Goal: Task Accomplishment & Management: Complete application form

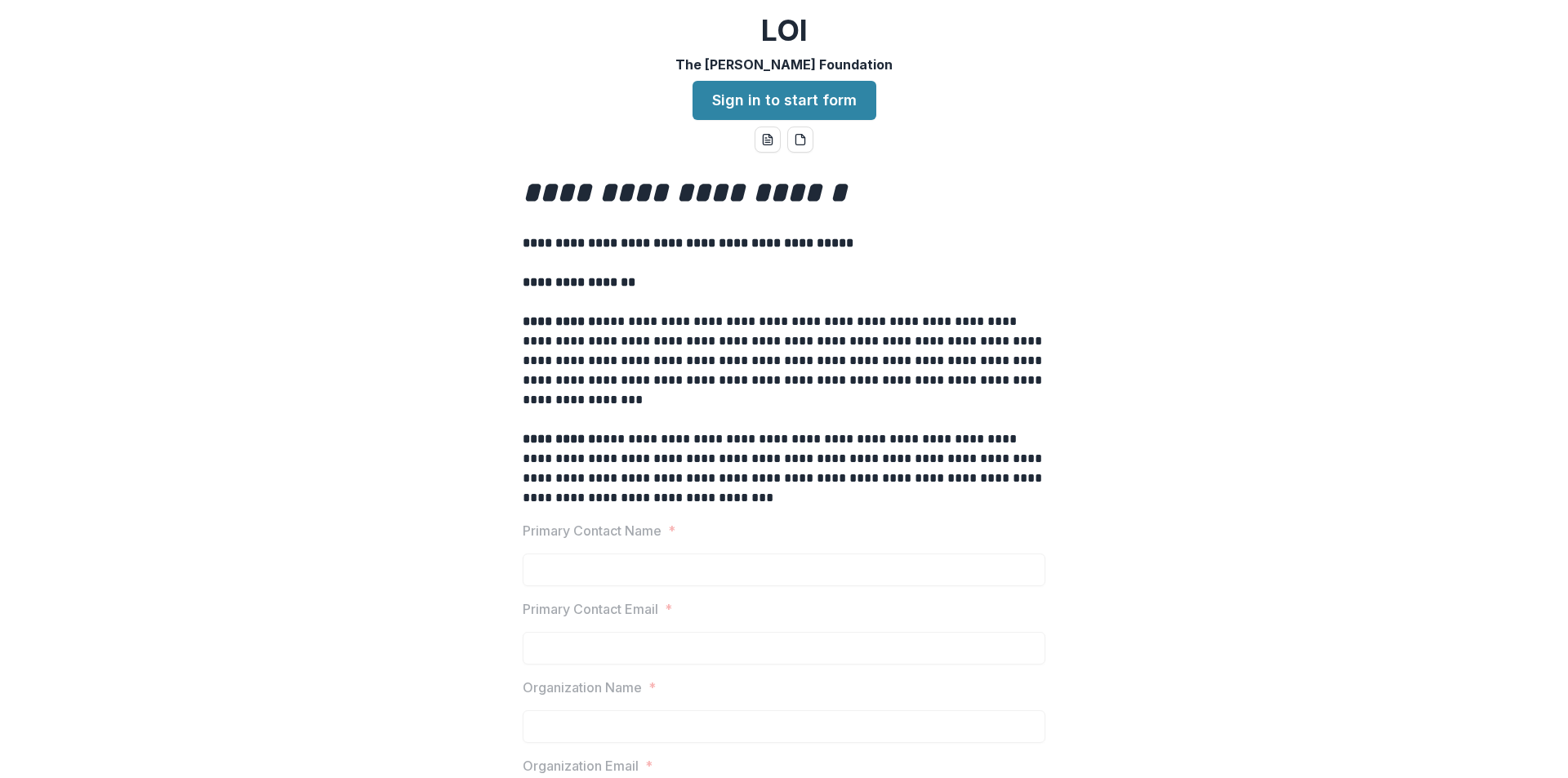
click at [821, 104] on link "Sign in to start form" at bounding box center [785, 100] width 184 height 39
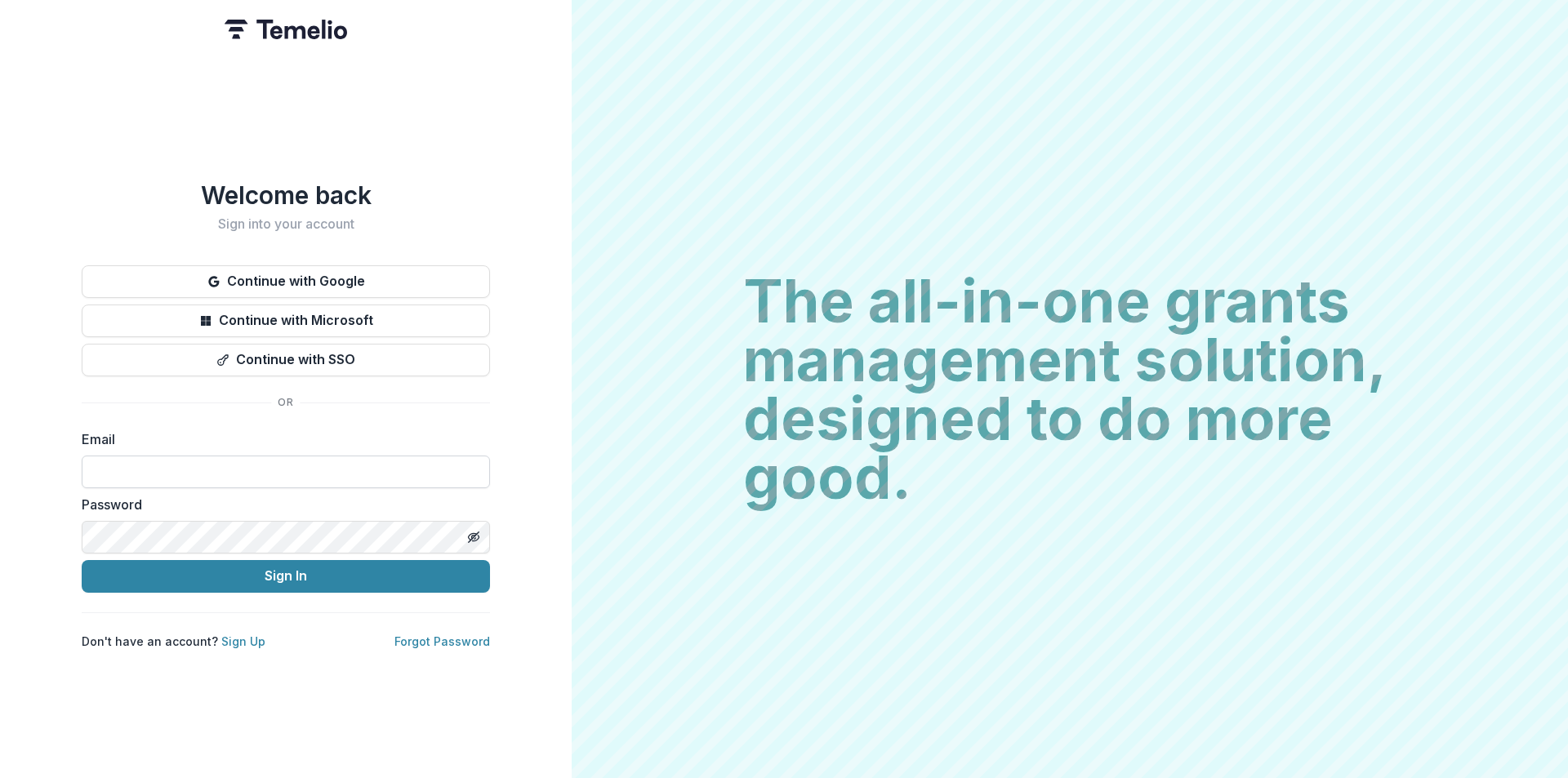
click at [168, 480] on input at bounding box center [286, 472] width 408 height 33
type input "**********"
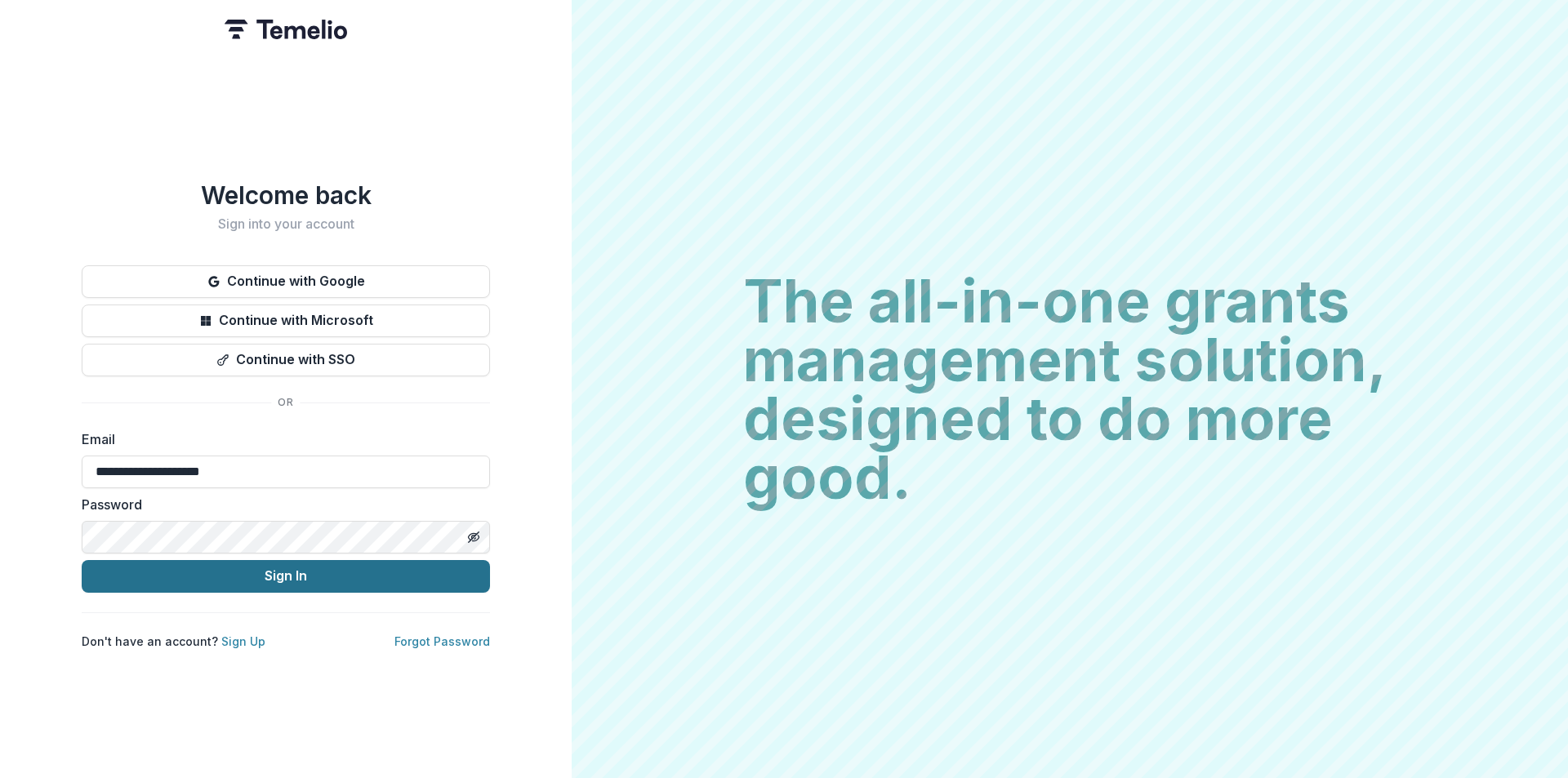
click at [192, 579] on button "Sign In" at bounding box center [286, 577] width 408 height 33
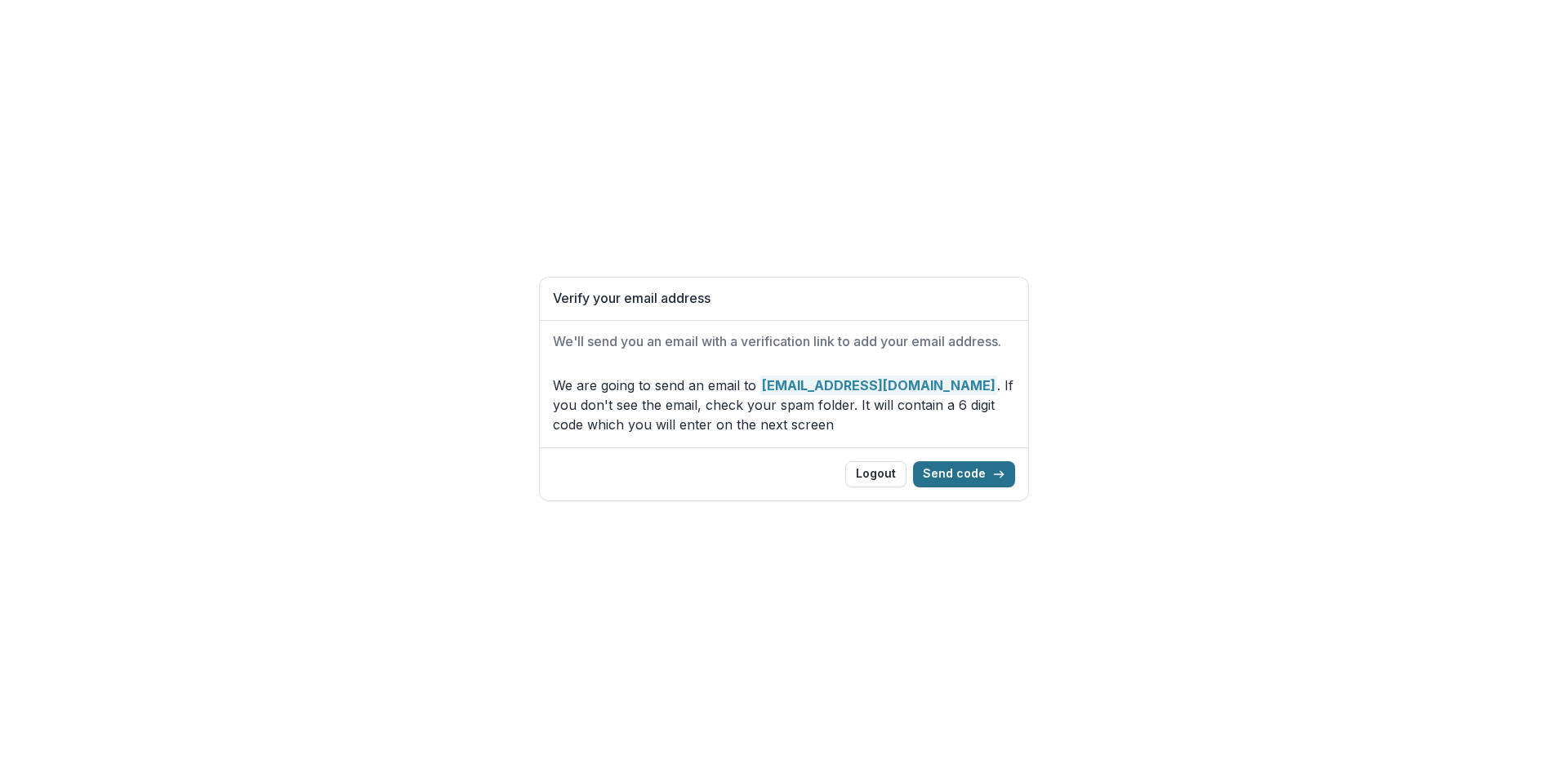
click at [987, 471] on button "Send code" at bounding box center [964, 474] width 103 height 26
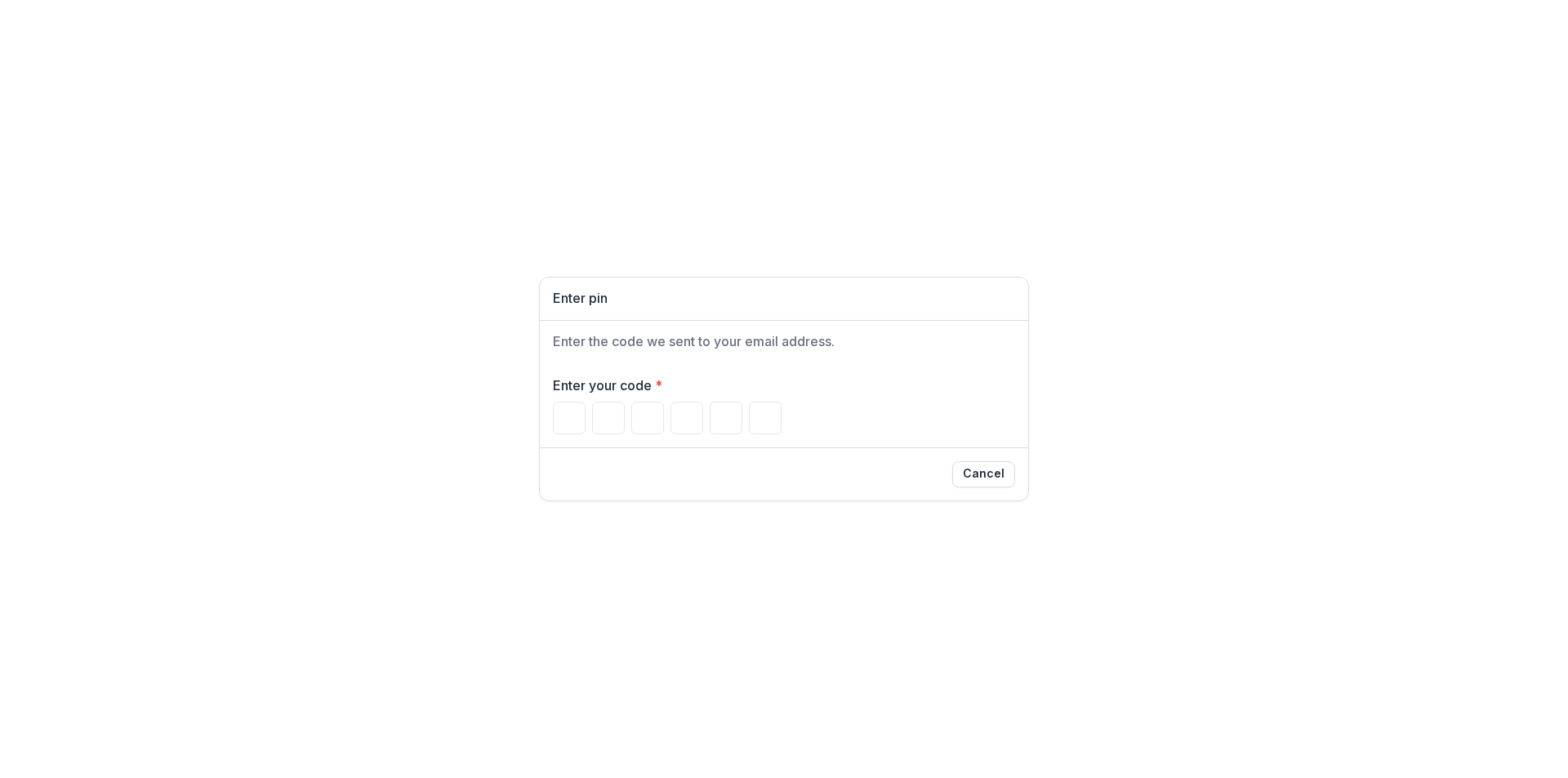
paste input "******"
type input "*"
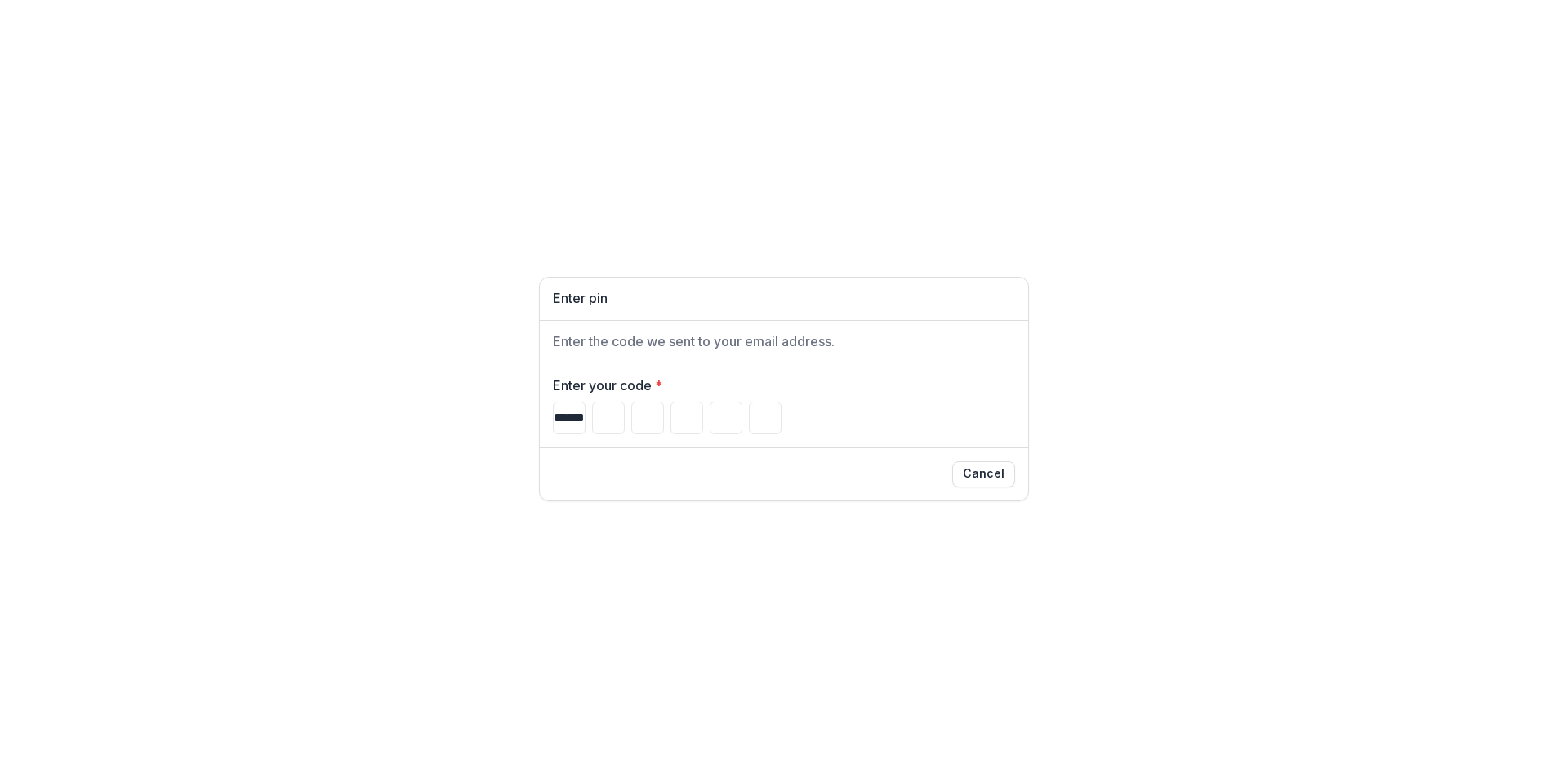
type input "*"
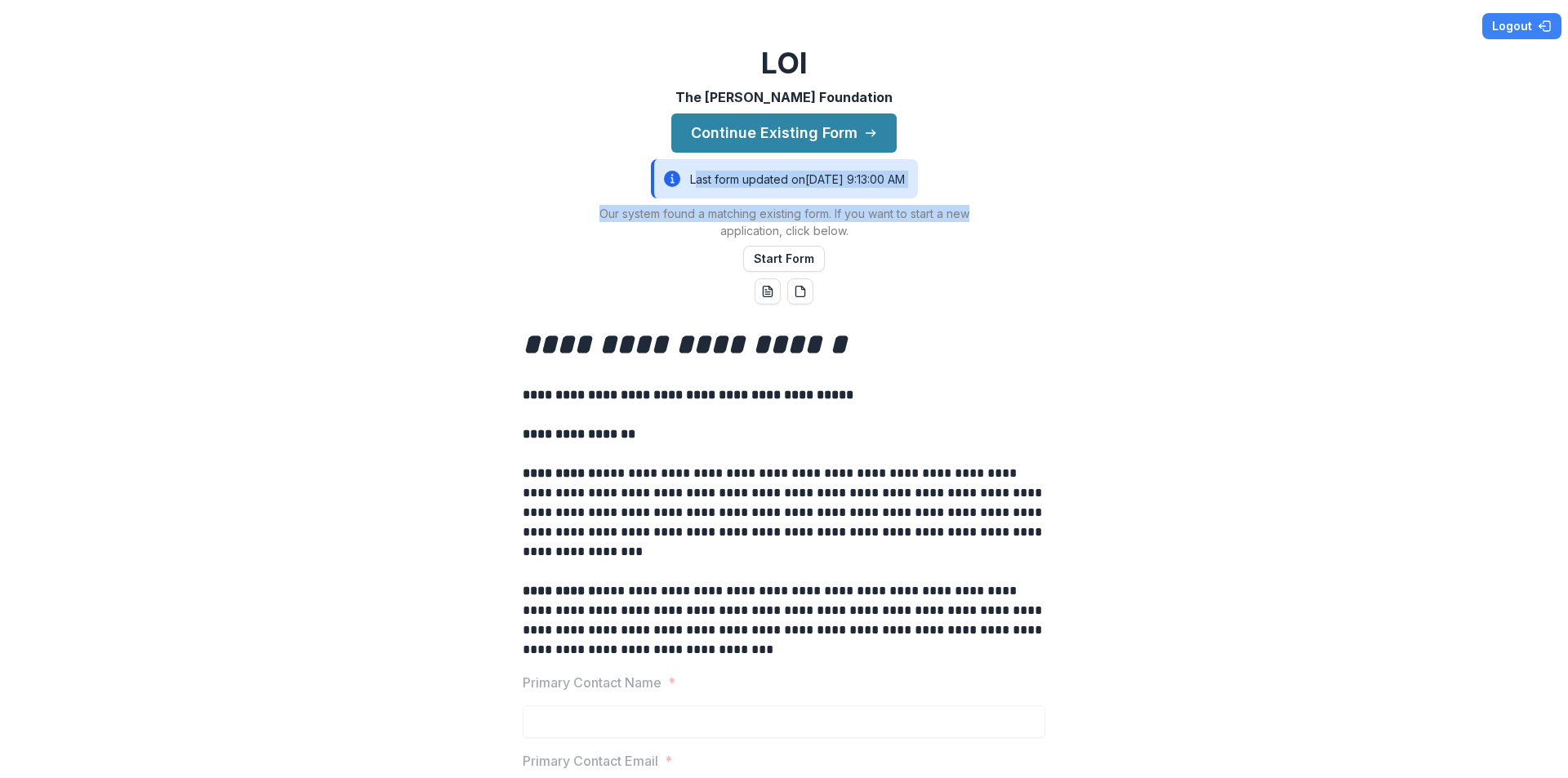
drag, startPoint x: 695, startPoint y: 180, endPoint x: 996, endPoint y: 185, distance: 301.0
click at [994, 186] on div "**********" at bounding box center [784, 389] width 1568 height 778
click at [996, 185] on div "**********" at bounding box center [784, 389] width 1568 height 778
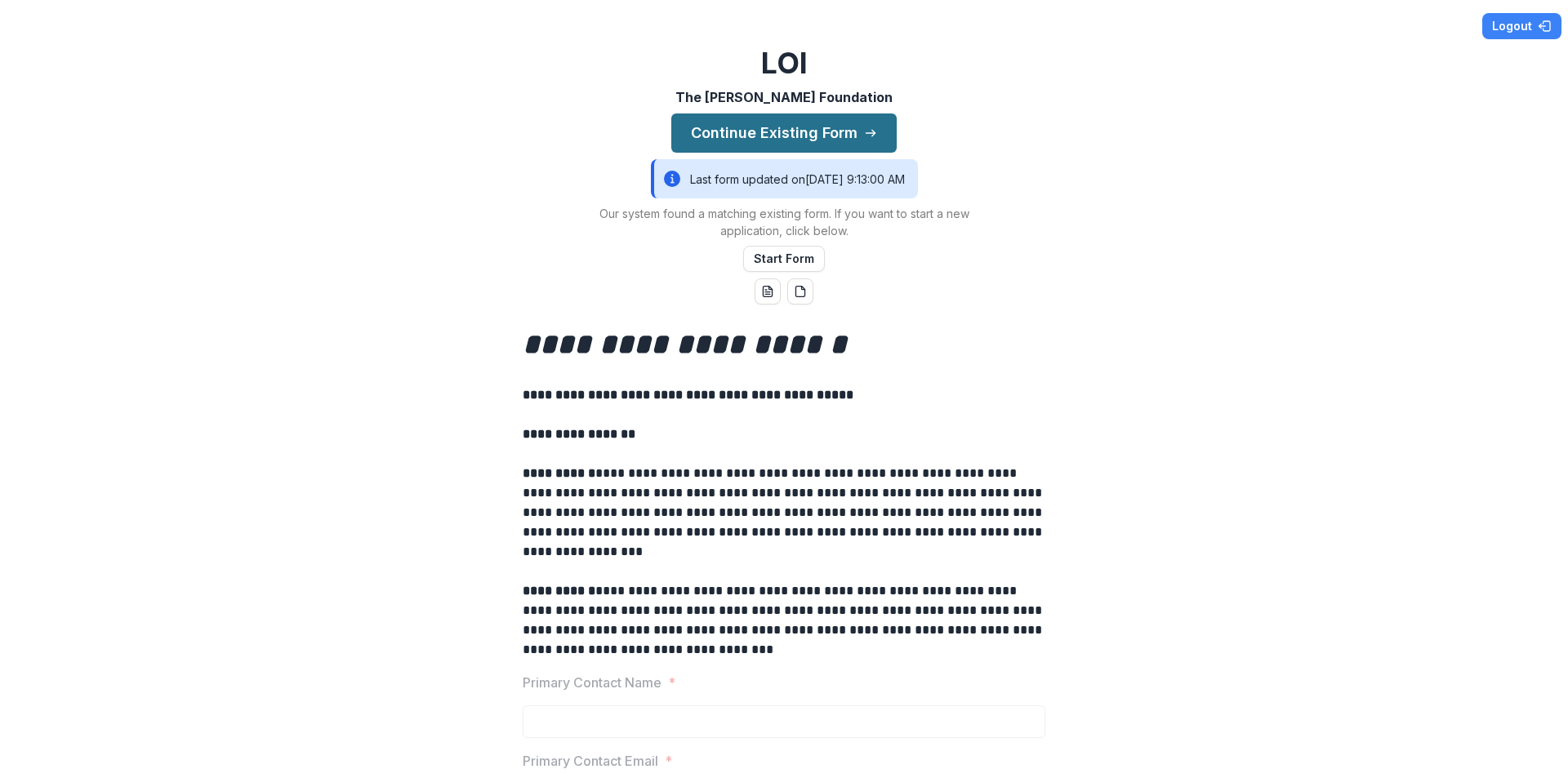
click at [858, 130] on button "Continue Existing Form" at bounding box center [784, 132] width 225 height 39
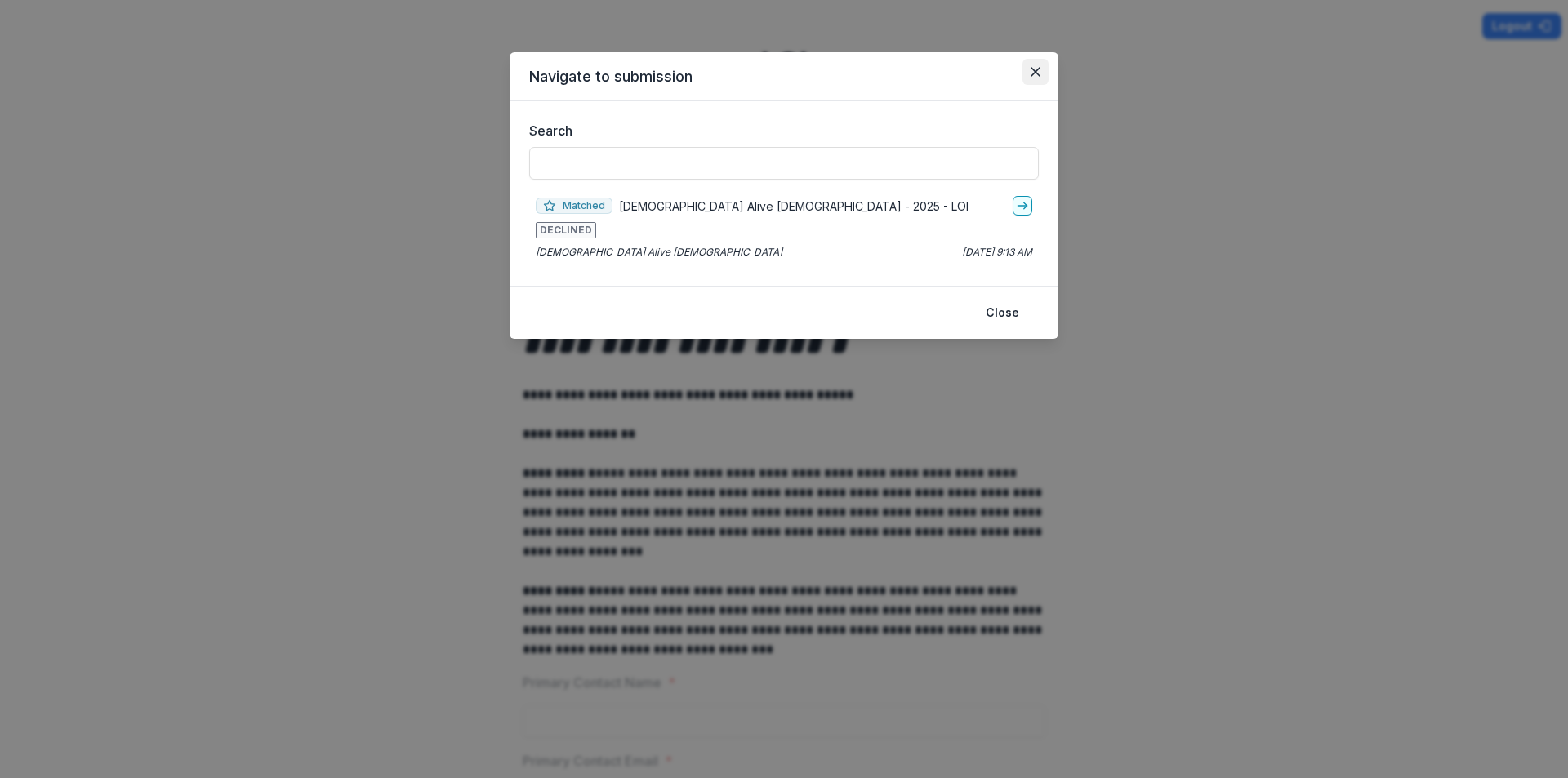
click at [1031, 70] on icon "Close" at bounding box center [1036, 72] width 10 height 10
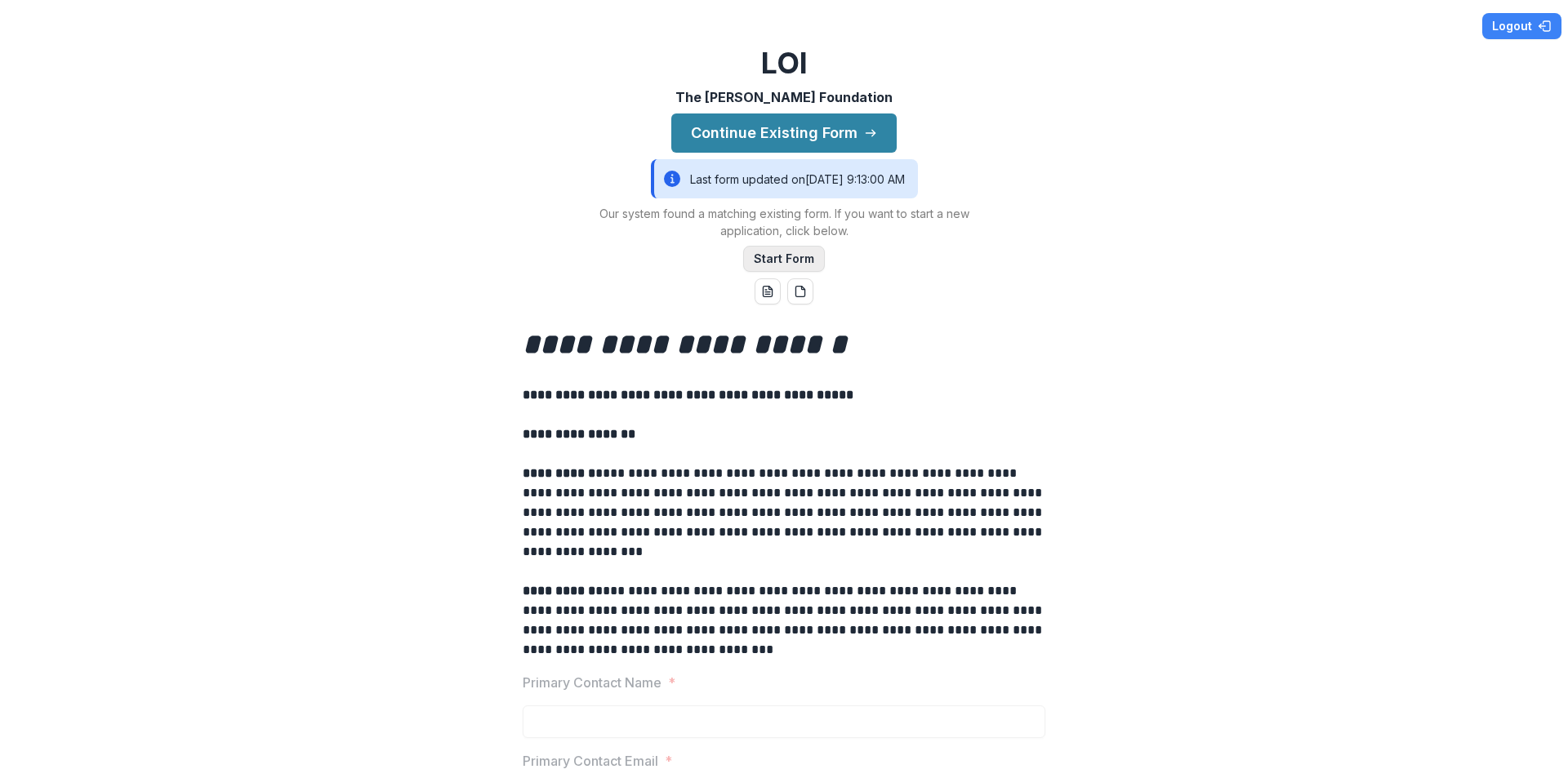
click at [766, 246] on button "Start Form" at bounding box center [784, 259] width 81 height 26
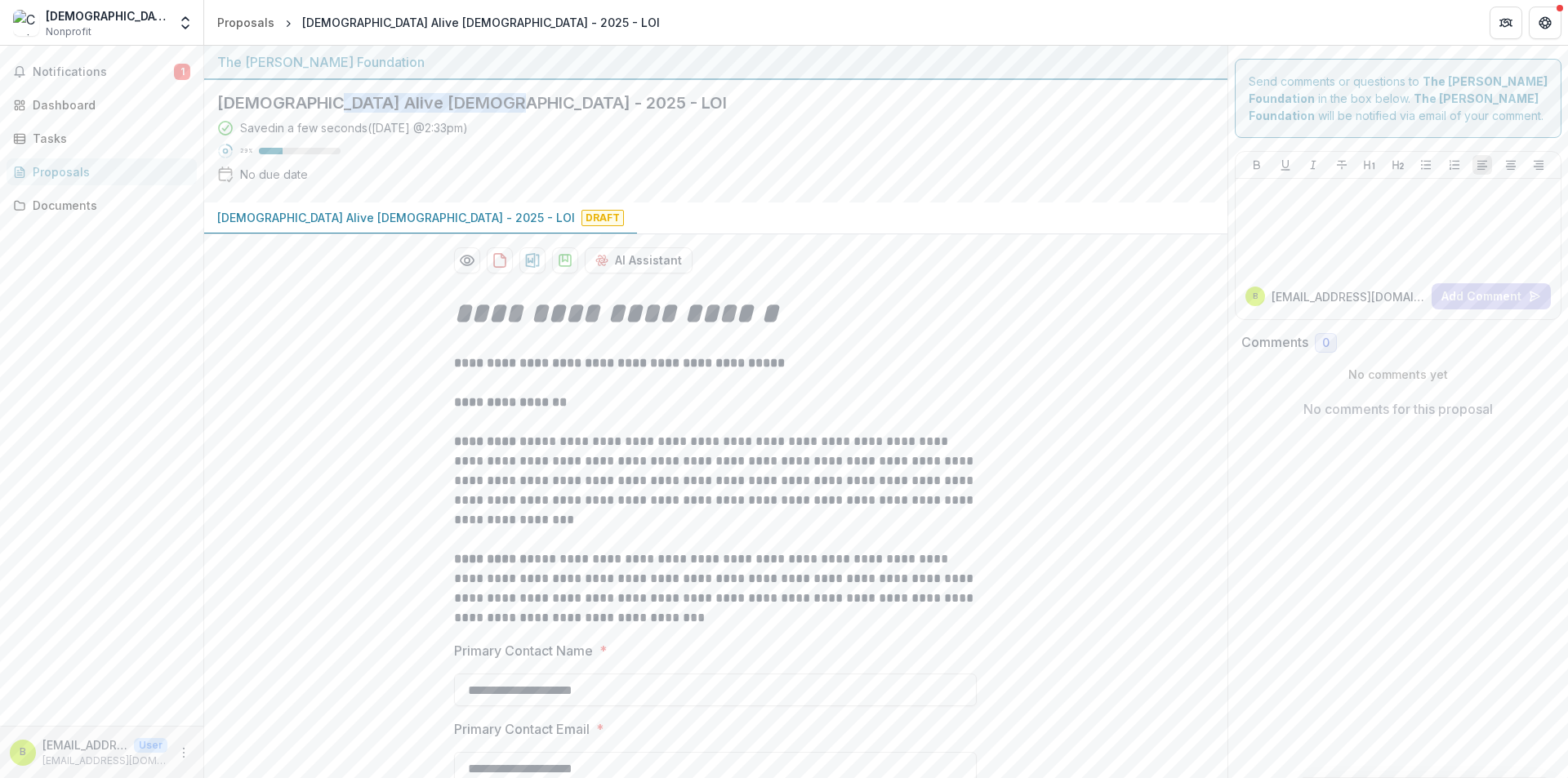
drag, startPoint x: 458, startPoint y: 107, endPoint x: 320, endPoint y: 98, distance: 138.3
click at [319, 98] on h2 "[DEMOGRAPHIC_DATA] Alive [DEMOGRAPHIC_DATA] - 2025 - LOI" at bounding box center [703, 103] width 971 height 19
click at [320, 98] on h2 "[DEMOGRAPHIC_DATA] Alive [DEMOGRAPHIC_DATA] - 2025 - LOI" at bounding box center [703, 103] width 971 height 19
click at [52, 96] on link "Dashboard" at bounding box center [102, 104] width 191 height 27
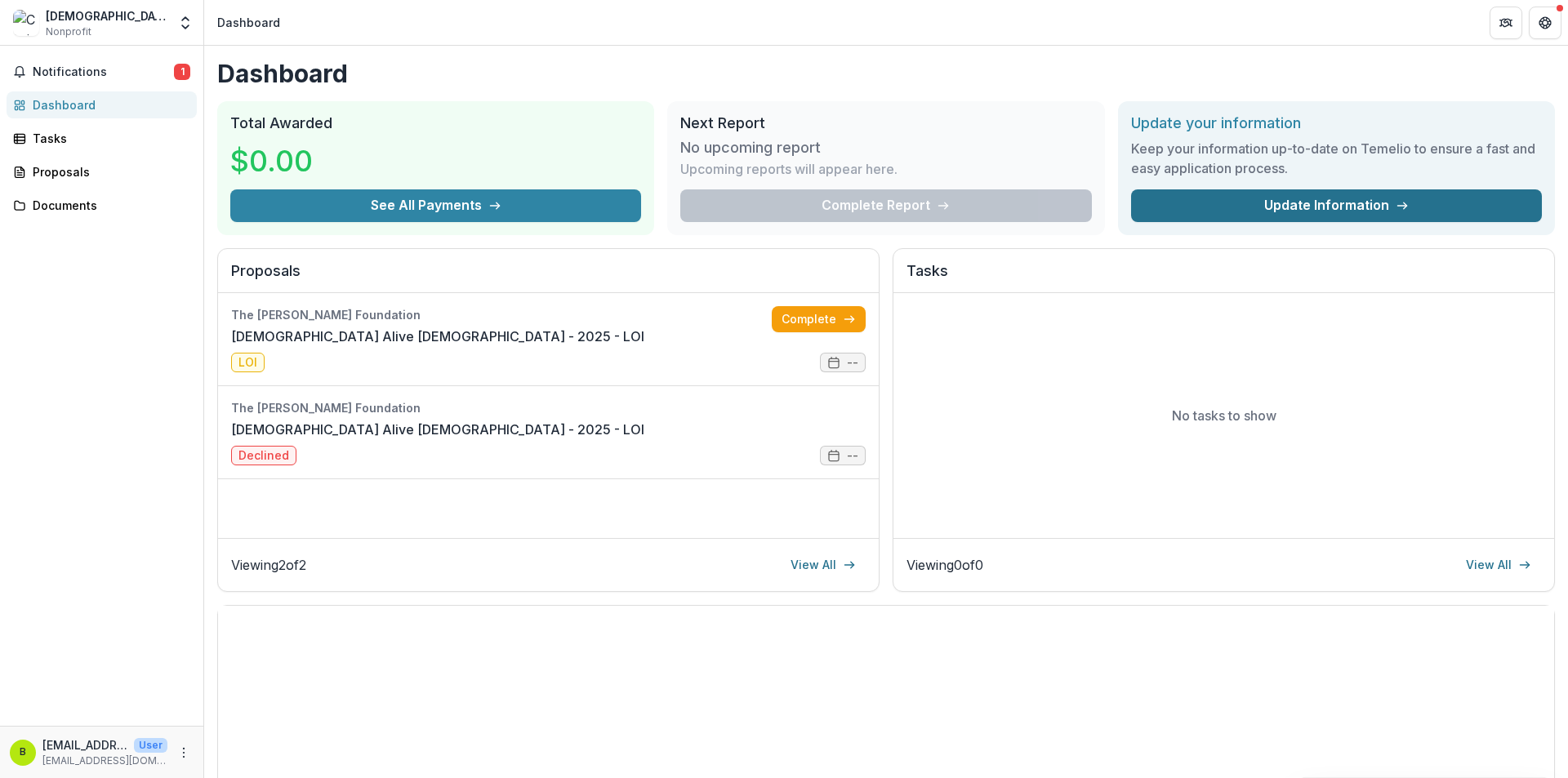
click at [1280, 207] on link "Update Information" at bounding box center [1336, 206] width 411 height 33
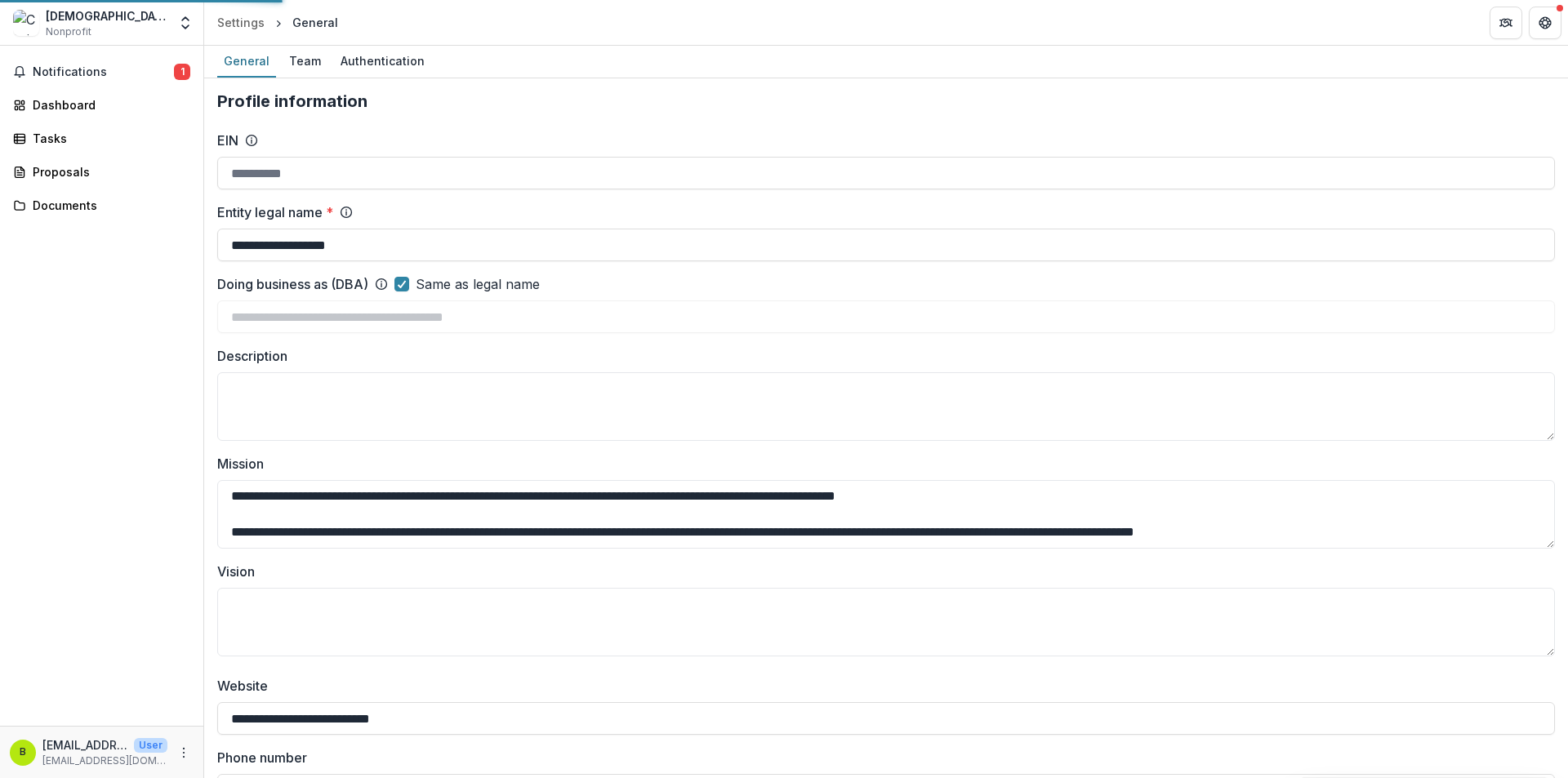
type input "**********"
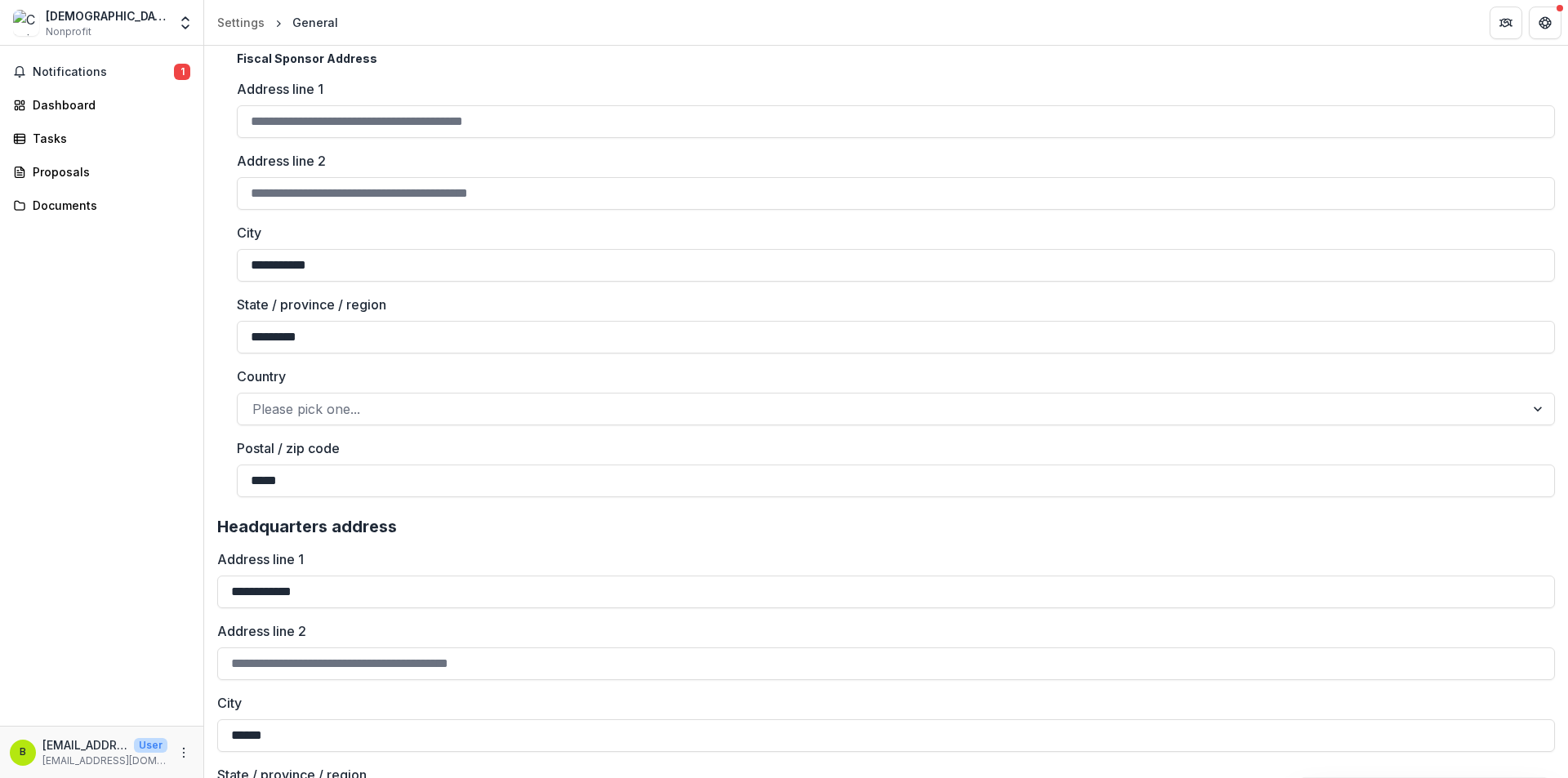
scroll to position [2496, 0]
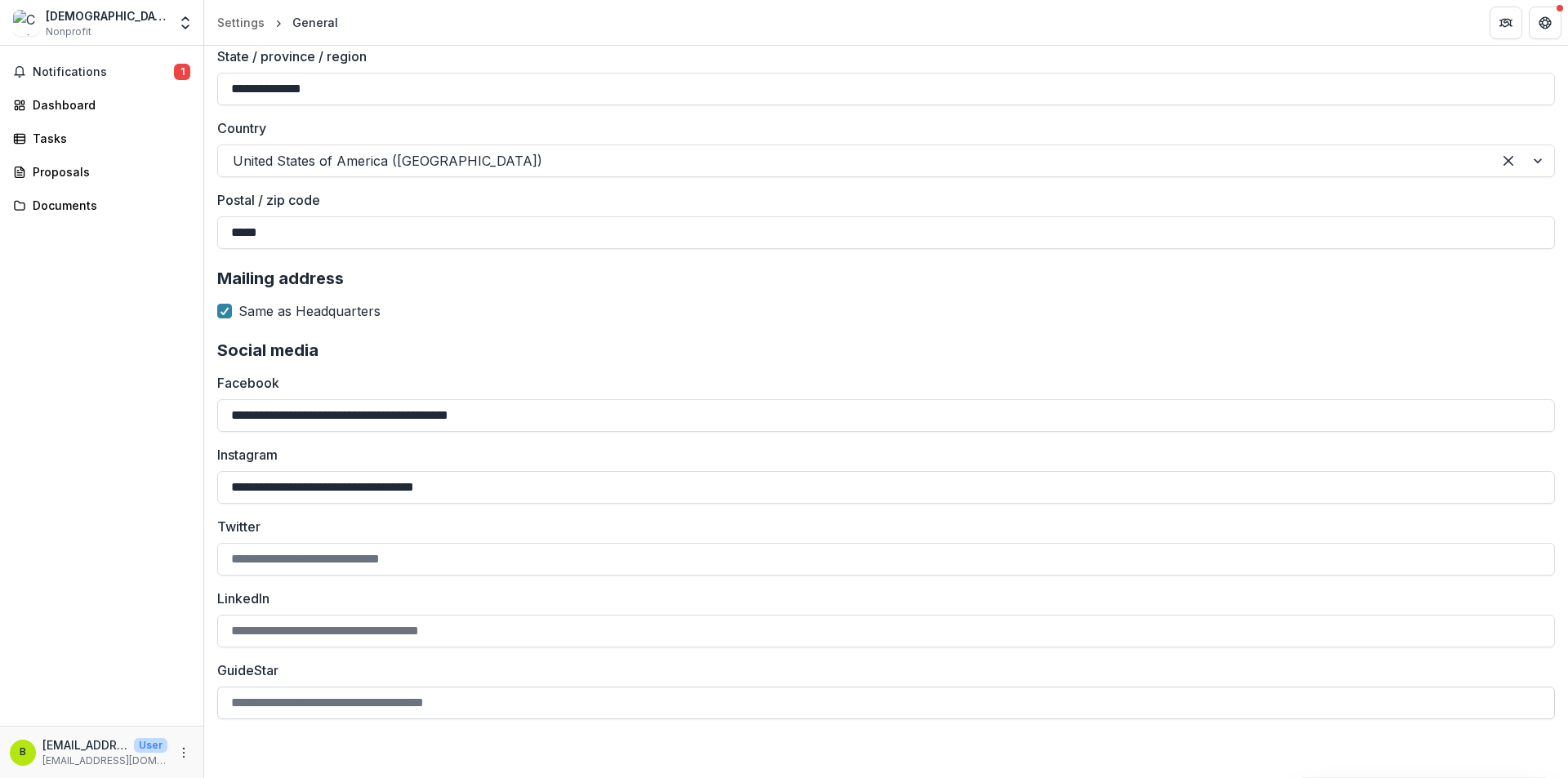
drag, startPoint x: 505, startPoint y: 678, endPoint x: 500, endPoint y: 699, distance: 21.6
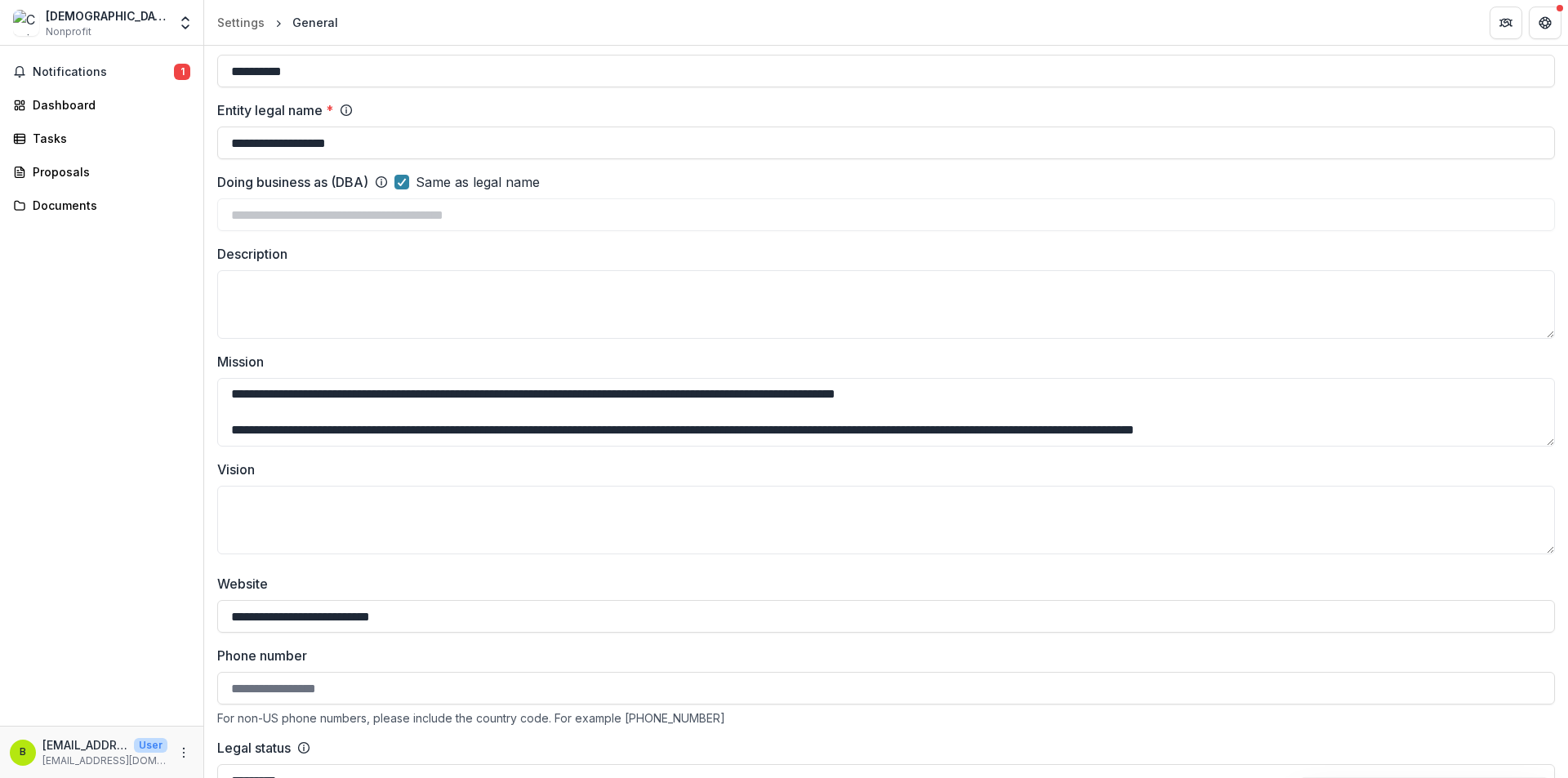
scroll to position [0, 0]
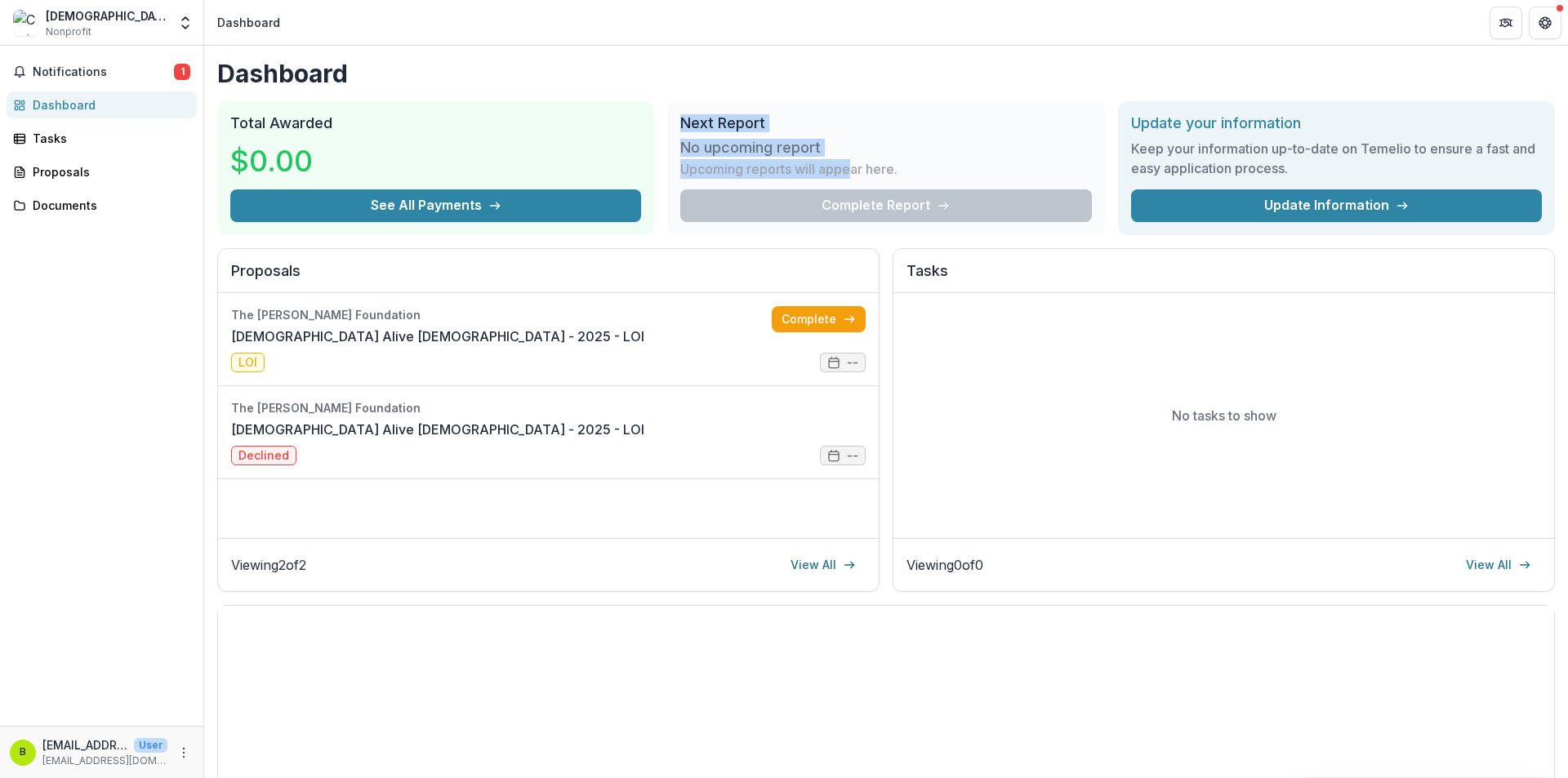
drag, startPoint x: 722, startPoint y: 121, endPoint x: 854, endPoint y: 147, distance: 134.5
click at [853, 147] on div "Next Report No upcoming report Upcoming reports will appear here. Complete Repo…" at bounding box center [886, 169] width 437 height 134
click at [854, 147] on div "No upcoming report Upcoming reports will appear here." at bounding box center [886, 161] width 411 height 57
drag, startPoint x: 802, startPoint y: 176, endPoint x: 728, endPoint y: 160, distance: 75.7
click at [728, 160] on p "Upcoming reports will appear here." at bounding box center [789, 169] width 218 height 19
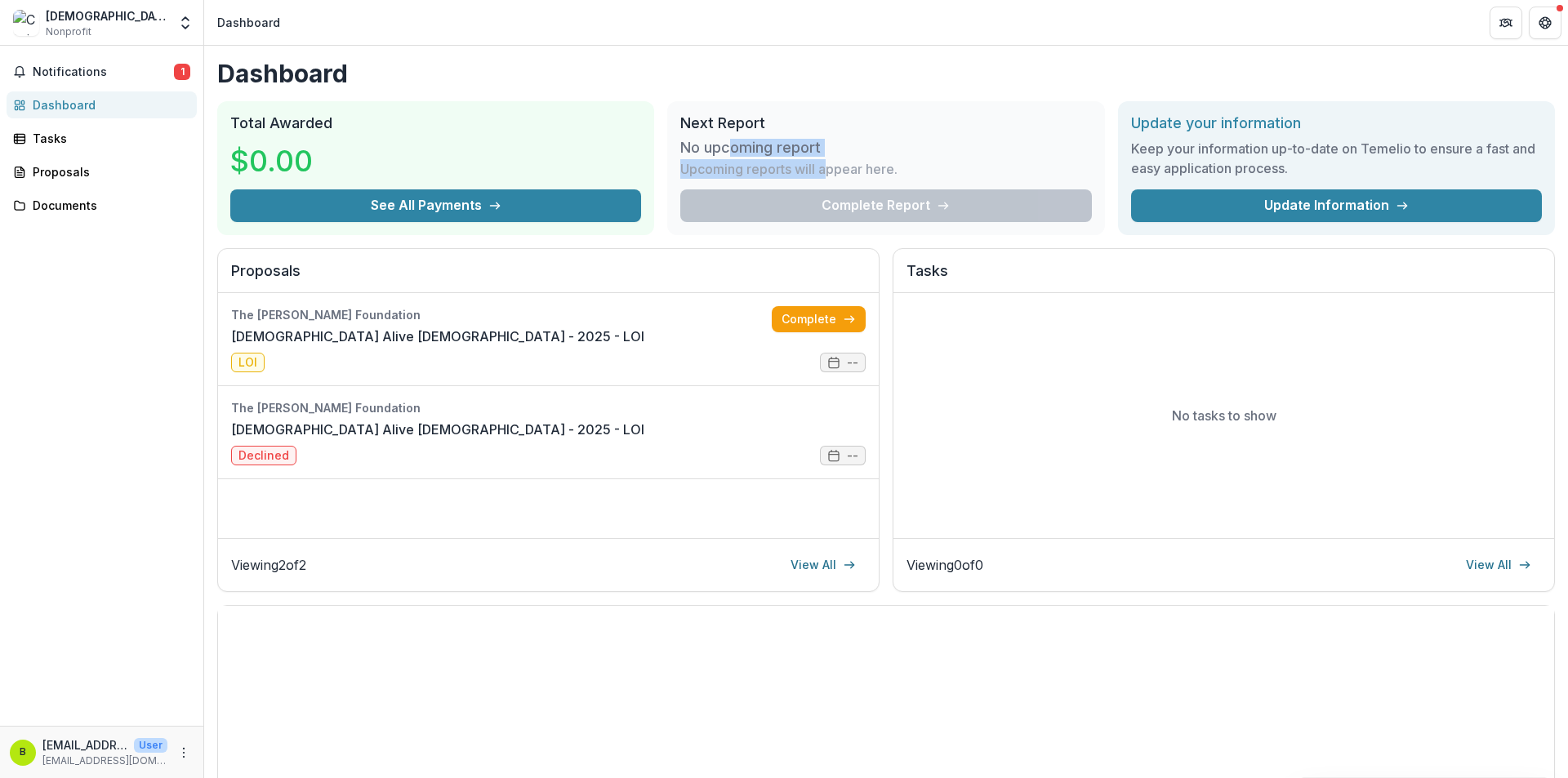
drag, startPoint x: 738, startPoint y: 147, endPoint x: 831, endPoint y: 165, distance: 94.7
click at [831, 165] on div "No upcoming report Upcoming reports will appear here." at bounding box center [886, 161] width 411 height 57
click at [832, 165] on p "Upcoming reports will appear here." at bounding box center [789, 169] width 218 height 19
click at [719, 147] on h3 "No upcoming report" at bounding box center [750, 148] width 141 height 18
drag, startPoint x: 764, startPoint y: 152, endPoint x: 841, endPoint y: 172, distance: 79.6
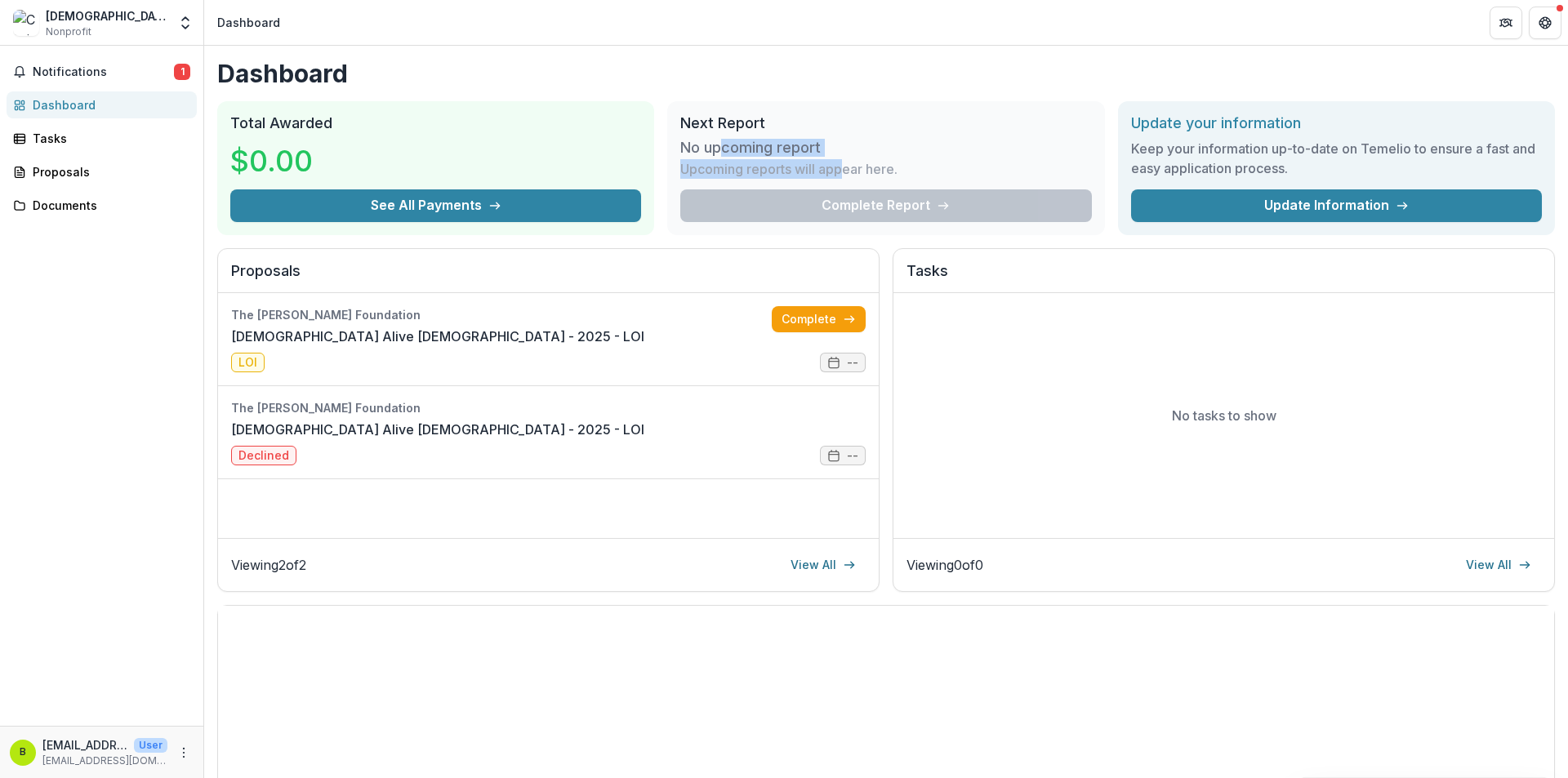
click at [841, 172] on div "No upcoming report Upcoming reports will appear here." at bounding box center [886, 161] width 411 height 57
click at [841, 172] on p "Upcoming reports will appear here." at bounding box center [789, 169] width 218 height 19
drag, startPoint x: 285, startPoint y: 147, endPoint x: 316, endPoint y: 161, distance: 34.0
click at [316, 161] on div "Total Awarded $0.00 See All Payments" at bounding box center [436, 169] width 437 height 134
click at [318, 161] on h3 "$0.00" at bounding box center [291, 161] width 123 height 44
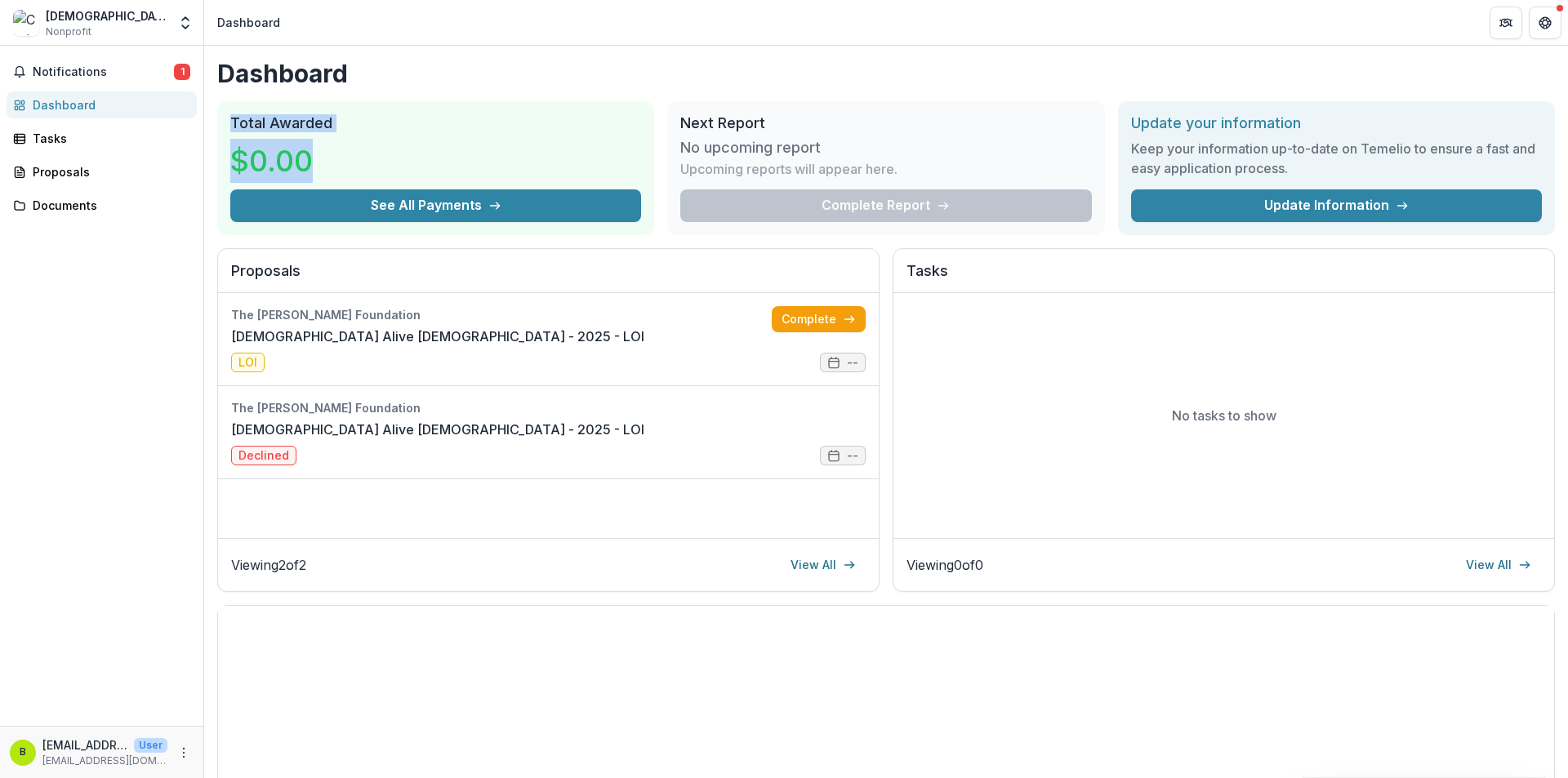
drag, startPoint x: 299, startPoint y: 156, endPoint x: 234, endPoint y: 119, distance: 74.8
click at [234, 119] on div "Total Awarded $0.00 See All Payments" at bounding box center [436, 169] width 437 height 134
click at [234, 119] on h2 "Total Awarded" at bounding box center [435, 123] width 411 height 18
drag, startPoint x: 230, startPoint y: 120, endPoint x: 319, endPoint y: 158, distance: 96.8
click at [319, 158] on div "Total Awarded $0.00 See All Payments" at bounding box center [436, 169] width 437 height 134
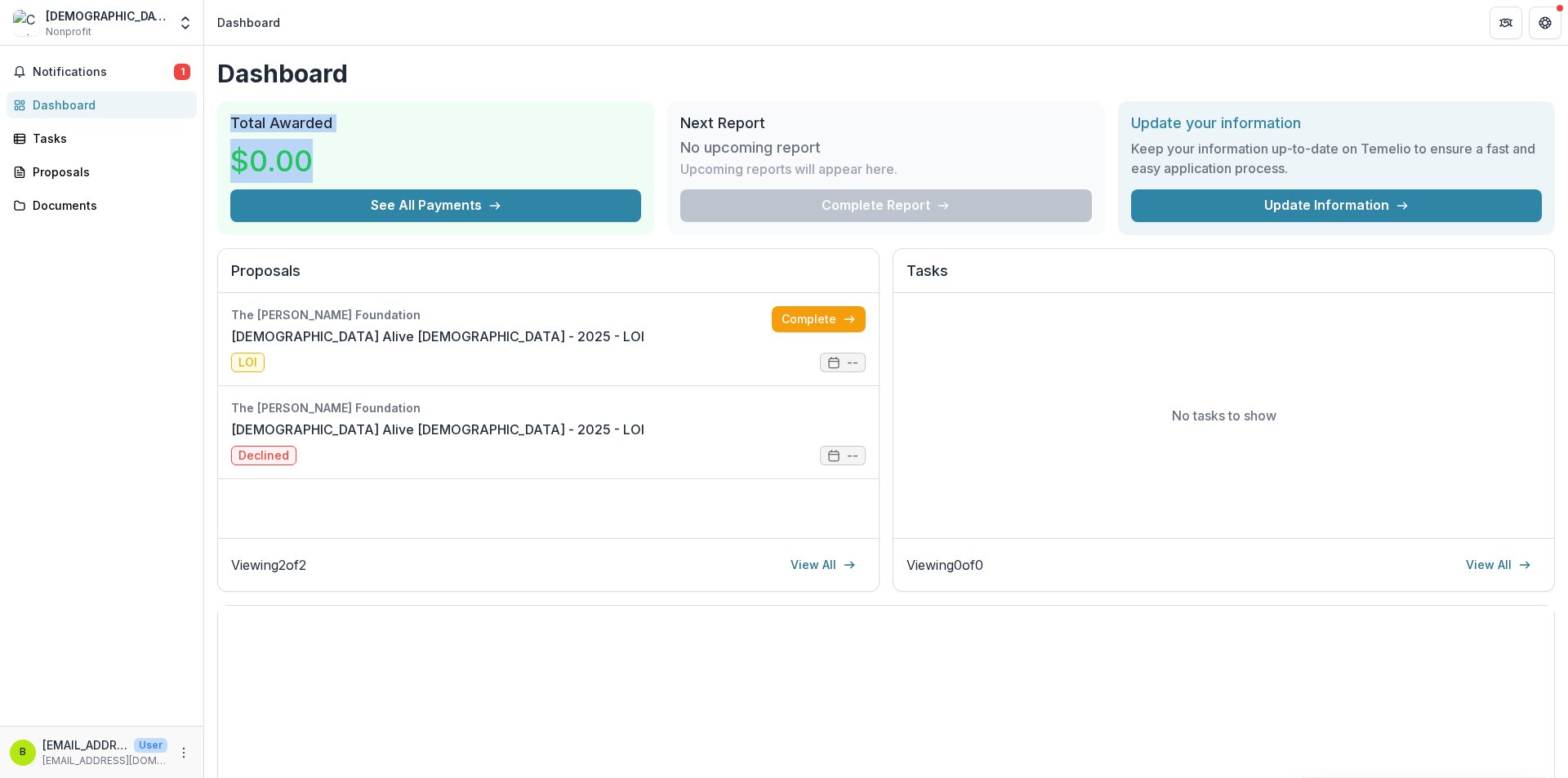
click at [319, 158] on h3 "$0.00" at bounding box center [291, 161] width 123 height 44
drag, startPoint x: 246, startPoint y: 137, endPoint x: 226, endPoint y: 122, distance: 25.0
click at [226, 122] on div "Total Awarded $0.00 See All Payments" at bounding box center [436, 169] width 437 height 134
click at [451, 125] on h2 "Total Awarded" at bounding box center [435, 123] width 411 height 18
drag, startPoint x: 699, startPoint y: 137, endPoint x: 829, endPoint y: 157, distance: 131.5
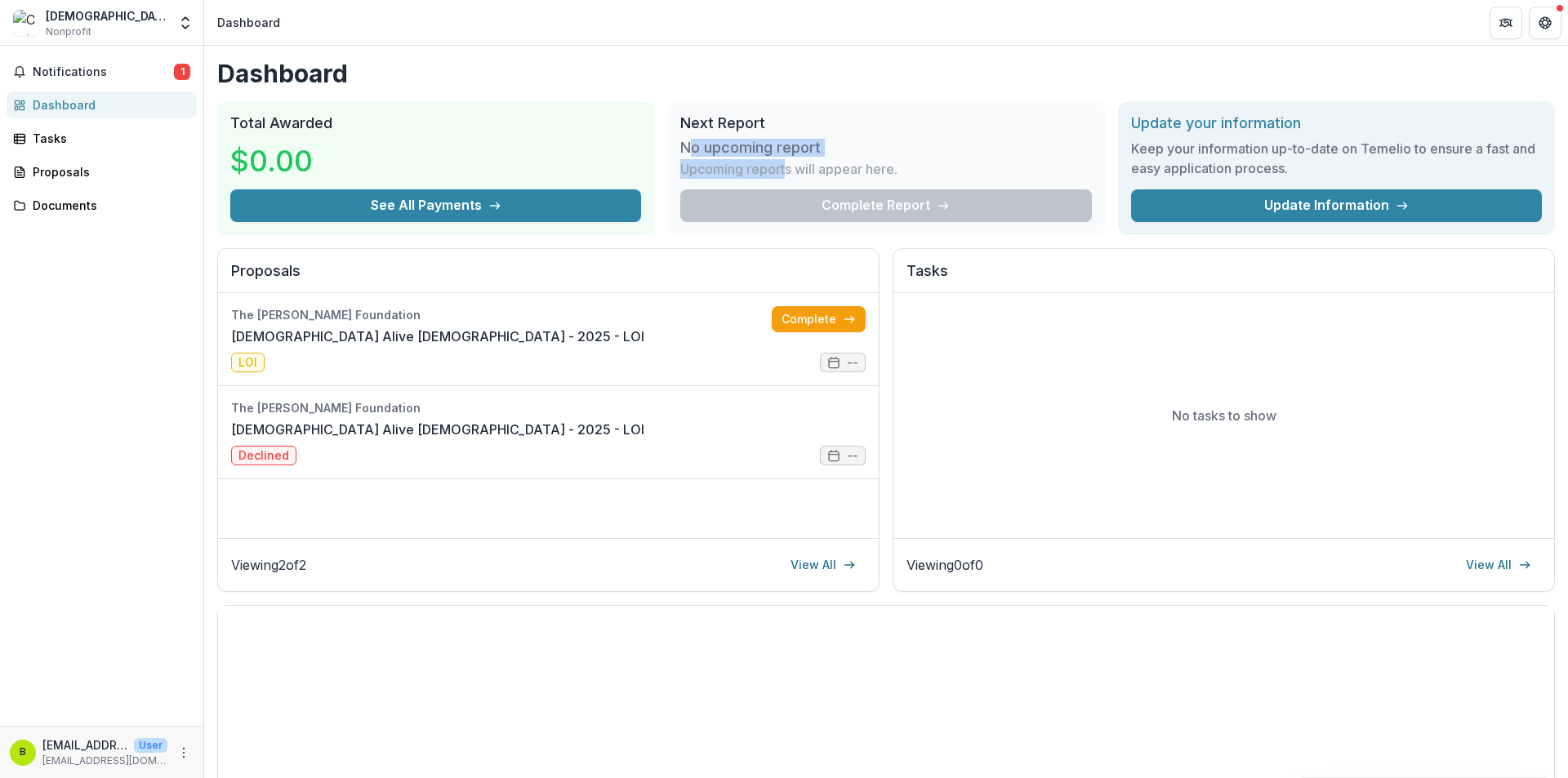
click at [790, 163] on div "No upcoming report Upcoming reports will appear here." at bounding box center [886, 161] width 411 height 57
click at [850, 153] on div "No upcoming report Upcoming reports will appear here." at bounding box center [886, 161] width 411 height 57
click at [189, 23] on icon "Open entity switcher" at bounding box center [185, 22] width 16 height 16
click at [70, 86] on link "Settings" at bounding box center [102, 90] width 196 height 27
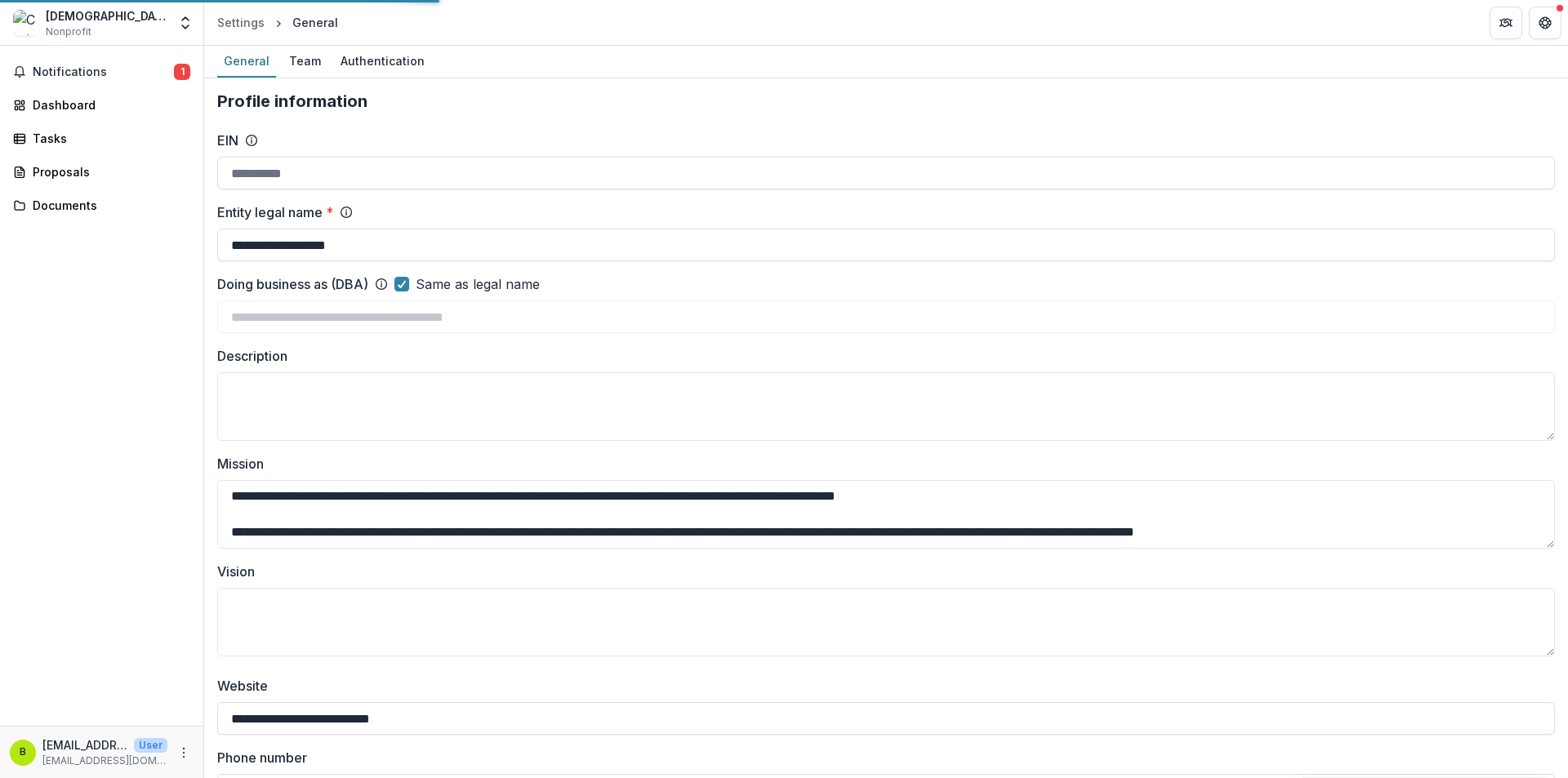
type input "**********"
click at [293, 57] on div "Team" at bounding box center [305, 60] width 45 height 24
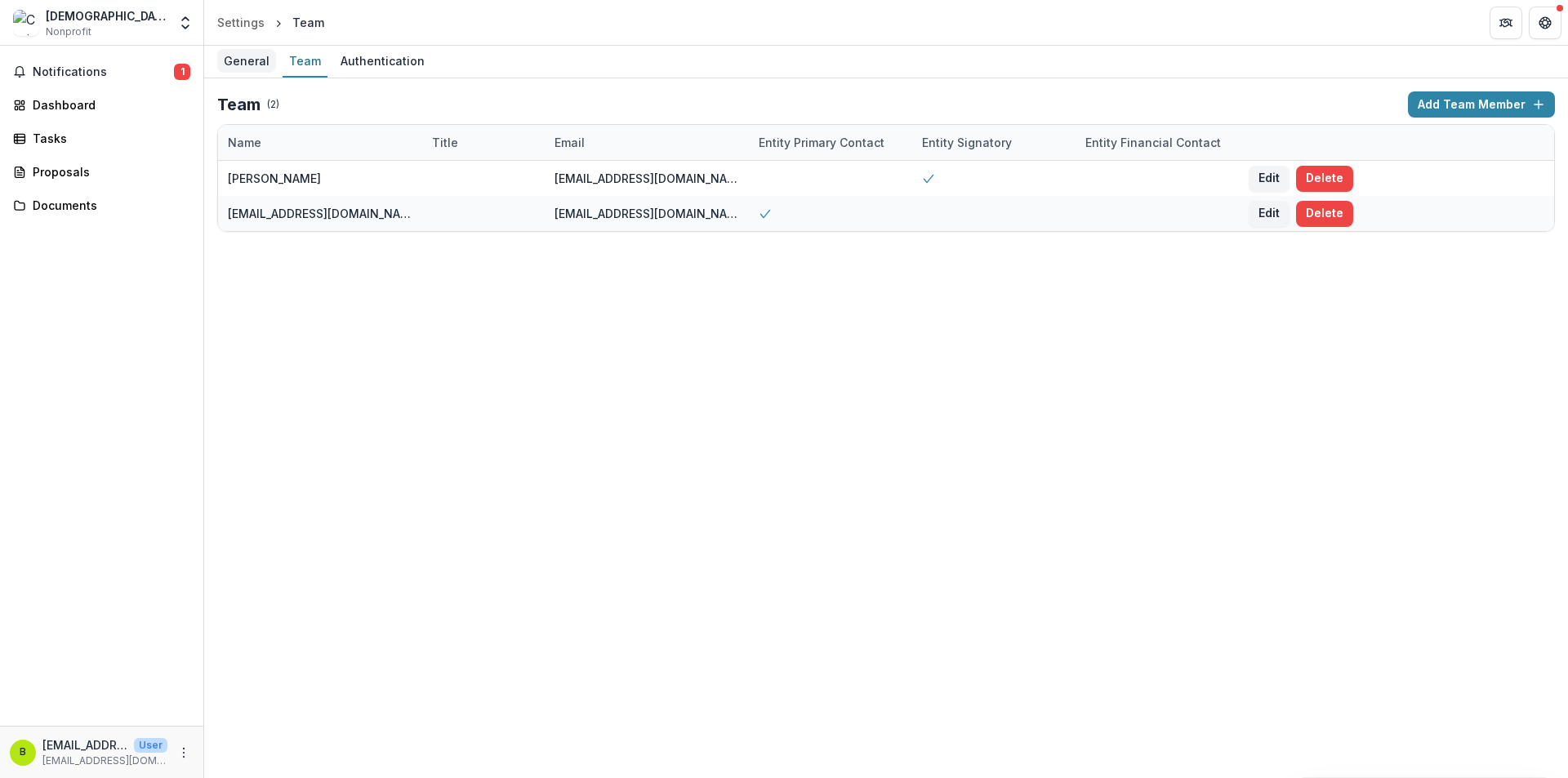
click at [248, 57] on div "General" at bounding box center [246, 60] width 58 height 24
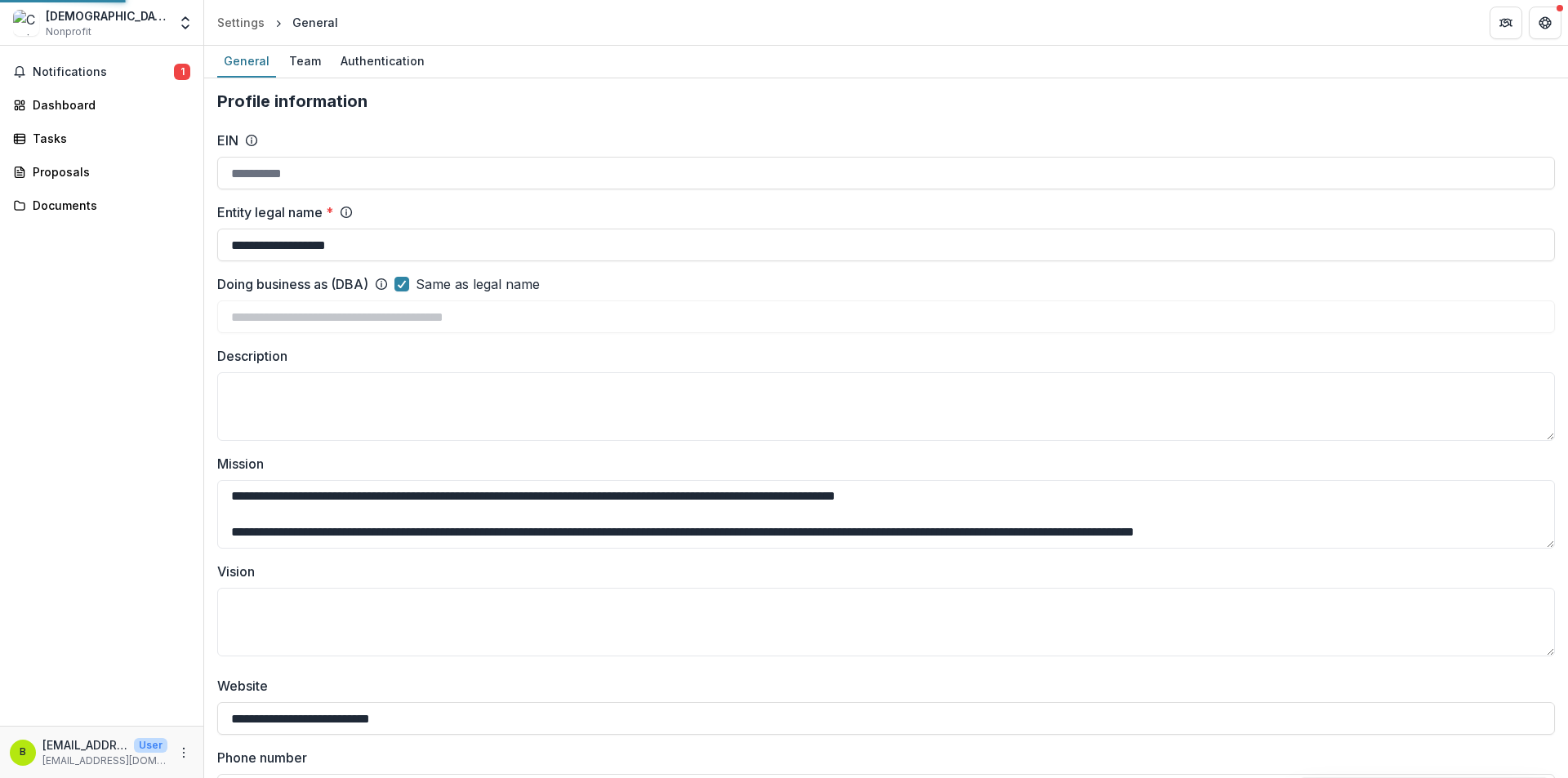
type input "**********"
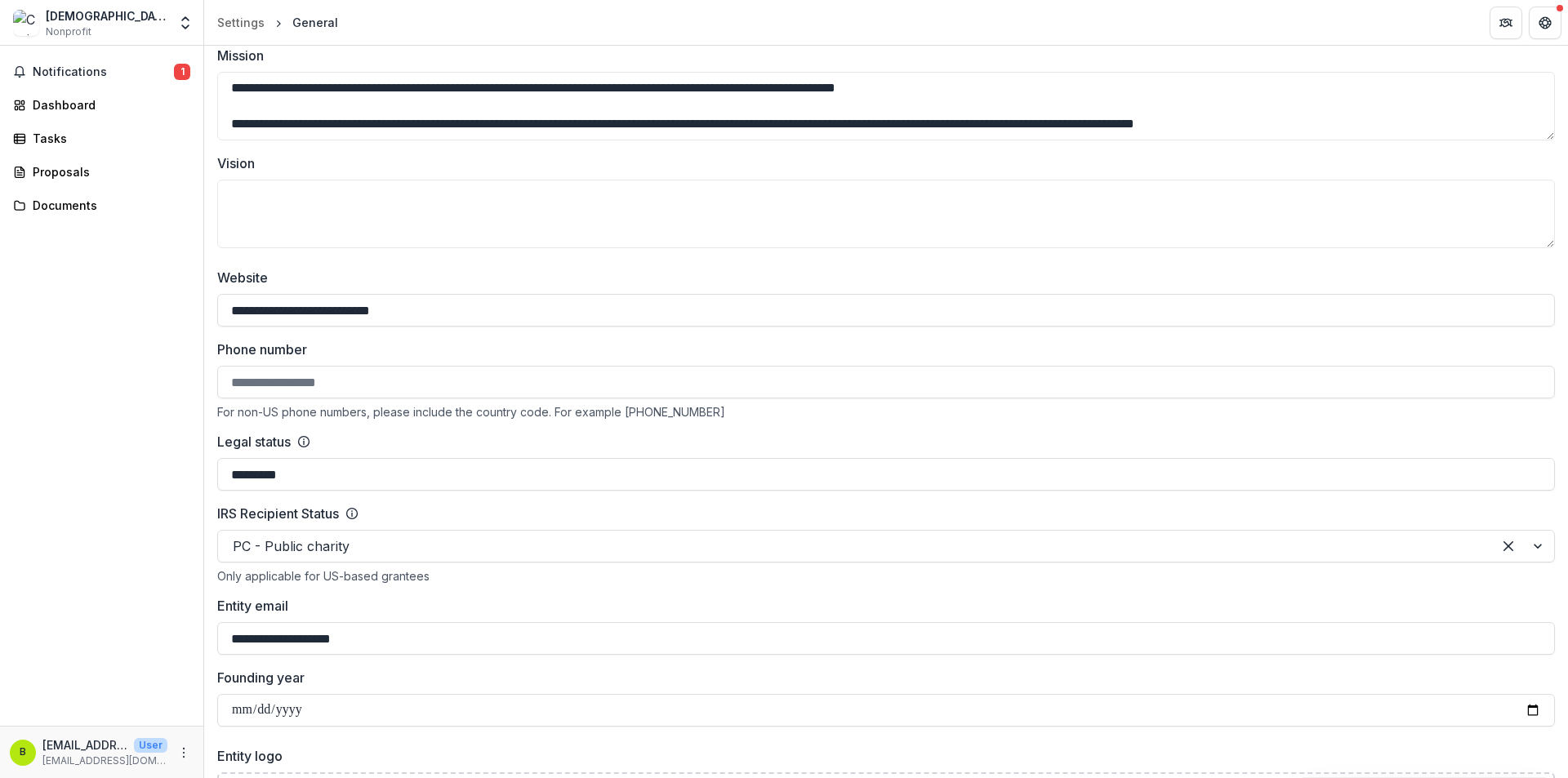
scroll to position [2496, 0]
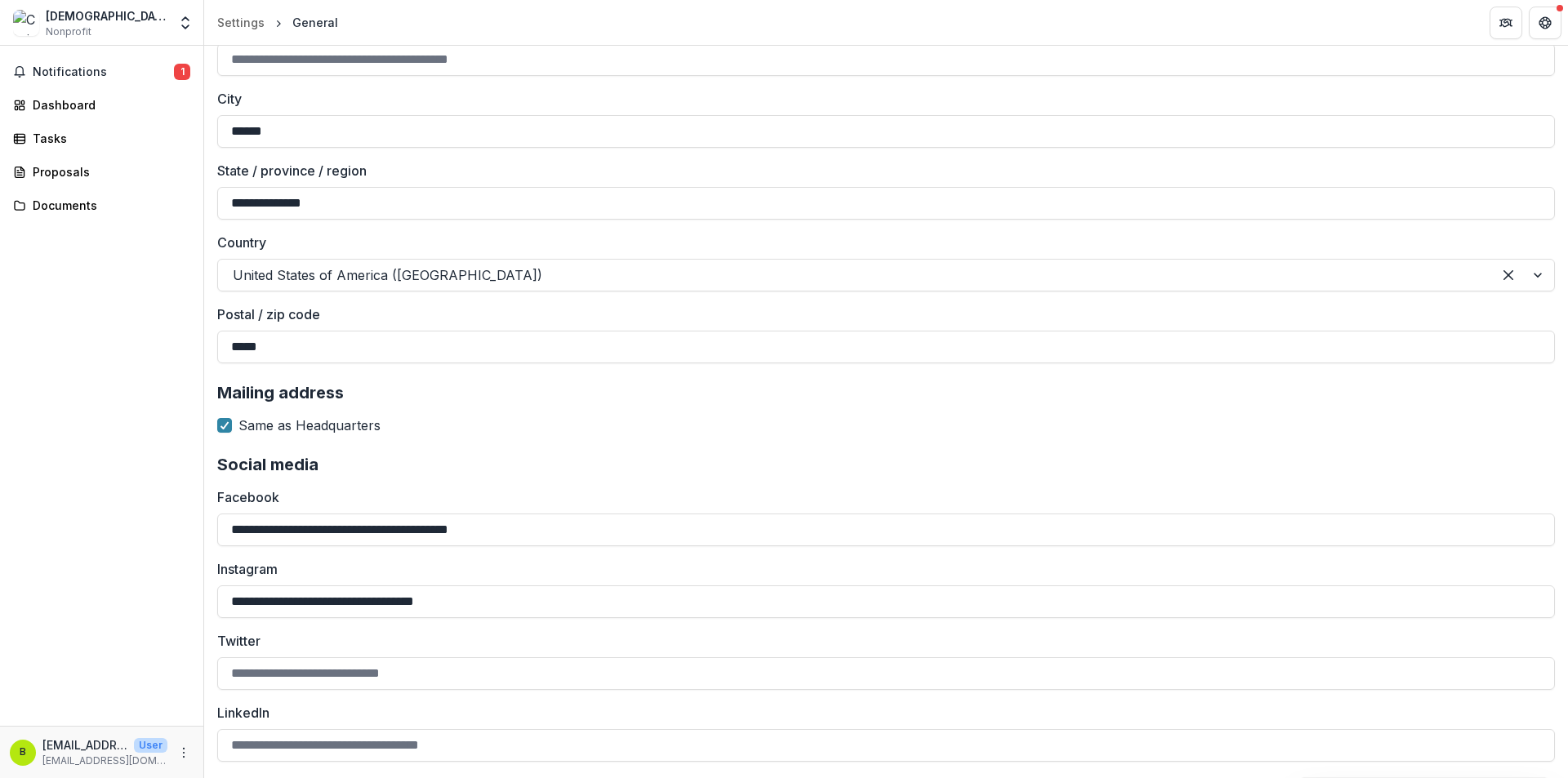
drag, startPoint x: 645, startPoint y: 621, endPoint x: 647, endPoint y: 606, distance: 15.1
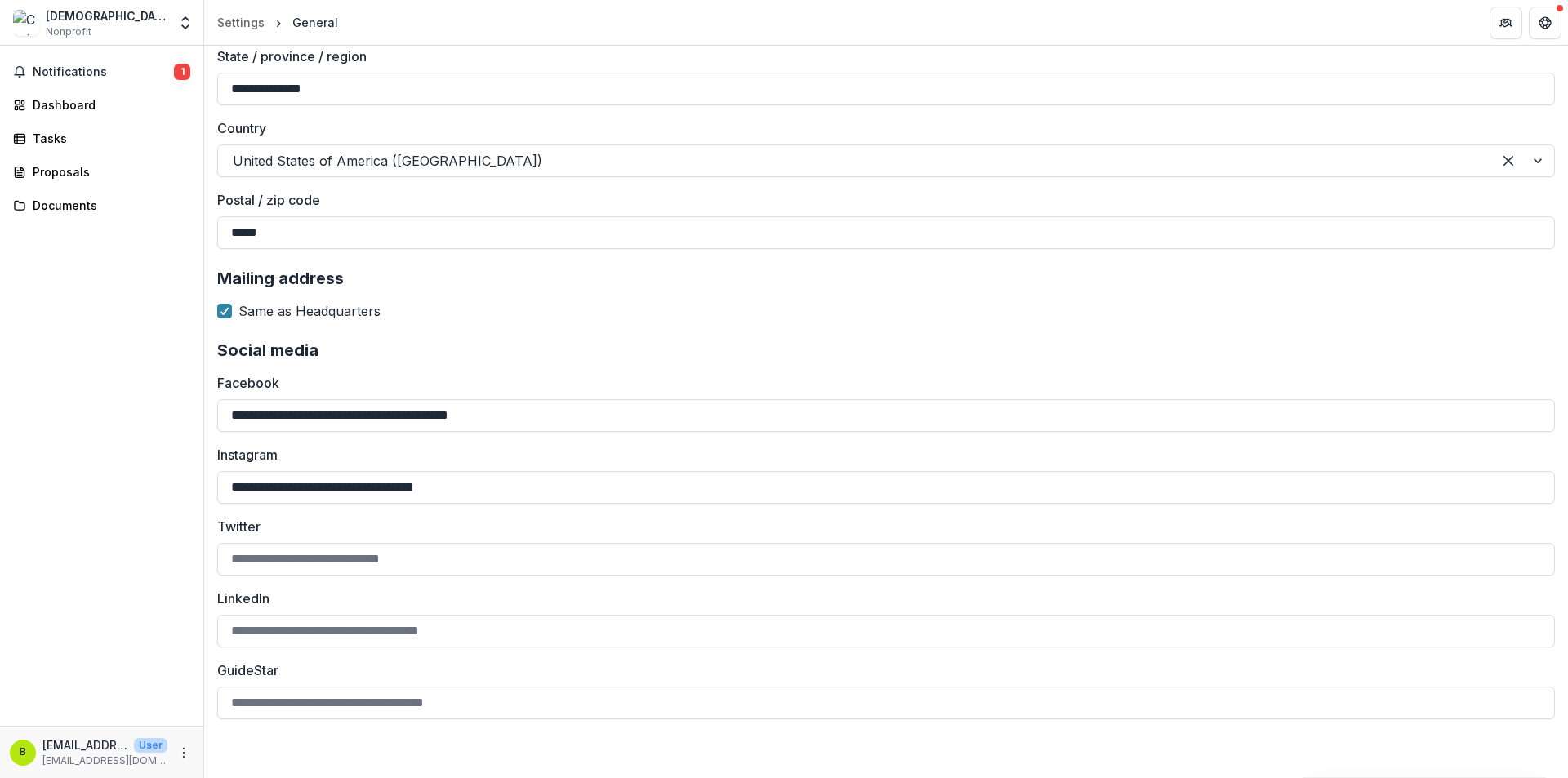
drag, startPoint x: 616, startPoint y: 332, endPoint x: 629, endPoint y: 685, distance: 353.2
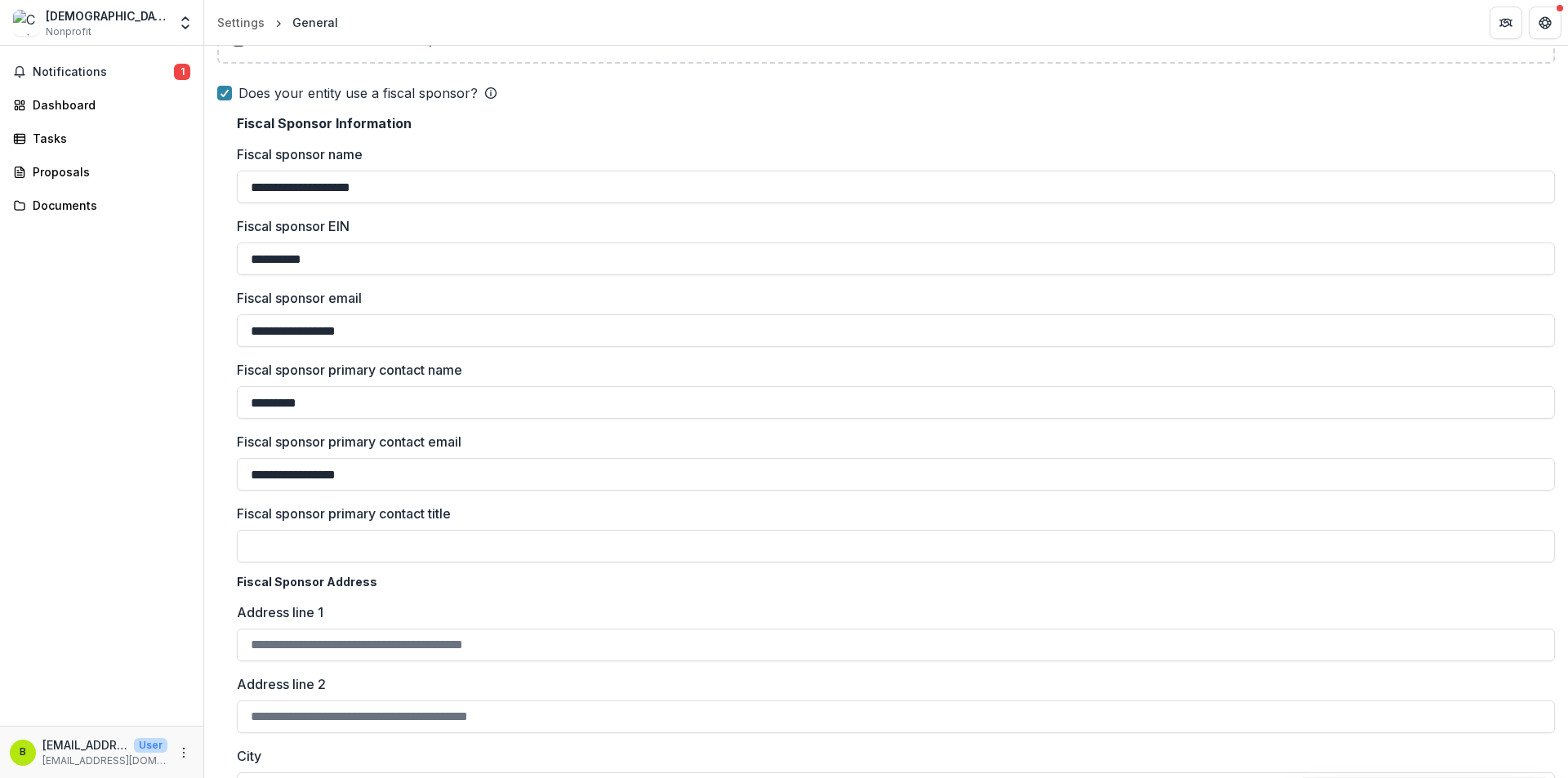
scroll to position [0, 0]
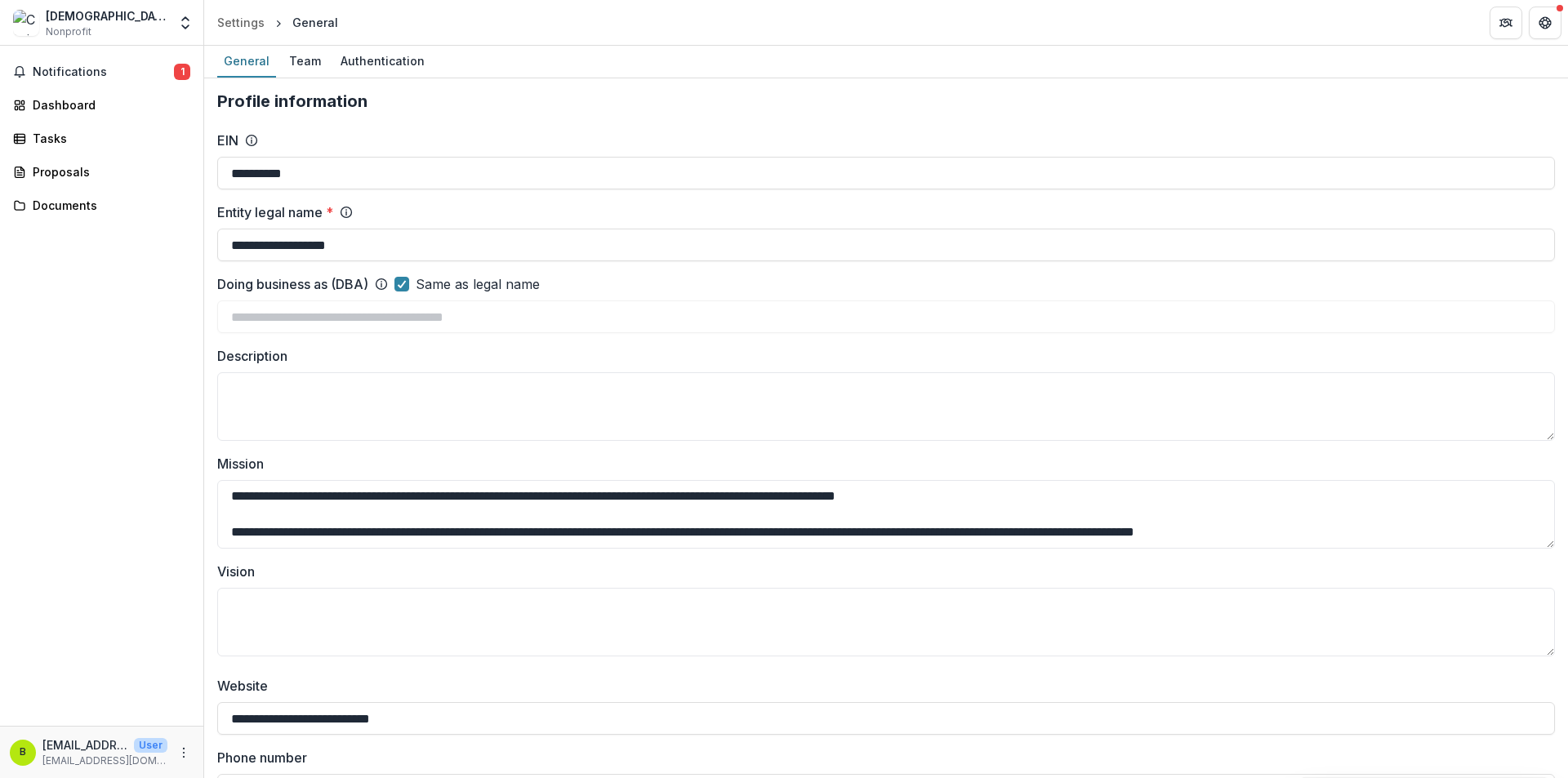
drag, startPoint x: 684, startPoint y: 331, endPoint x: 628, endPoint y: 68, distance: 268.9
click at [86, 96] on link "Dashboard" at bounding box center [102, 104] width 191 height 27
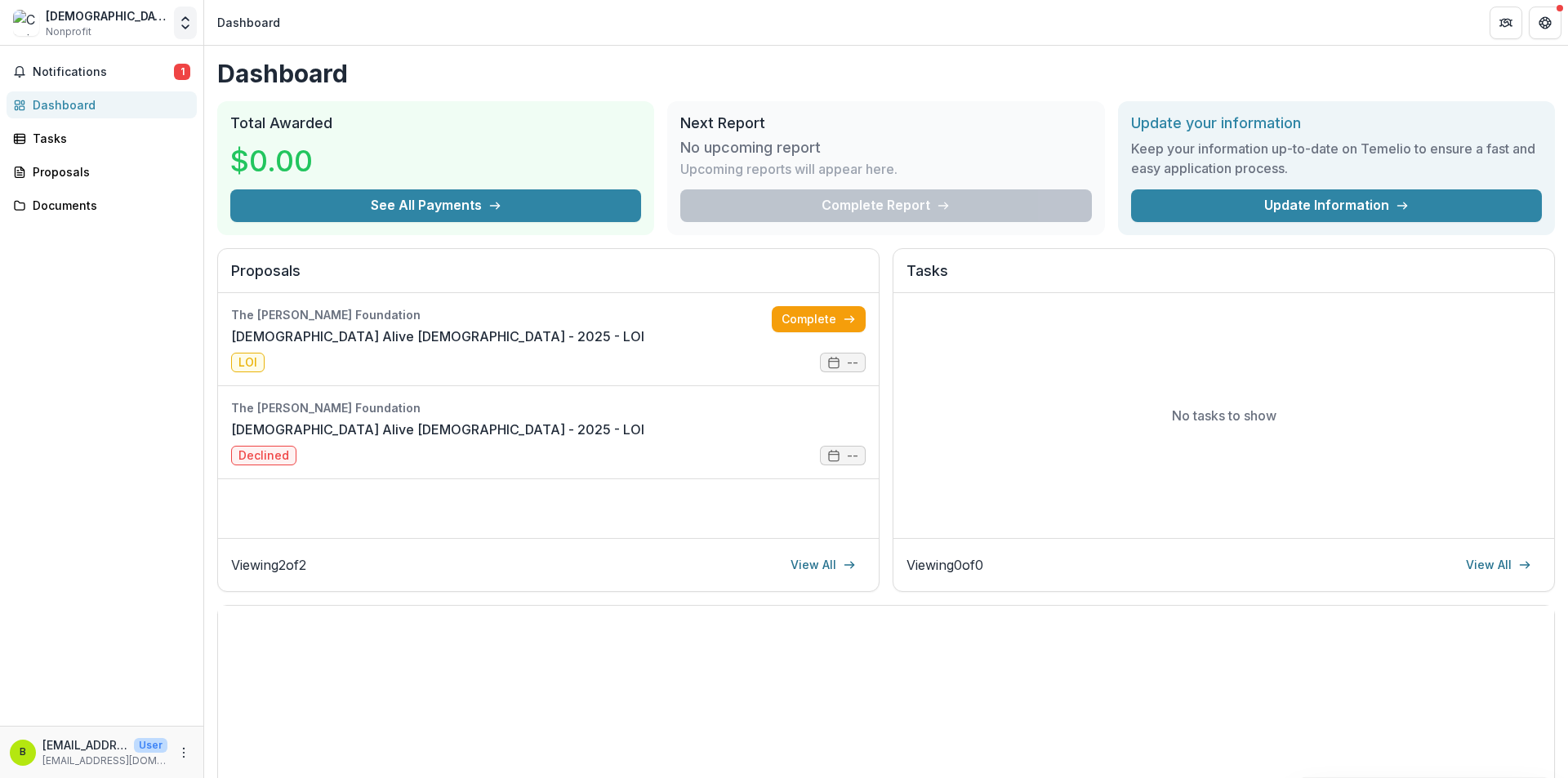
click at [185, 24] on icon "Open entity switcher" at bounding box center [185, 22] width 16 height 16
click at [61, 17] on div "[DEMOGRAPHIC_DATA] Alive [DEMOGRAPHIC_DATA]" at bounding box center [106, 16] width 122 height 17
click at [104, 34] on div "[DEMOGRAPHIC_DATA] Alive [DEMOGRAPHIC_DATA] Nonprofit" at bounding box center [106, 23] width 122 height 32
click at [192, 22] on icon "Open entity switcher" at bounding box center [185, 22] width 16 height 16
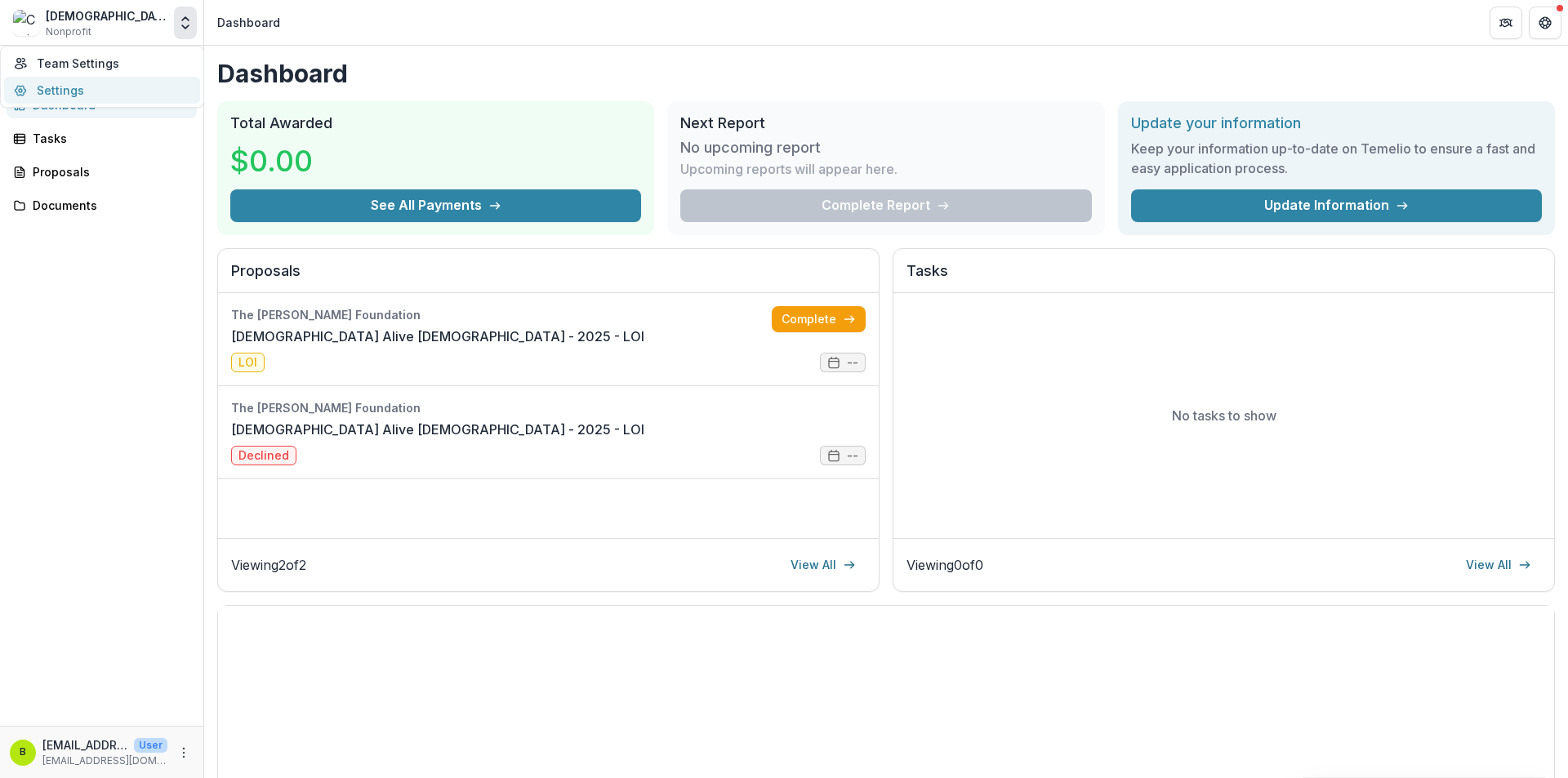
click at [70, 97] on link "Settings" at bounding box center [102, 90] width 196 height 27
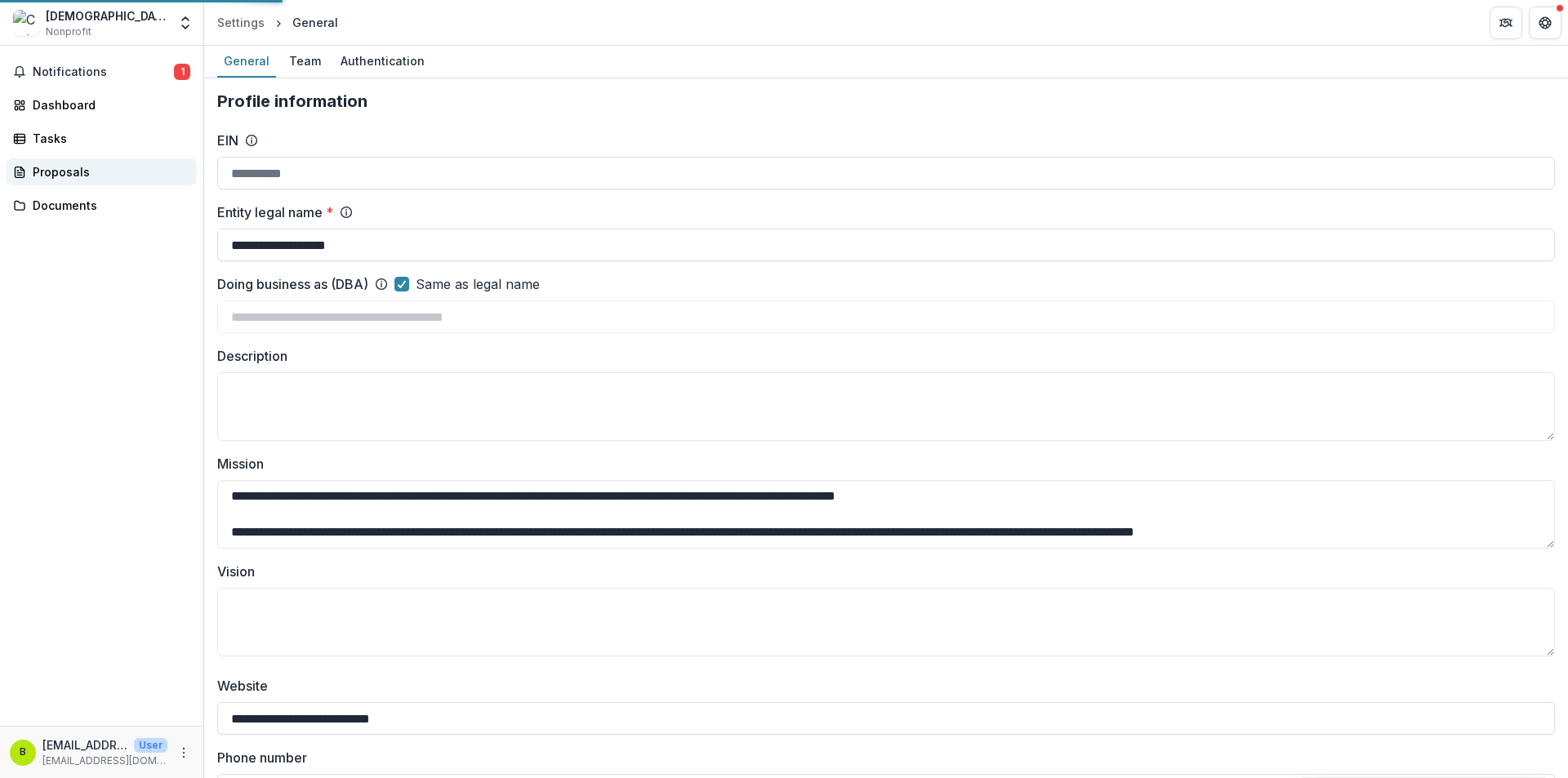
type input "**********"
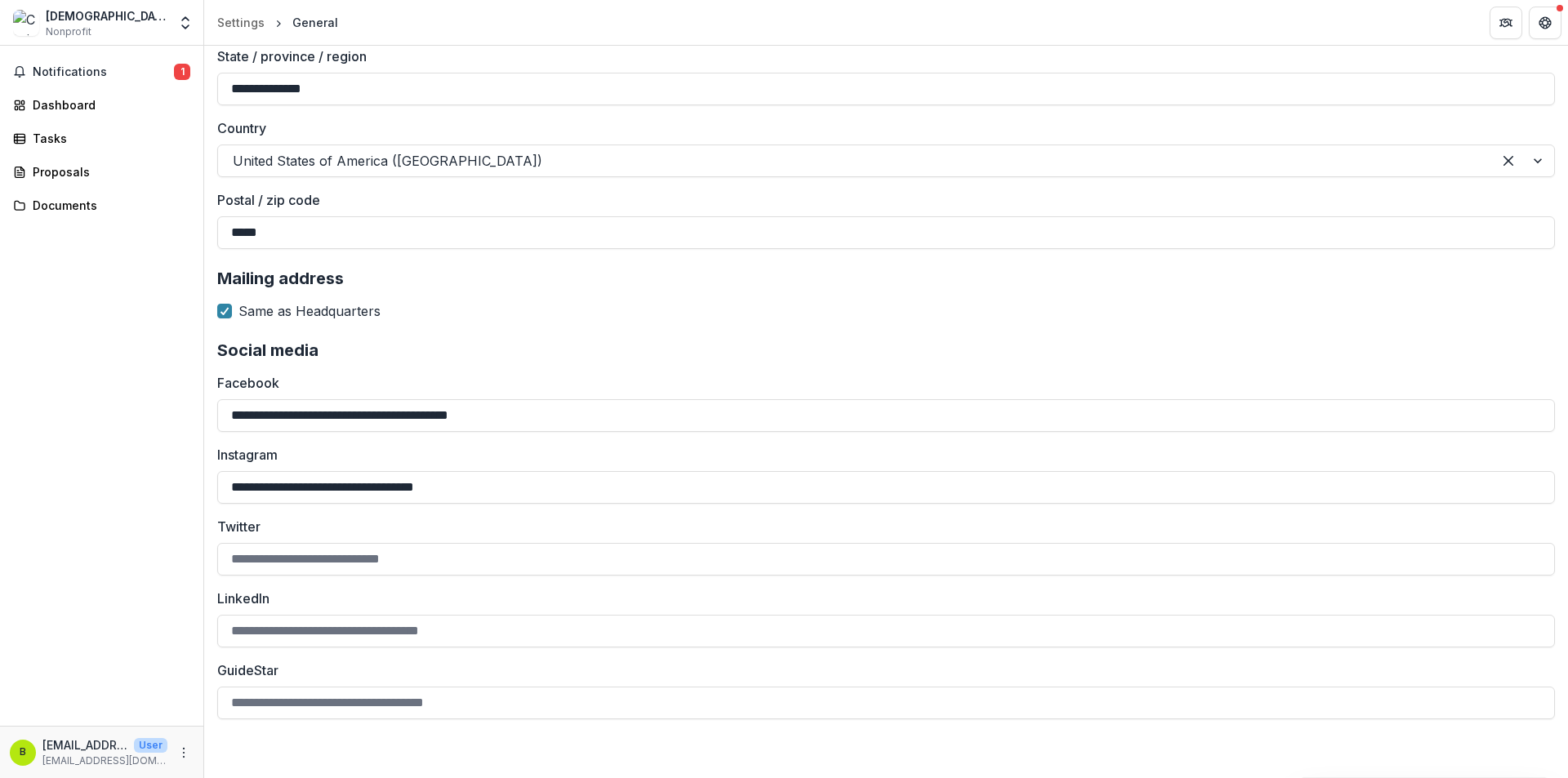
drag, startPoint x: 290, startPoint y: 473, endPoint x: 436, endPoint y: 594, distance: 189.6
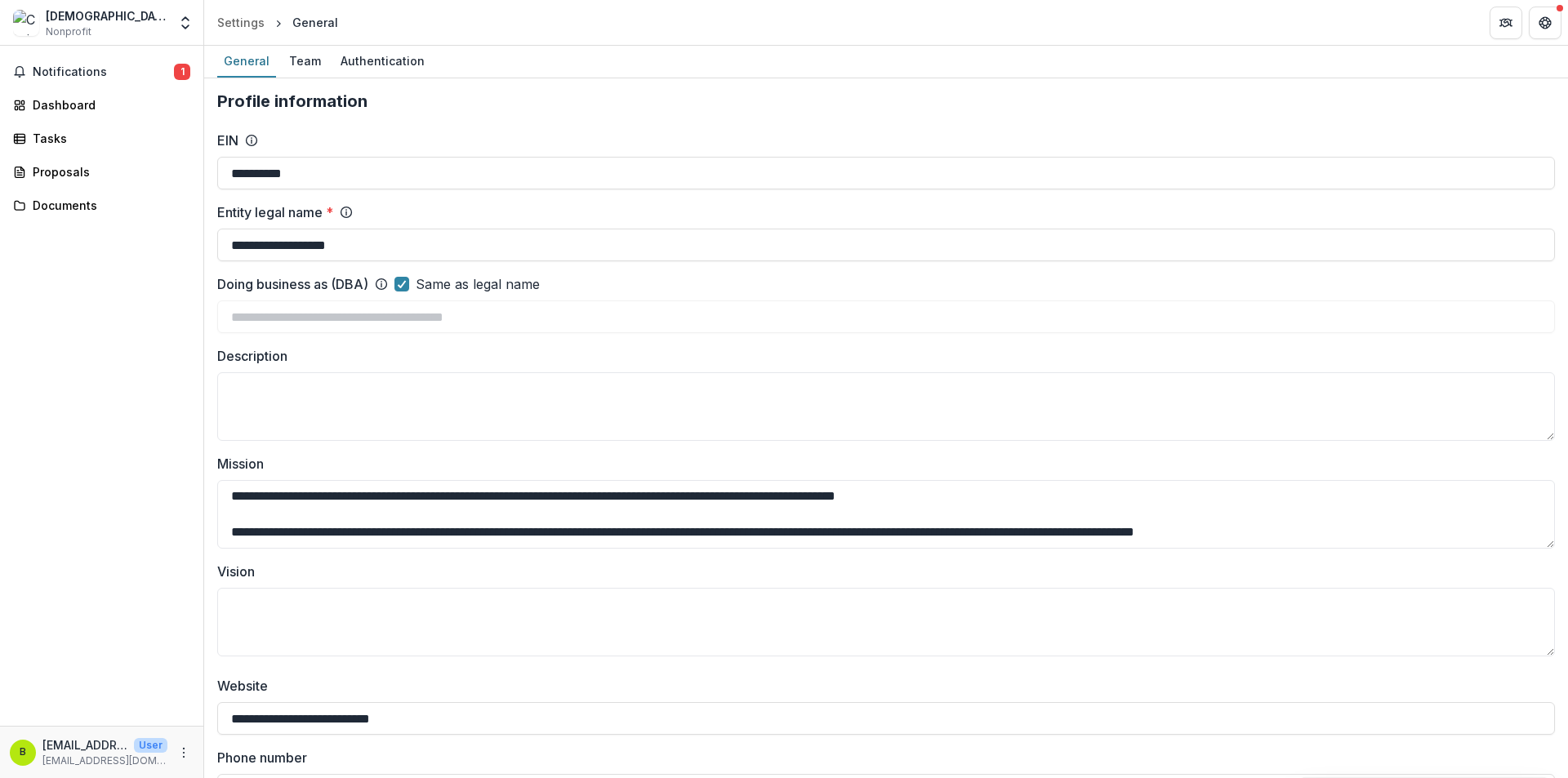
drag, startPoint x: 431, startPoint y: 113, endPoint x: 395, endPoint y: 28, distance: 92.3
click at [307, 61] on div "Team" at bounding box center [305, 60] width 45 height 24
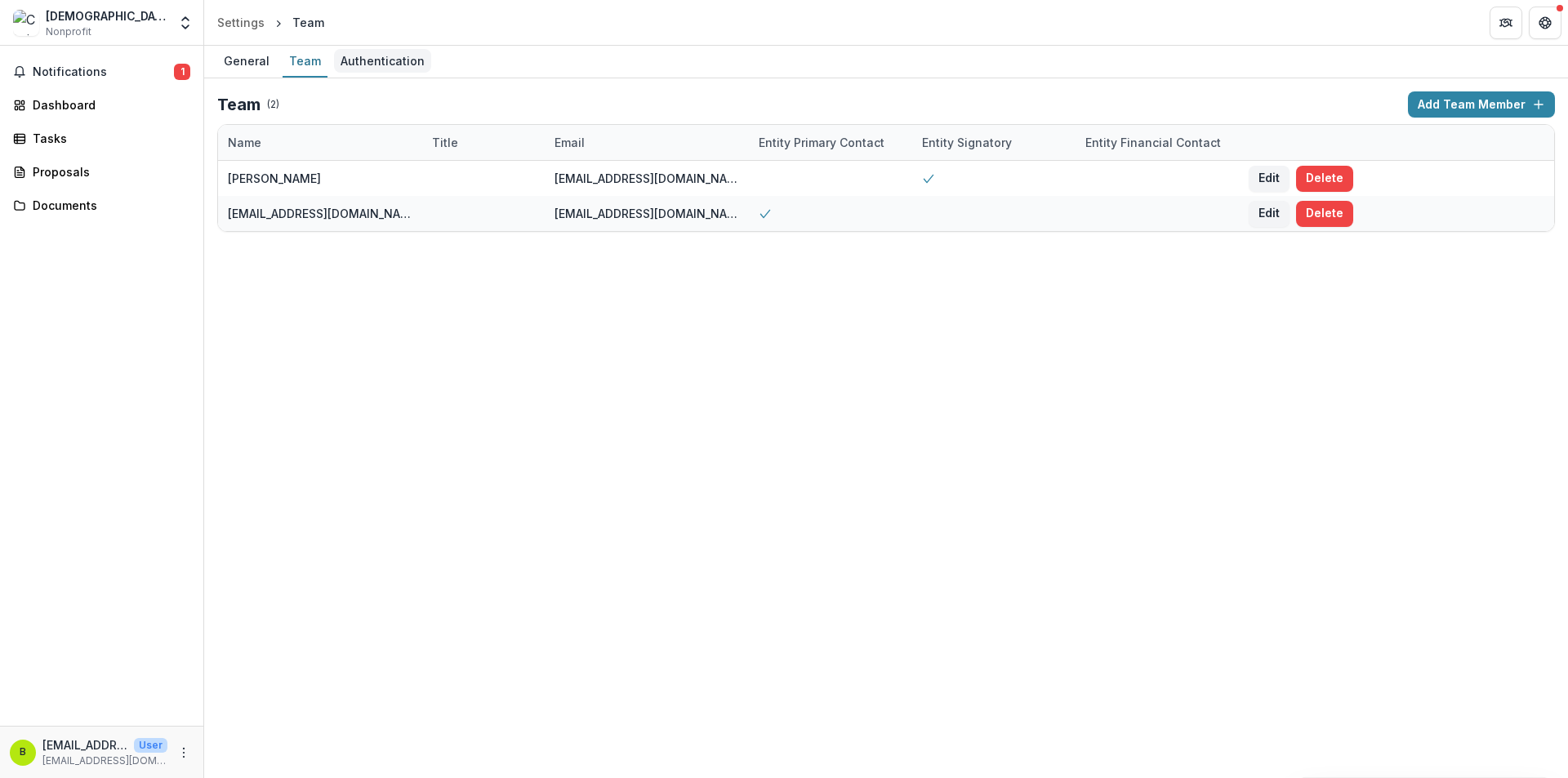
click at [355, 57] on div "Authentication" at bounding box center [382, 60] width 97 height 24
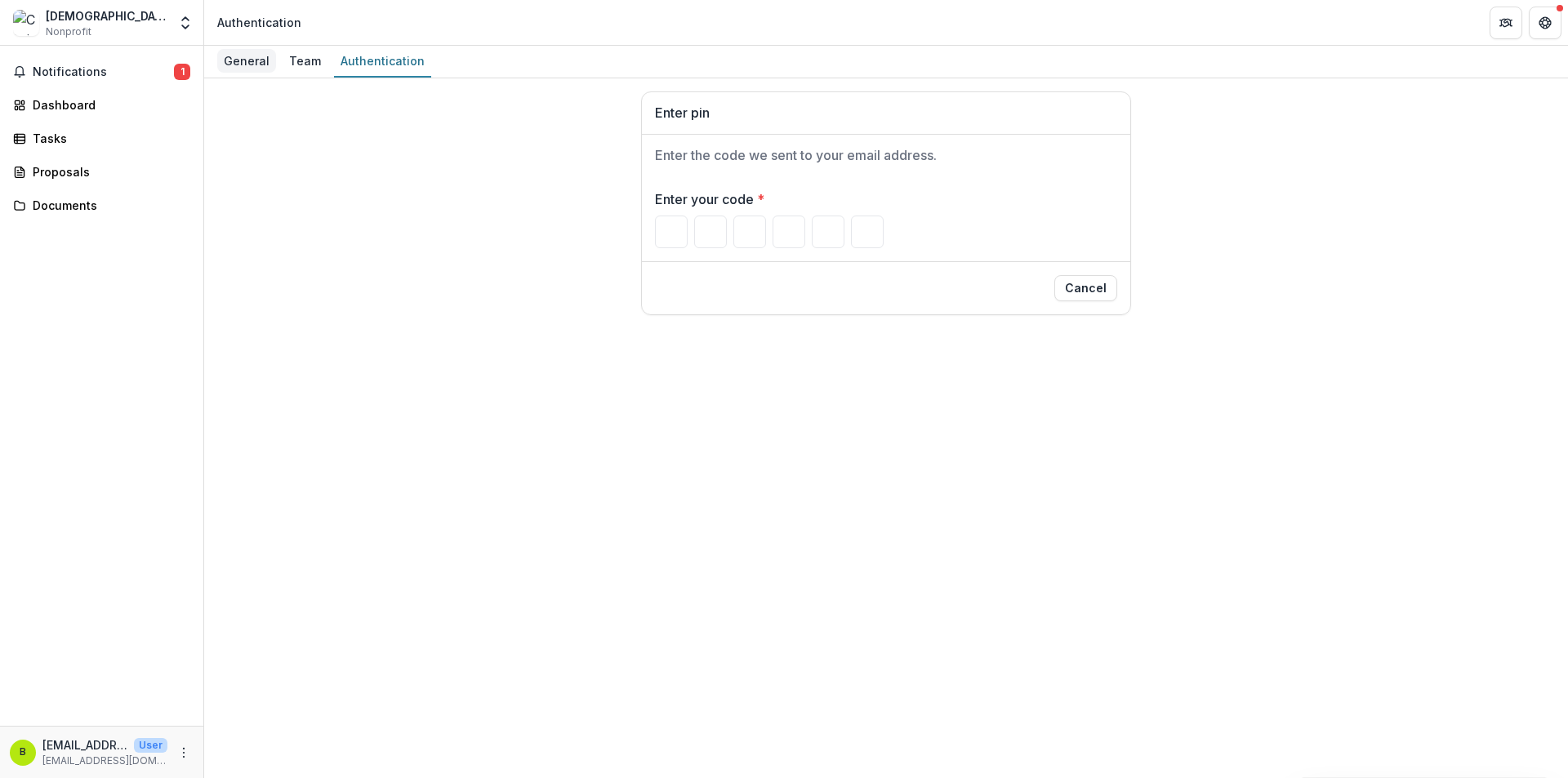
click at [266, 58] on div "General" at bounding box center [246, 60] width 58 height 24
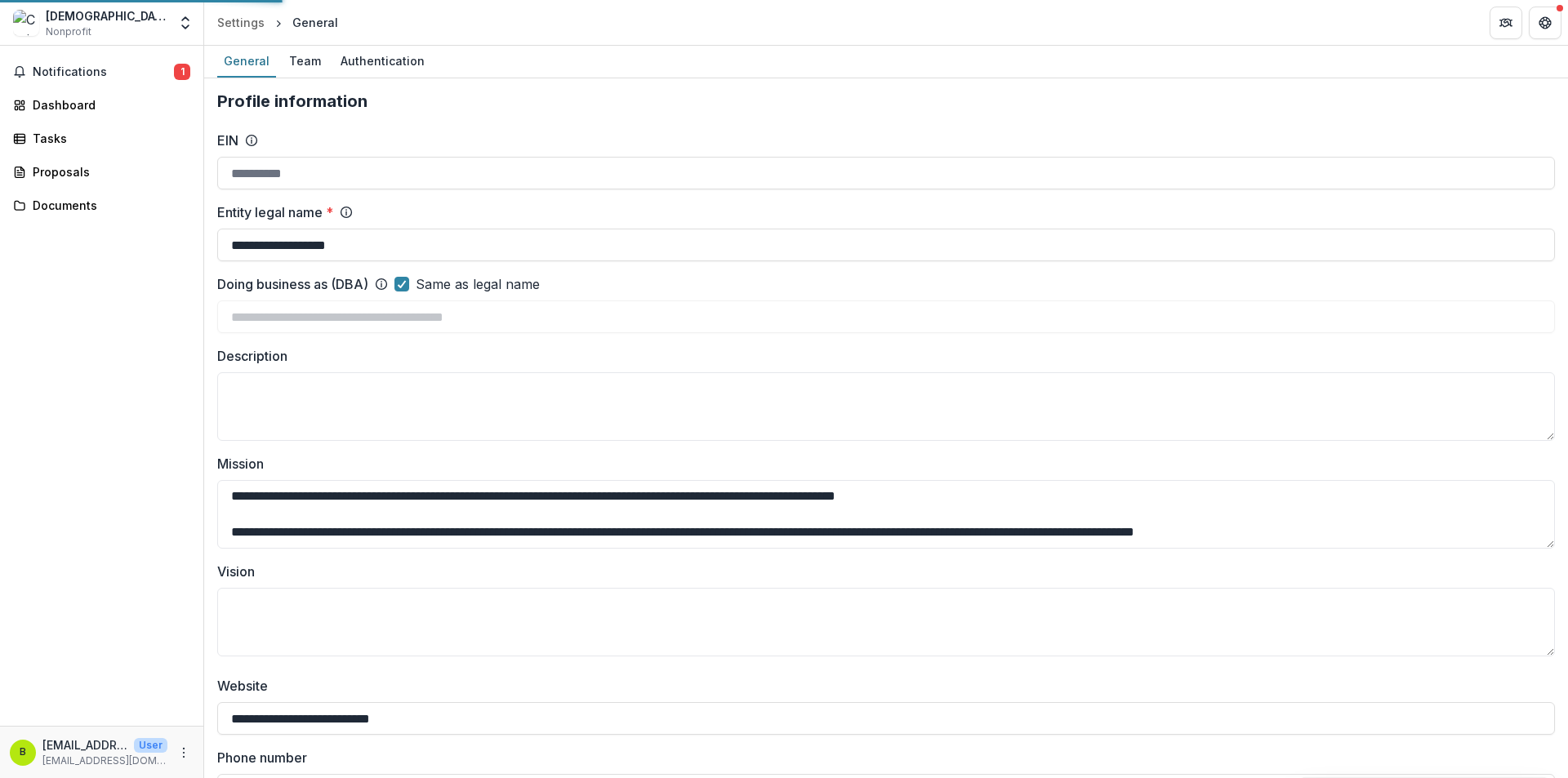
type input "**********"
click at [380, 69] on div "Authentication" at bounding box center [382, 60] width 97 height 24
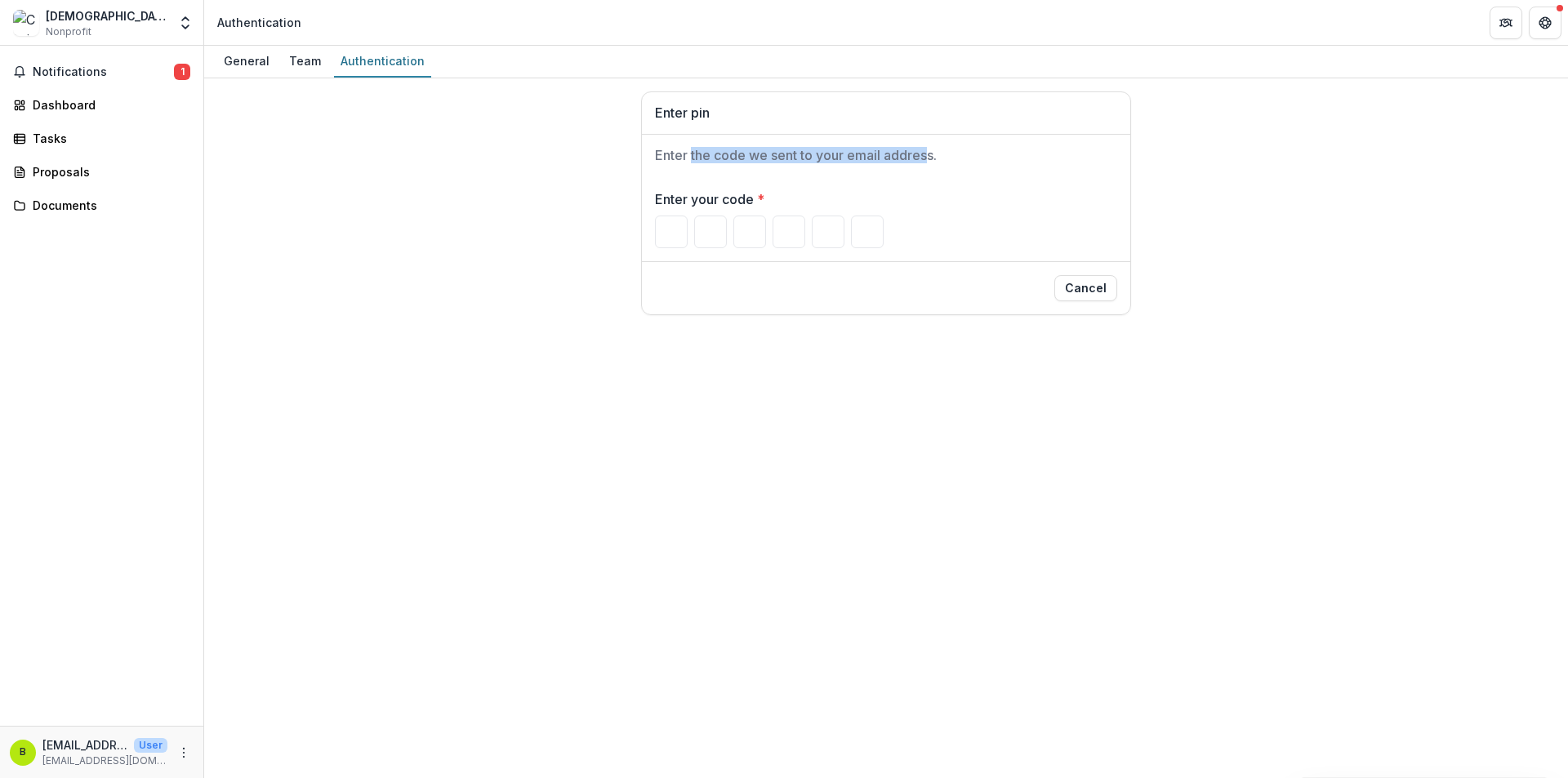
drag, startPoint x: 690, startPoint y: 149, endPoint x: 955, endPoint y: 157, distance: 265.1
click at [948, 157] on h2 "Enter the code we sent to your email address." at bounding box center [887, 155] width 462 height 15
click at [955, 157] on h2 "Enter the code we sent to your email address." at bounding box center [887, 155] width 462 height 15
click at [1095, 284] on button "Cancel" at bounding box center [1086, 287] width 63 height 26
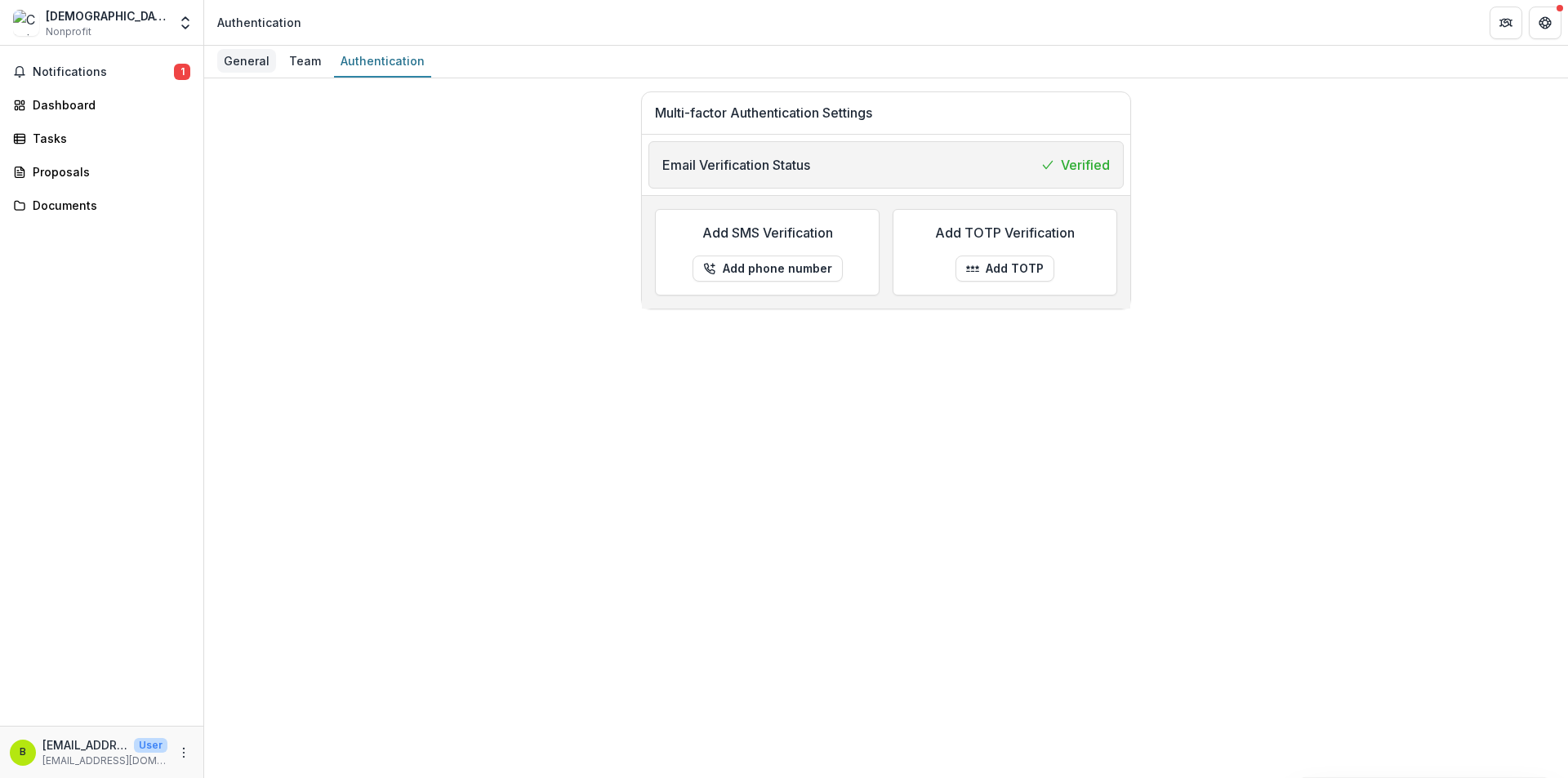
click at [256, 55] on div "General" at bounding box center [246, 60] width 58 height 24
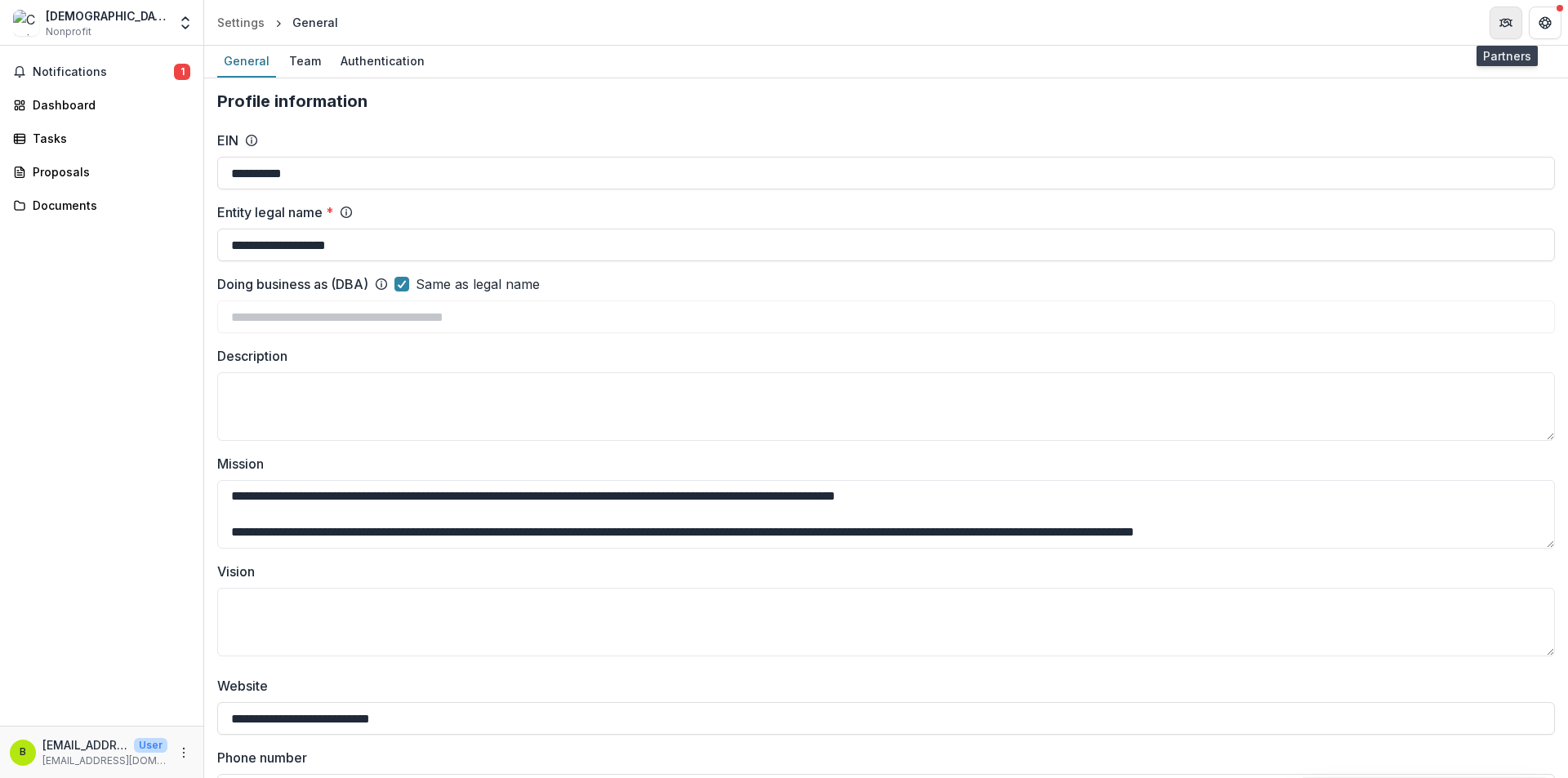
click at [1522, 25] on button "Partners" at bounding box center [1506, 23] width 33 height 33
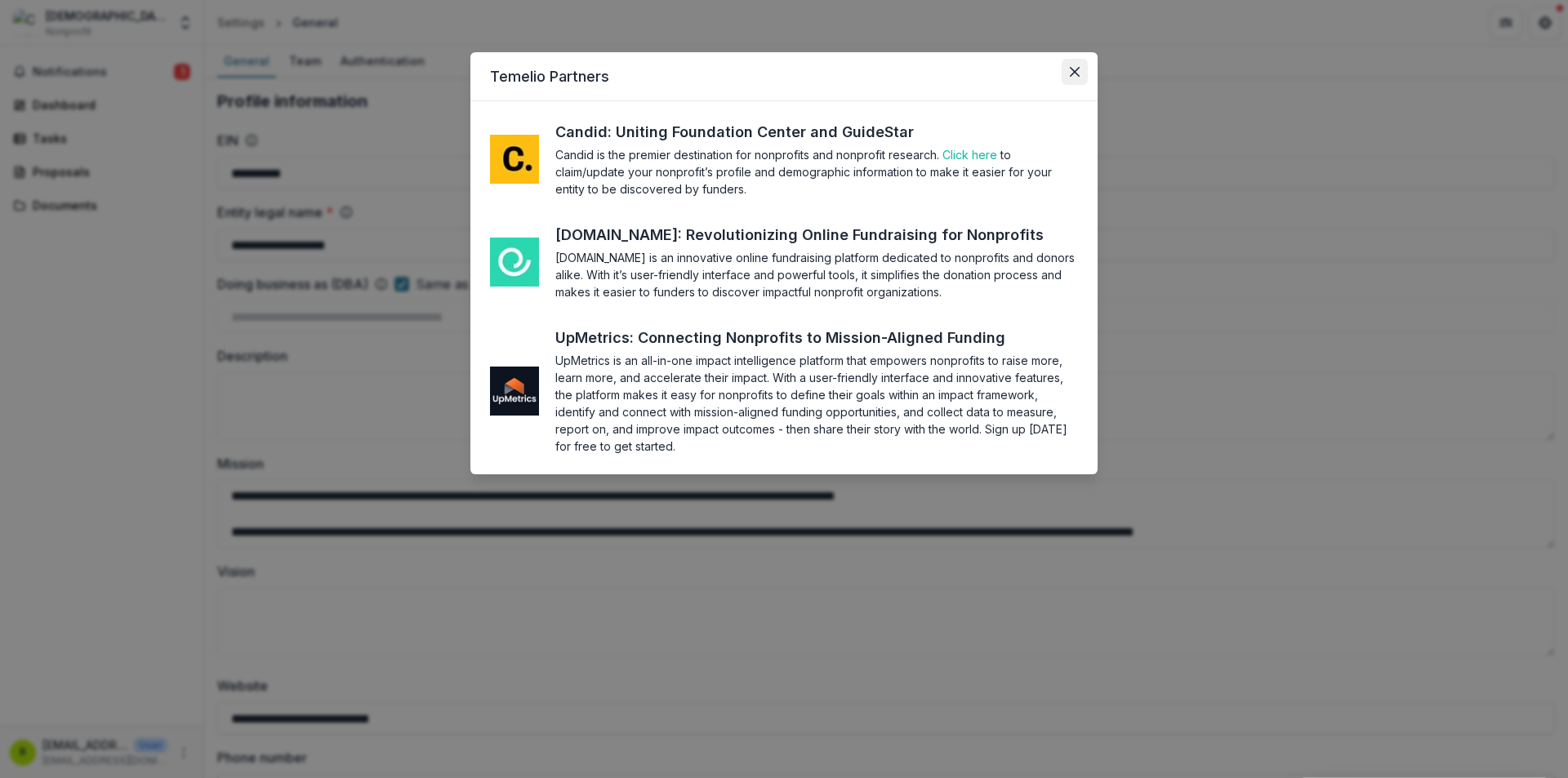
click at [1078, 72] on icon "Close" at bounding box center [1074, 72] width 10 height 10
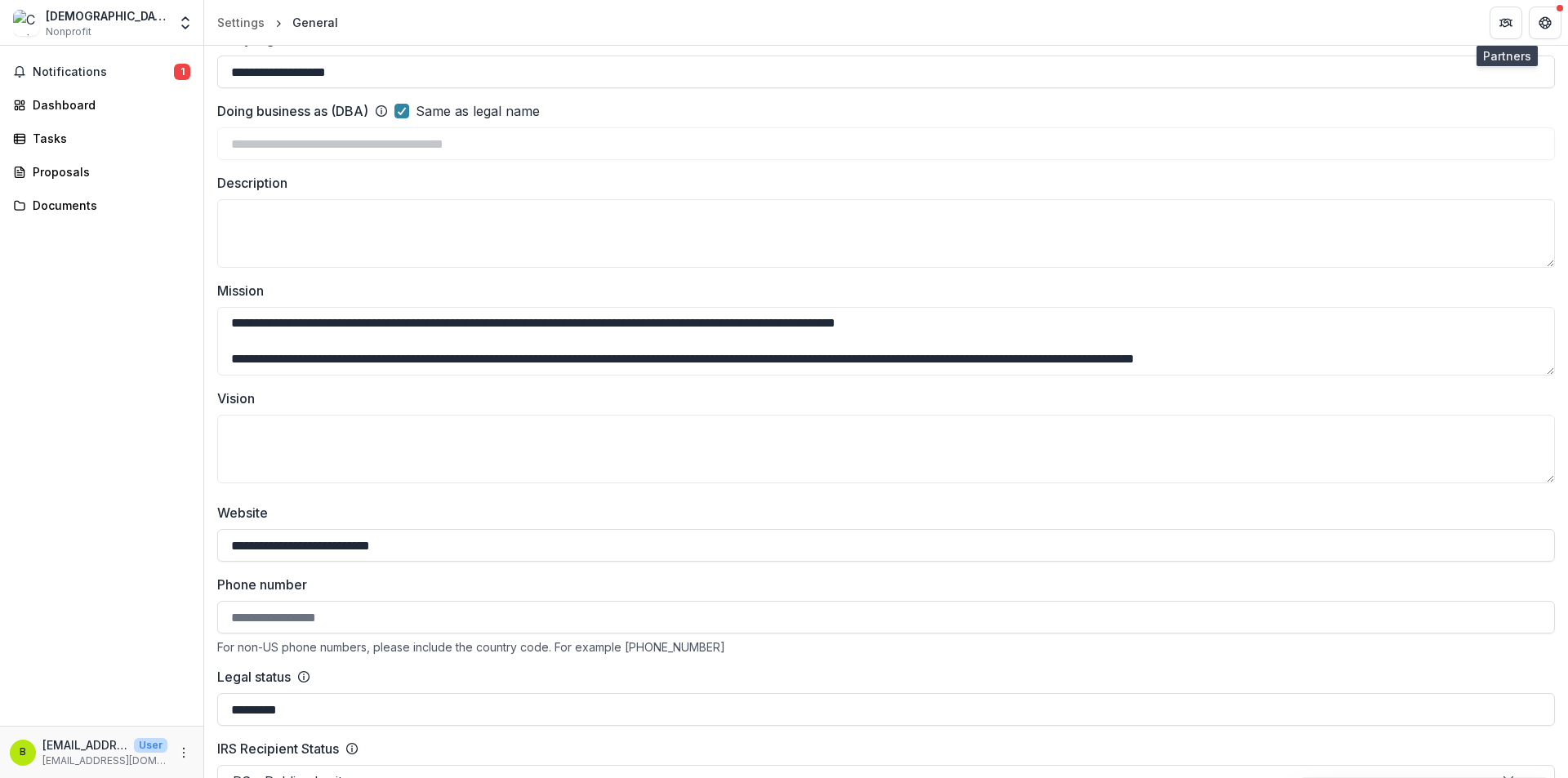
scroll to position [245, 0]
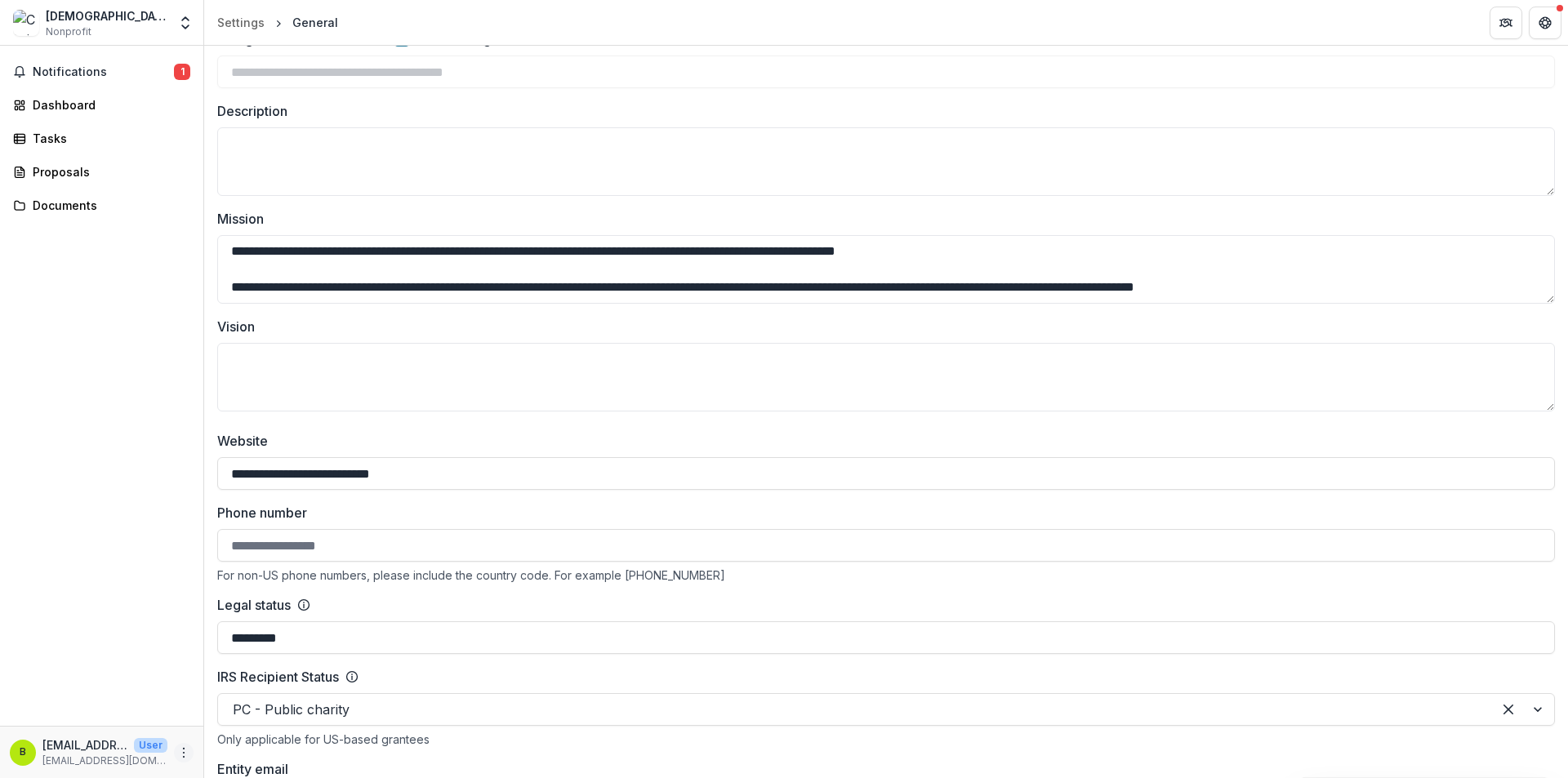
click at [181, 760] on button "More" at bounding box center [184, 753] width 19 height 19
click at [254, 721] on link "Settings" at bounding box center [291, 718] width 174 height 27
click at [181, 750] on icon "More" at bounding box center [184, 753] width 13 height 13
click at [265, 702] on link "Help Center" at bounding box center [291, 691] width 174 height 27
click at [185, 747] on icon "More" at bounding box center [184, 753] width 13 height 13
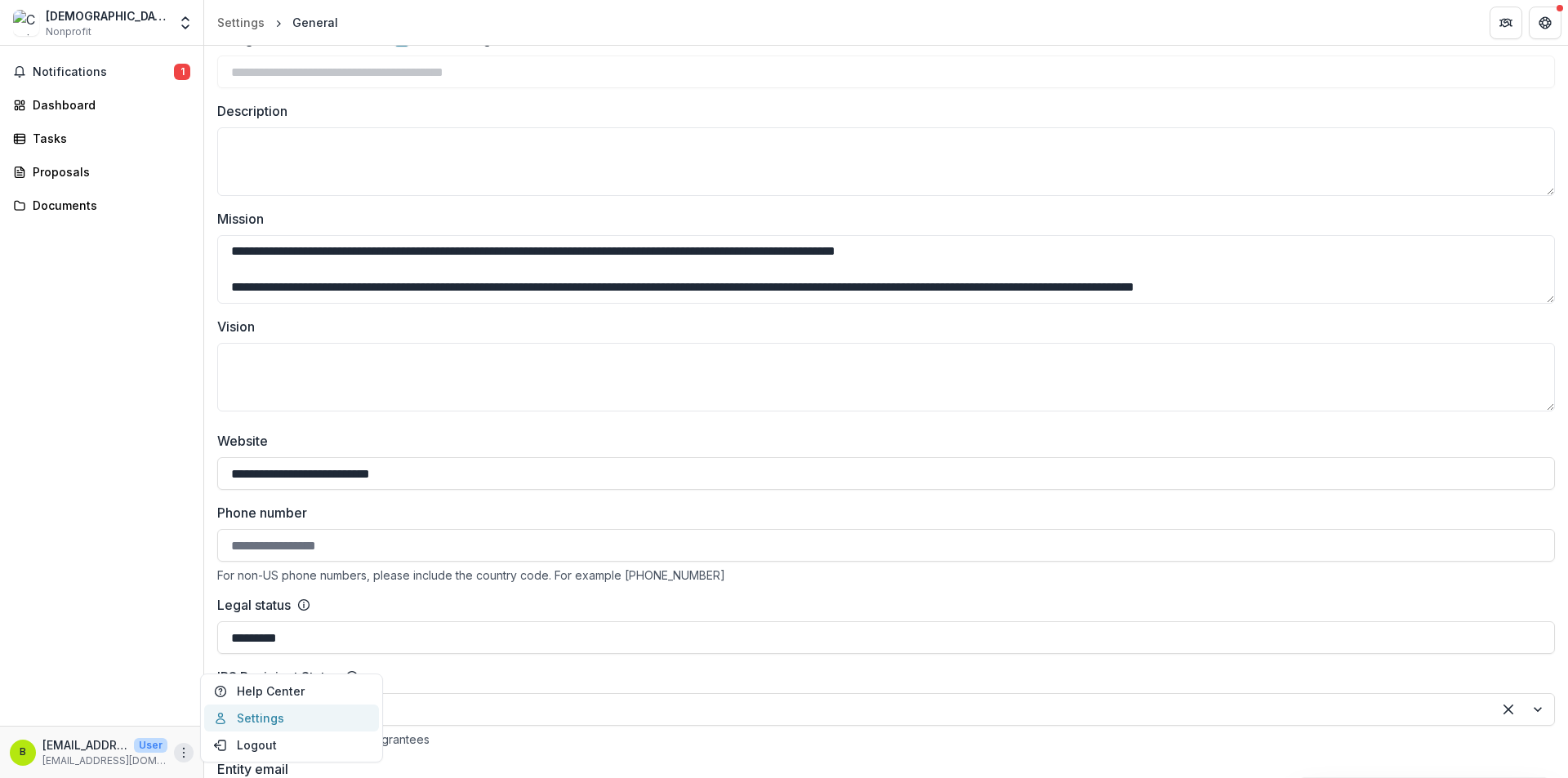
click at [243, 716] on link "Settings" at bounding box center [291, 718] width 174 height 27
click at [91, 752] on p "[EMAIL_ADDRESS][DOMAIN_NAME]" at bounding box center [84, 745] width 85 height 17
drag, startPoint x: 81, startPoint y: 745, endPoint x: 91, endPoint y: 744, distance: 10.0
click at [83, 745] on p "[EMAIL_ADDRESS][DOMAIN_NAME]" at bounding box center [84, 745] width 85 height 17
click at [189, 754] on icon "More" at bounding box center [184, 753] width 13 height 13
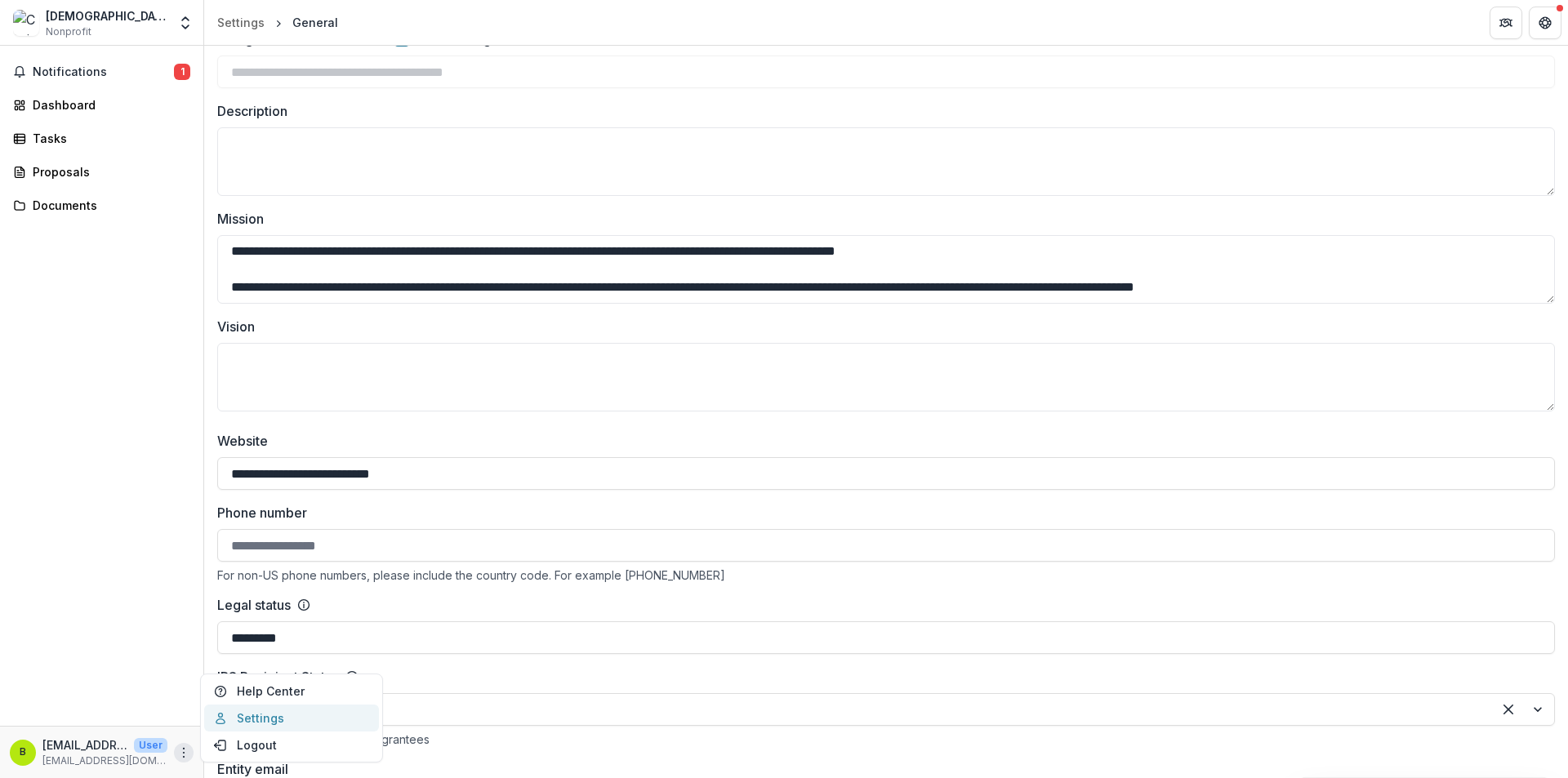
click at [244, 722] on link "Settings" at bounding box center [291, 718] width 174 height 27
click at [64, 111] on div "Dashboard" at bounding box center [108, 105] width 151 height 17
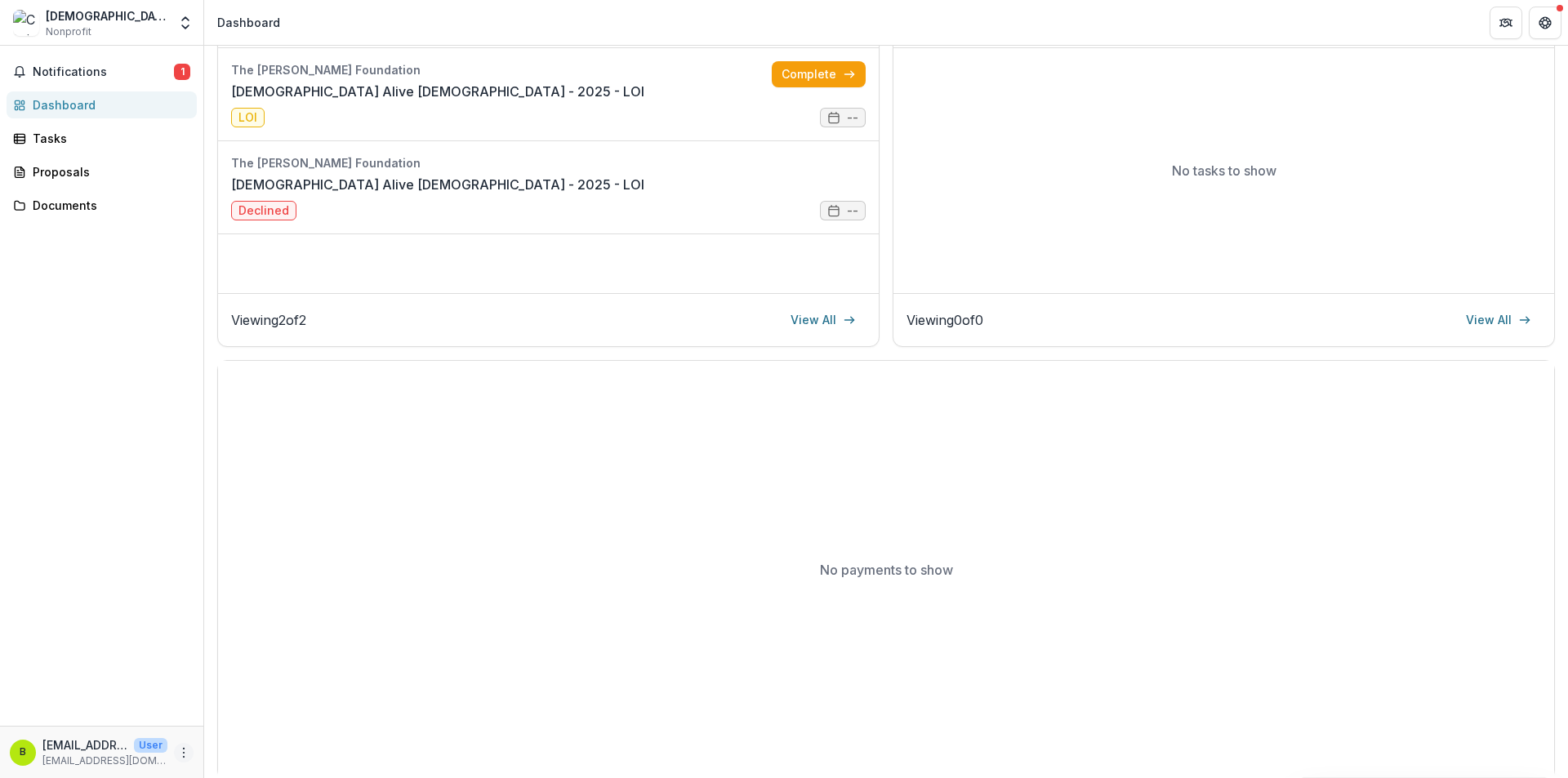
click at [179, 760] on button "More" at bounding box center [184, 753] width 19 height 19
click at [238, 717] on link "Settings" at bounding box center [291, 718] width 174 height 27
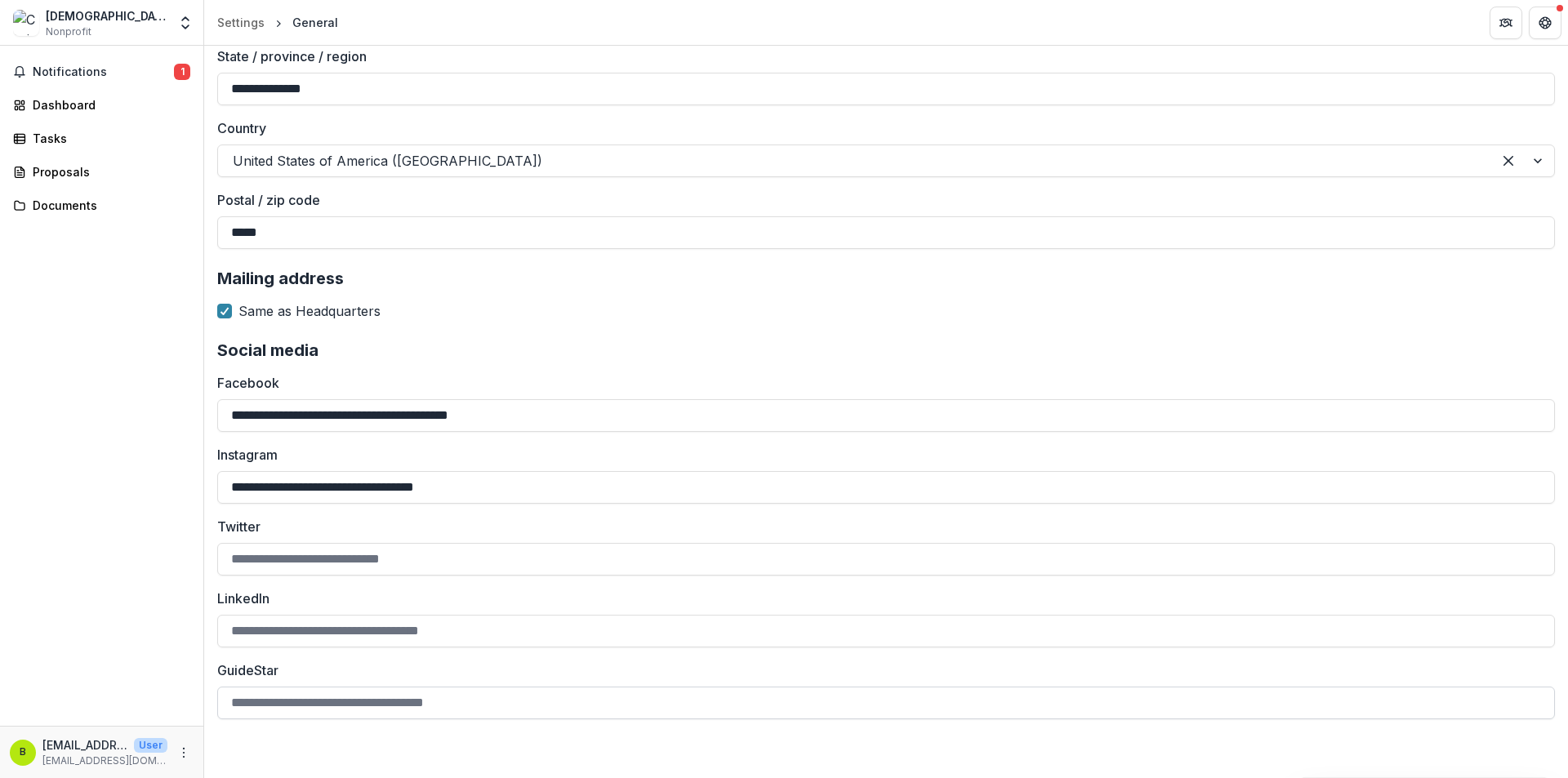
drag, startPoint x: 471, startPoint y: 400, endPoint x: 469, endPoint y: 709, distance: 309.0
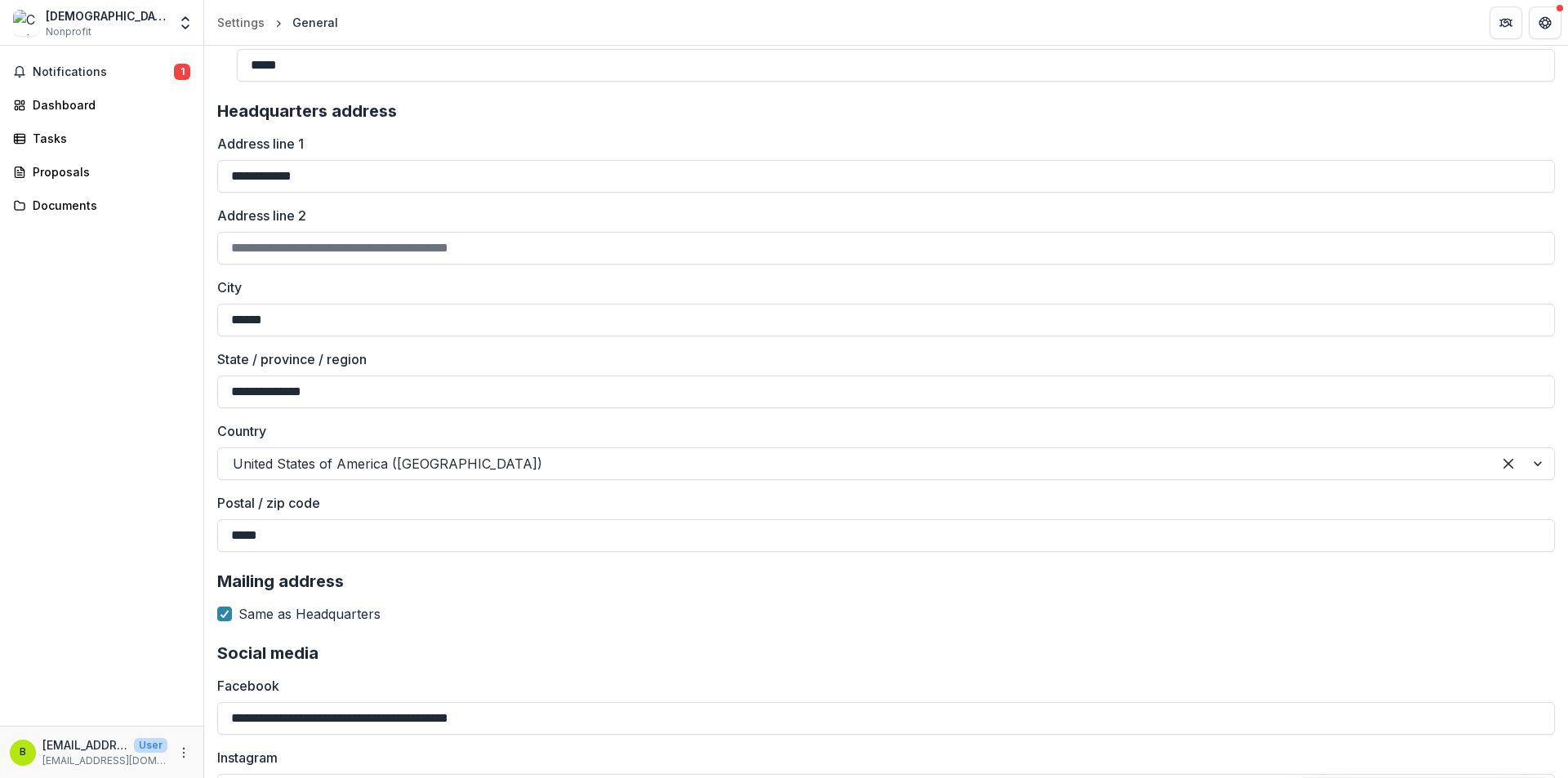
drag, startPoint x: 615, startPoint y: 623, endPoint x: 550, endPoint y: 462, distance: 173.6
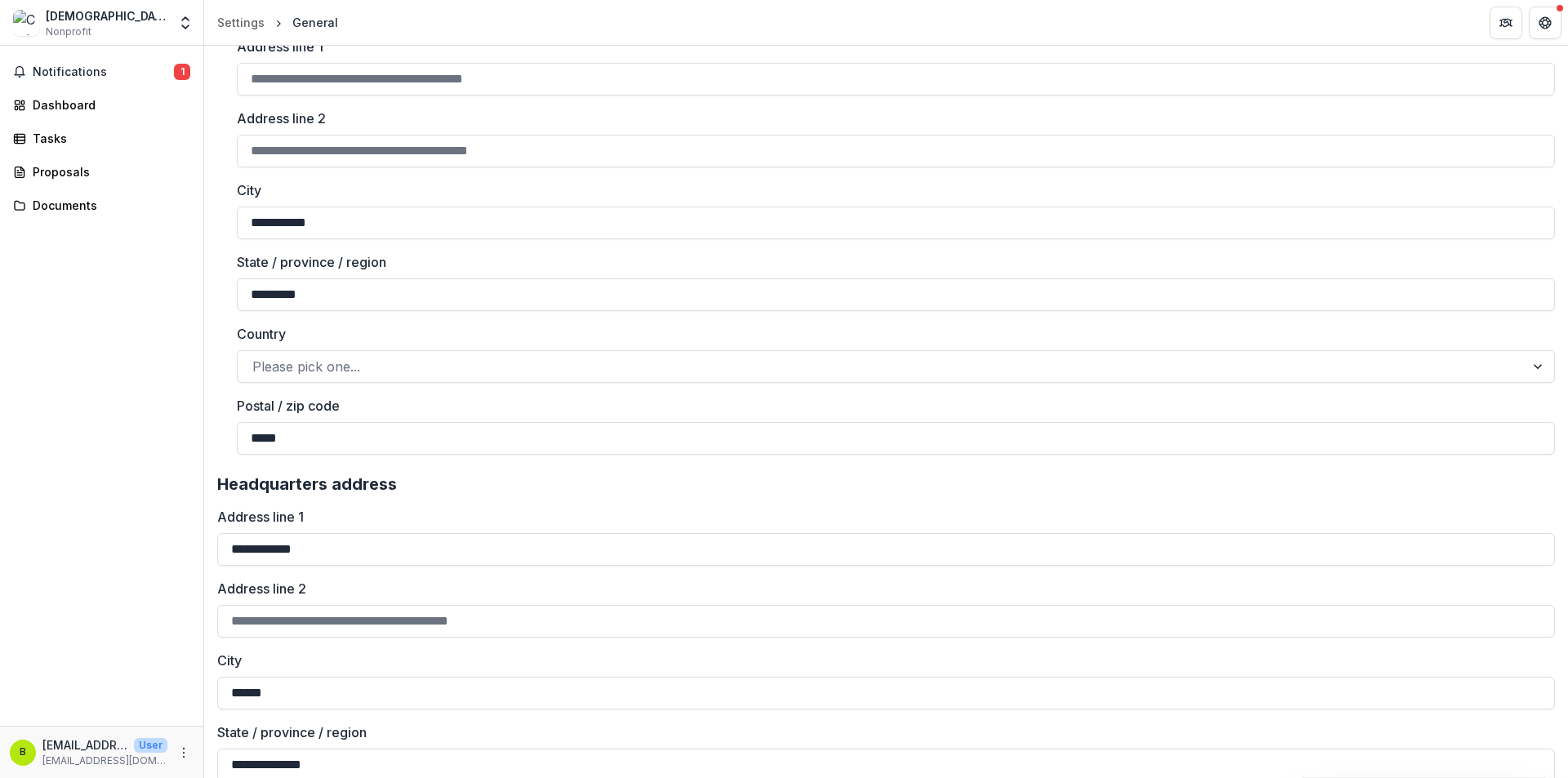
scroll to position [882, 0]
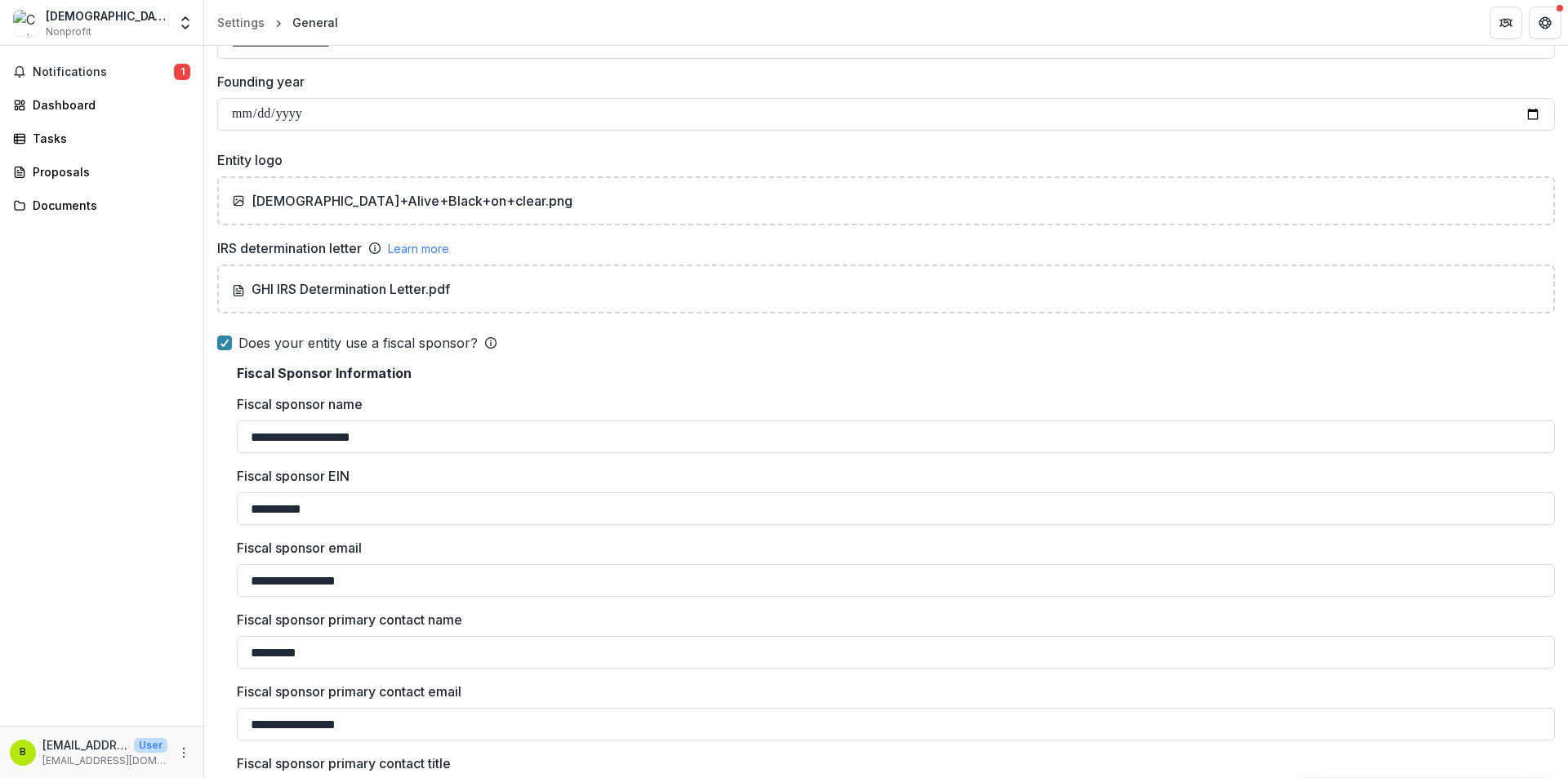
drag, startPoint x: 739, startPoint y: 620, endPoint x: 611, endPoint y: 472, distance: 195.7
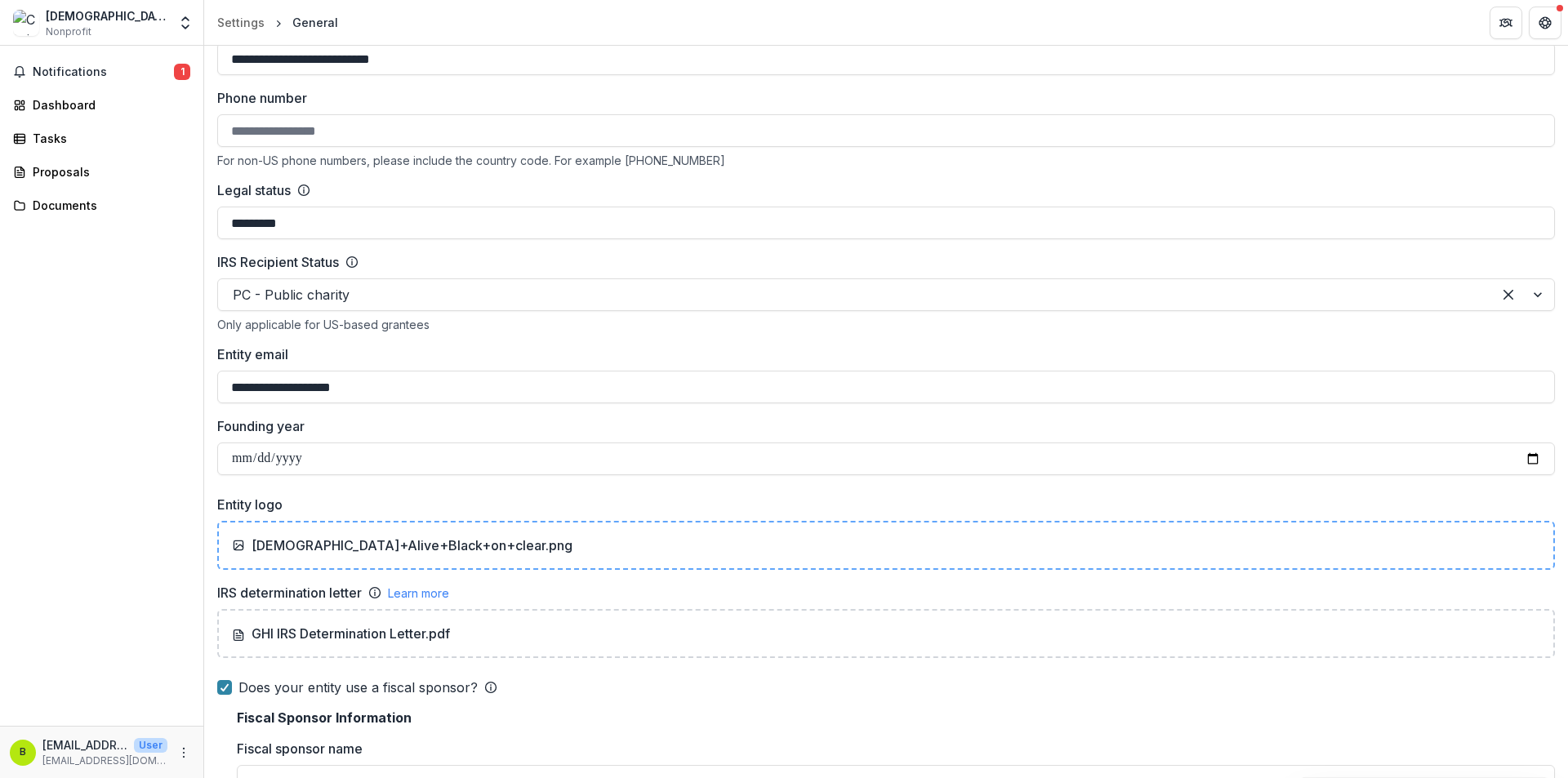
drag, startPoint x: 768, startPoint y: 444, endPoint x: 722, endPoint y: 381, distance: 78.0
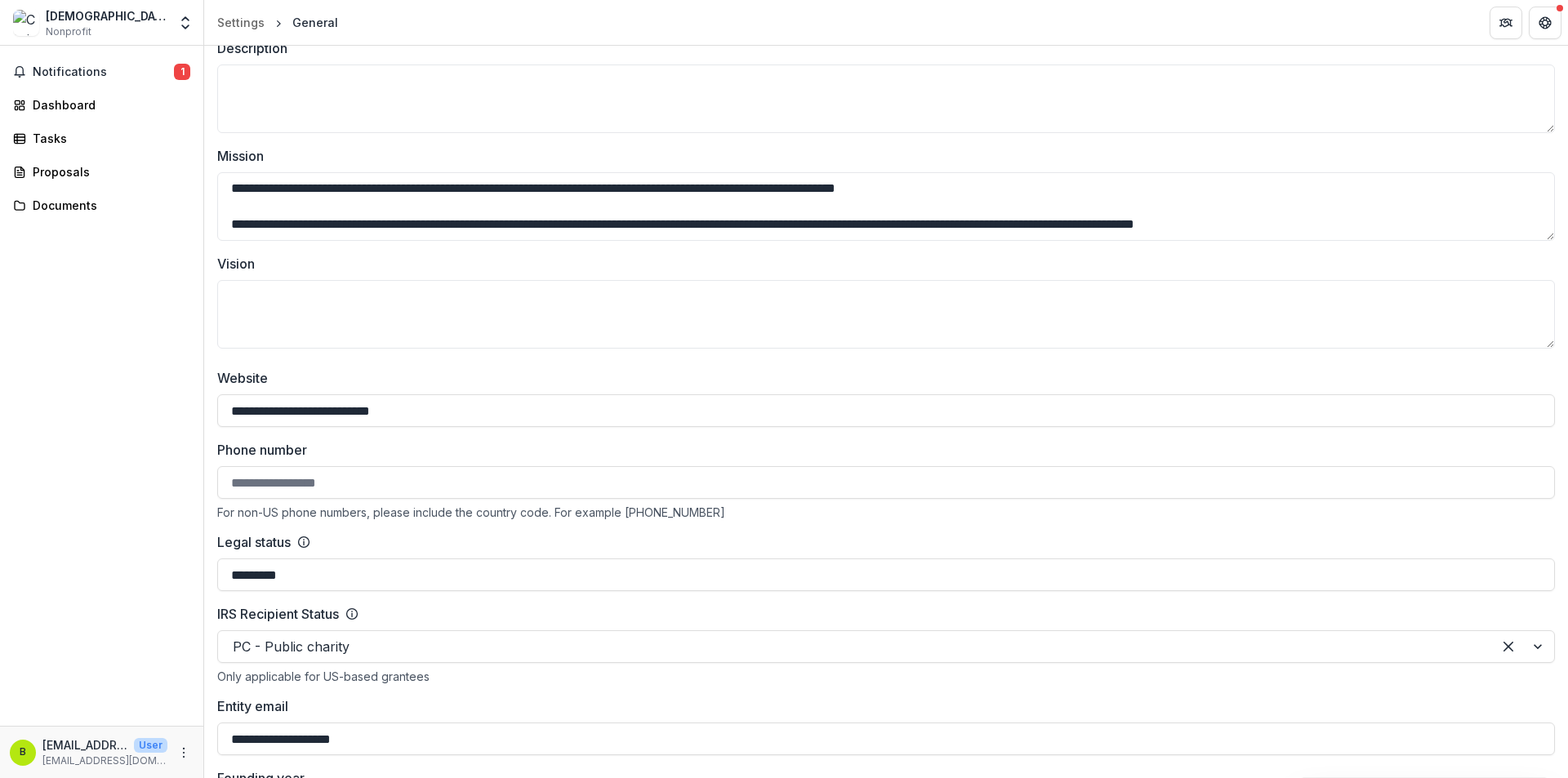
scroll to position [0, 0]
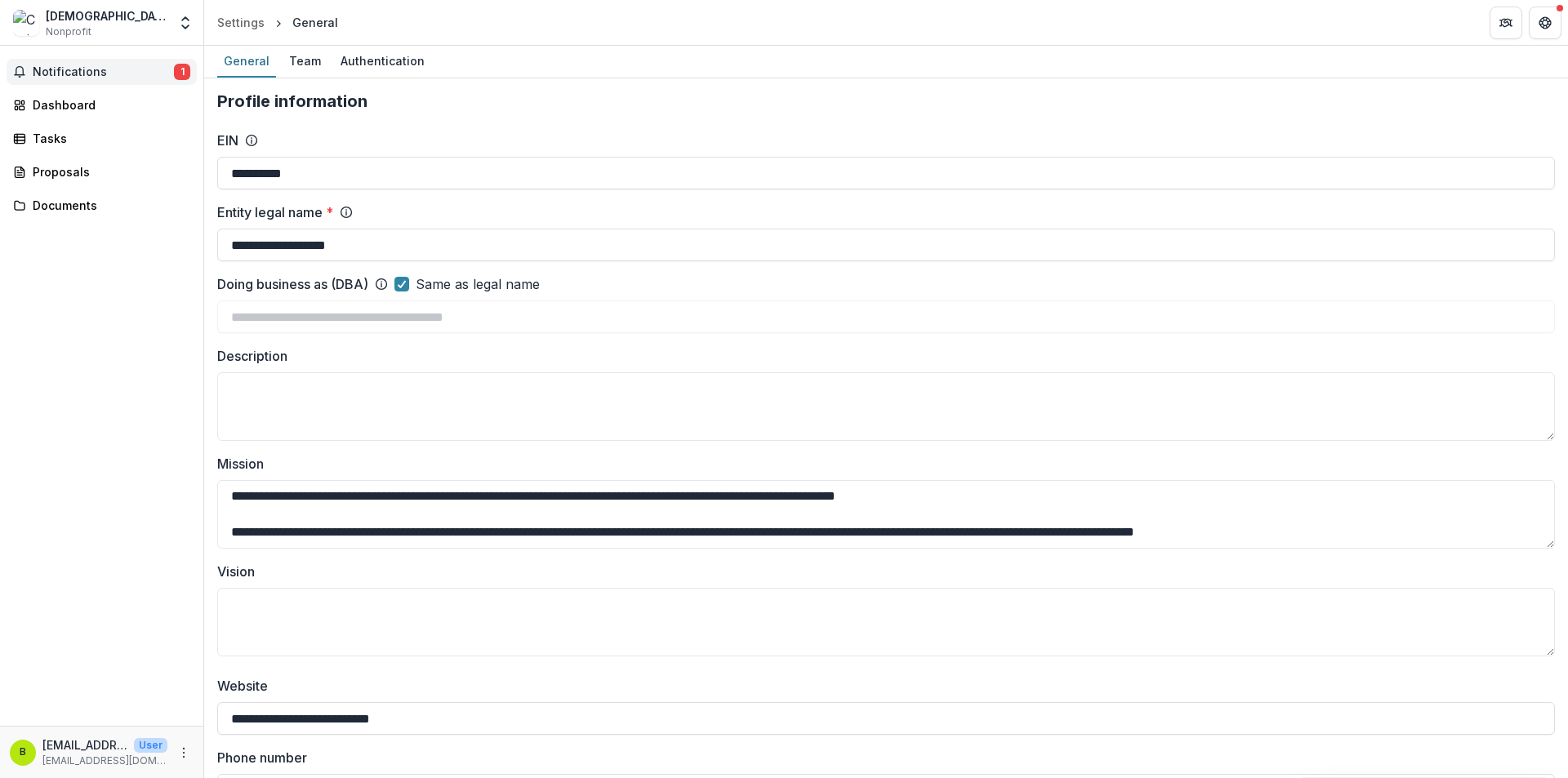
click at [77, 68] on span "Notifications" at bounding box center [103, 72] width 141 height 13
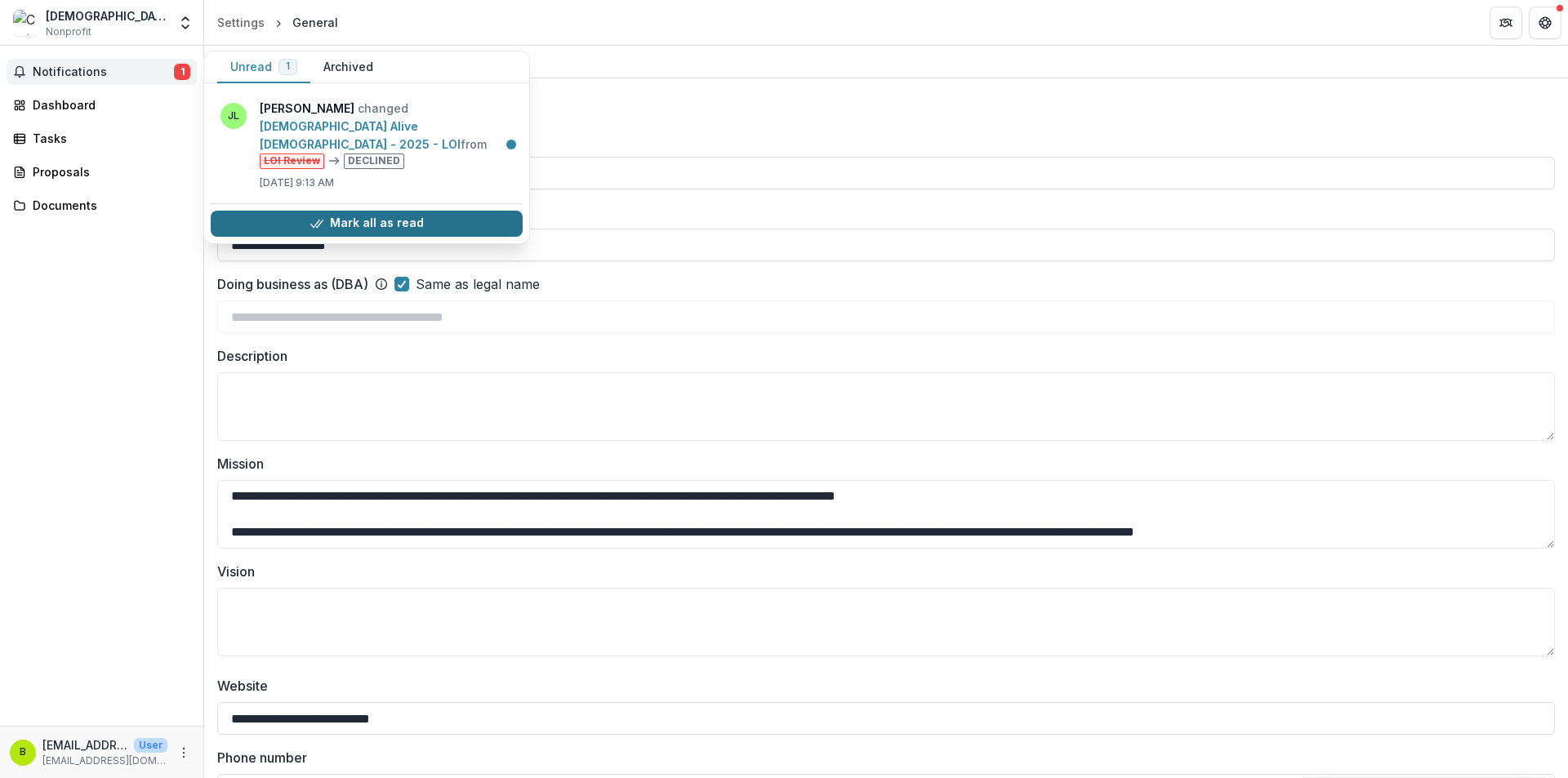
click at [379, 211] on button "Mark all as read" at bounding box center [367, 223] width 312 height 26
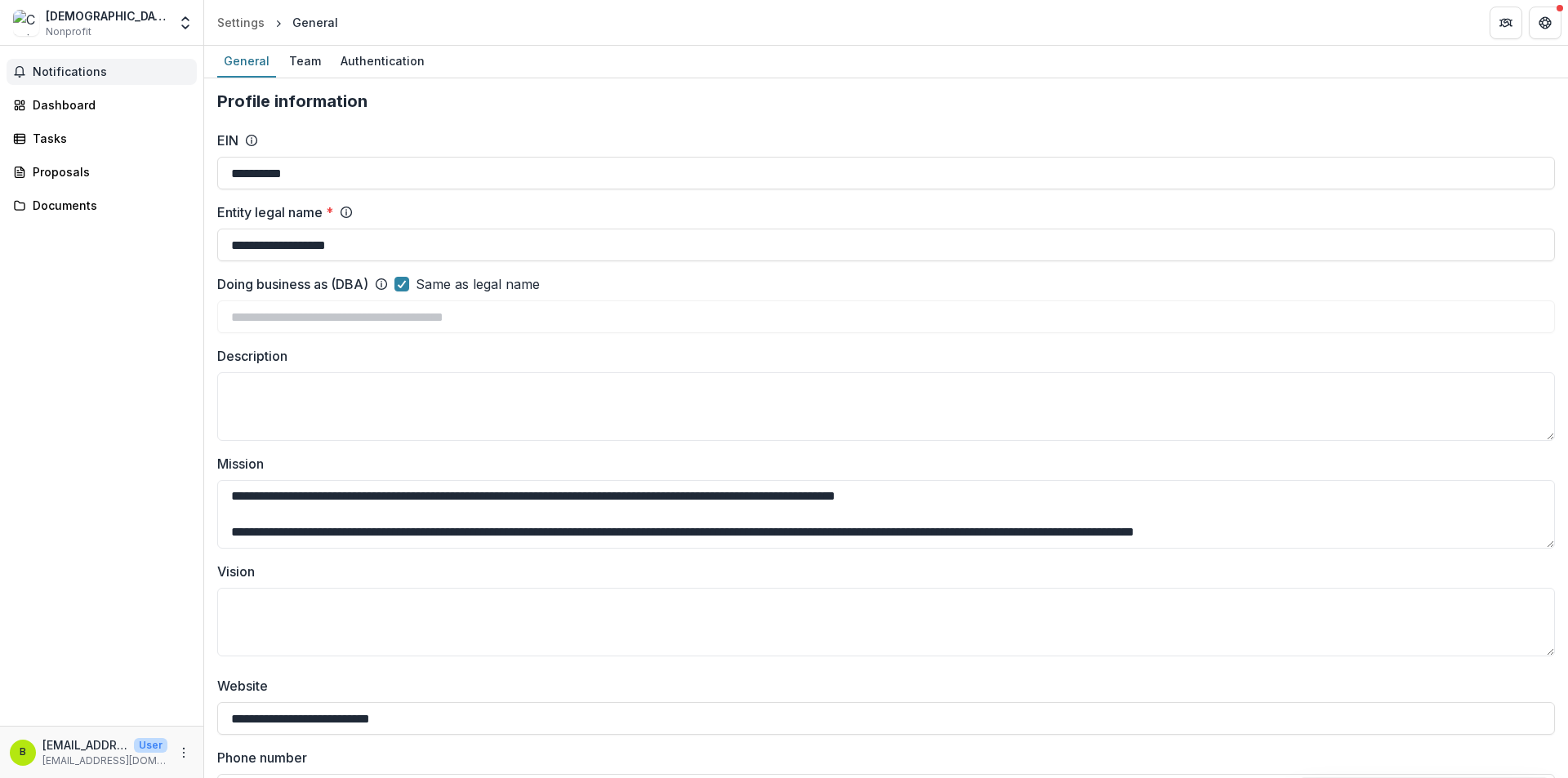
click at [419, 109] on h2 "Profile information" at bounding box center [887, 101] width 1338 height 19
click at [290, 110] on h2 "Profile information" at bounding box center [887, 101] width 1338 height 19
click at [288, 109] on h2 "Profile information" at bounding box center [887, 101] width 1338 height 19
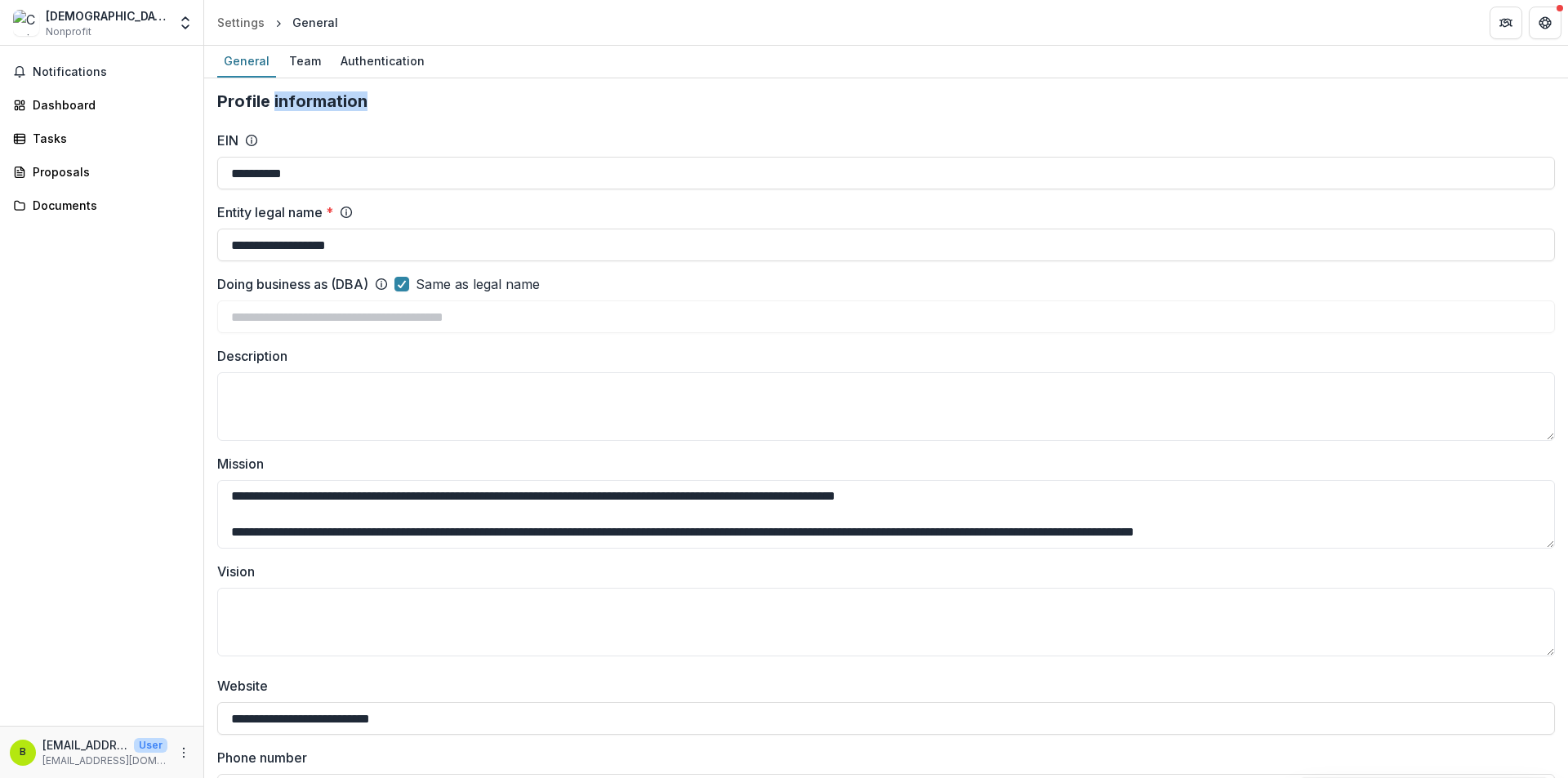
click at [288, 109] on h2 "Profile information" at bounding box center [887, 101] width 1338 height 19
click at [272, 107] on h2 "Profile information" at bounding box center [887, 101] width 1338 height 19
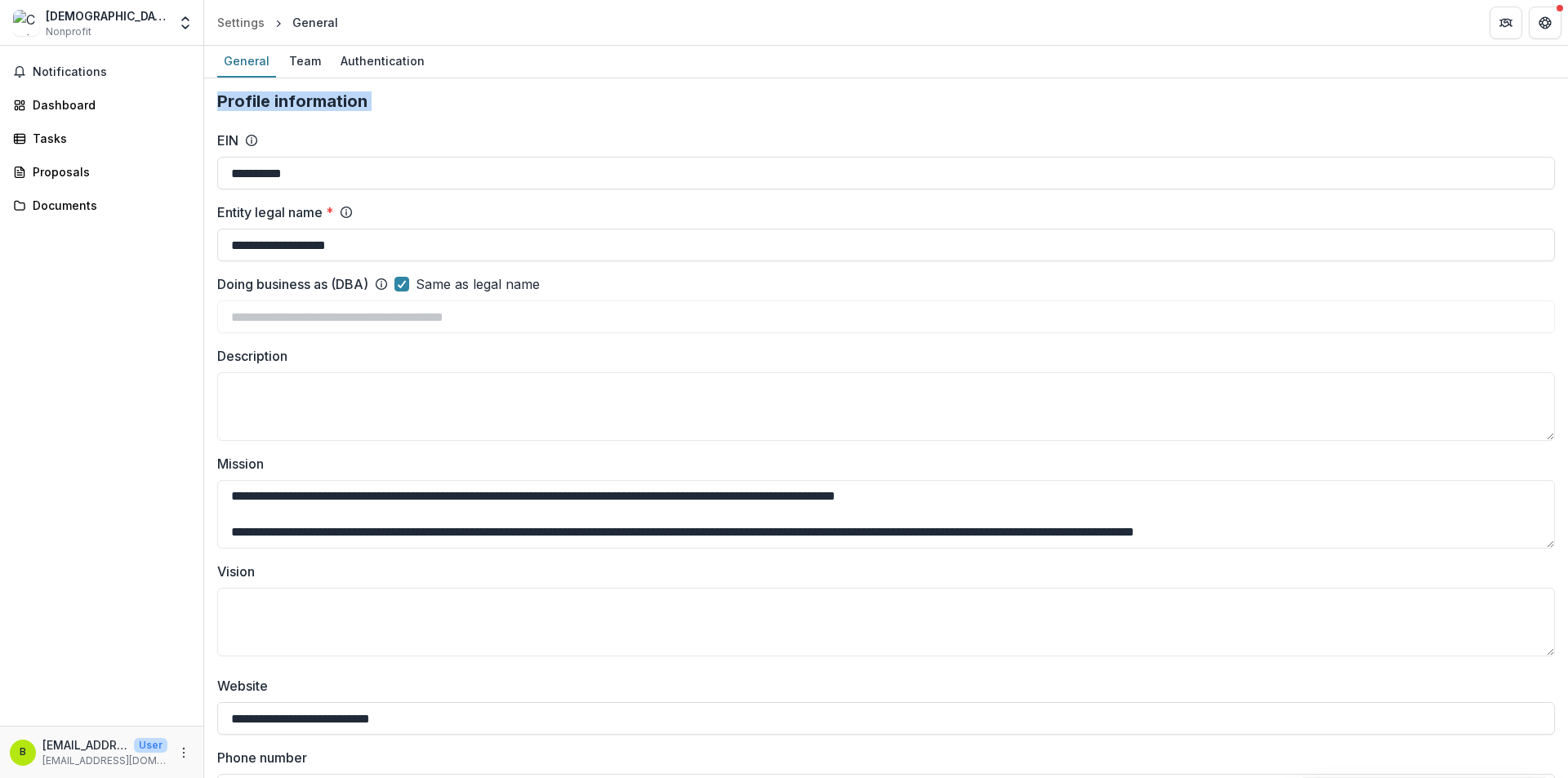
click at [74, 168] on div "Proposals" at bounding box center [108, 172] width 151 height 17
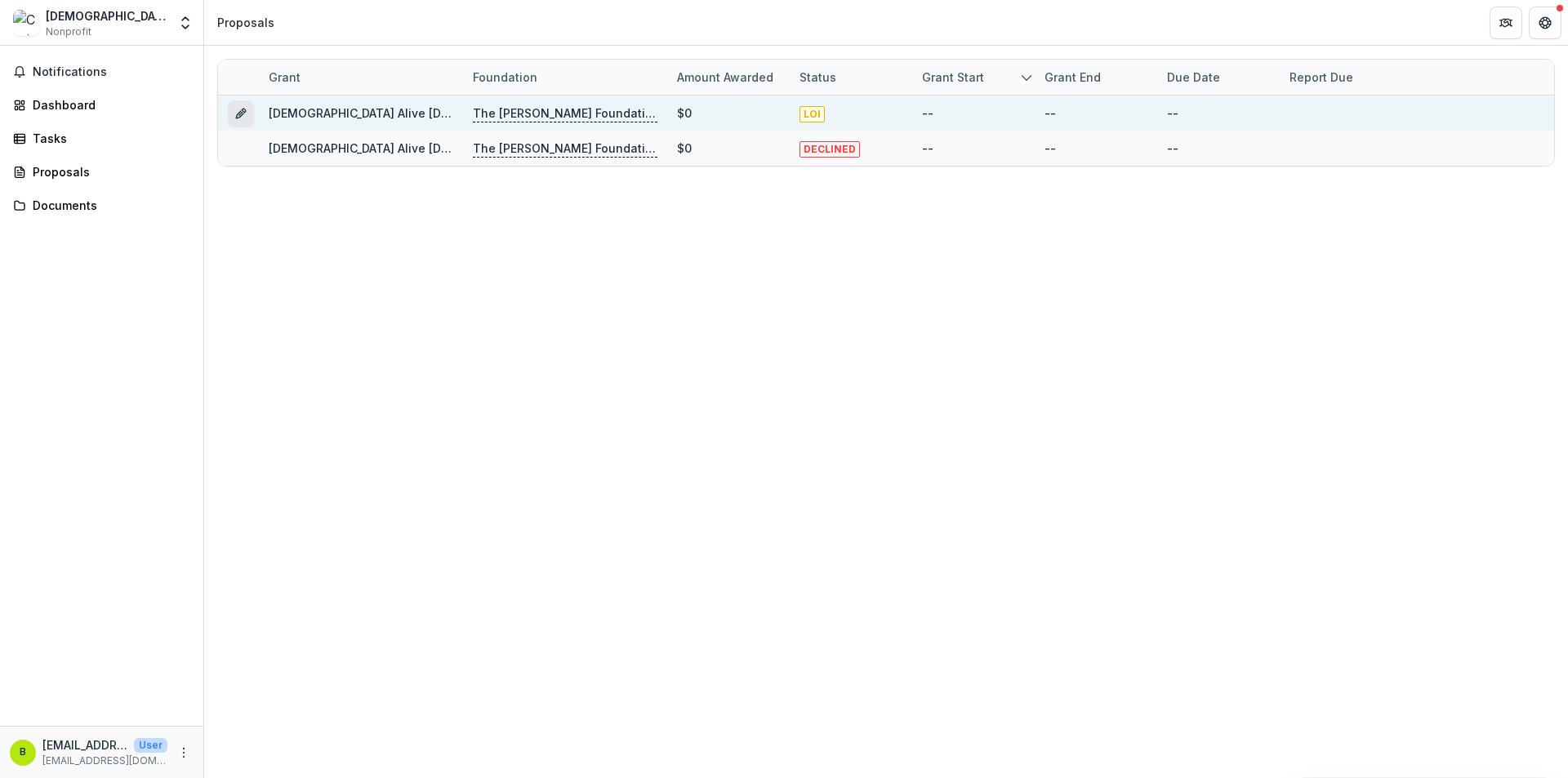
click at [234, 104] on button "Grant cf510825-d5ec-4924-9337-a274cb02c465" at bounding box center [241, 113] width 26 height 26
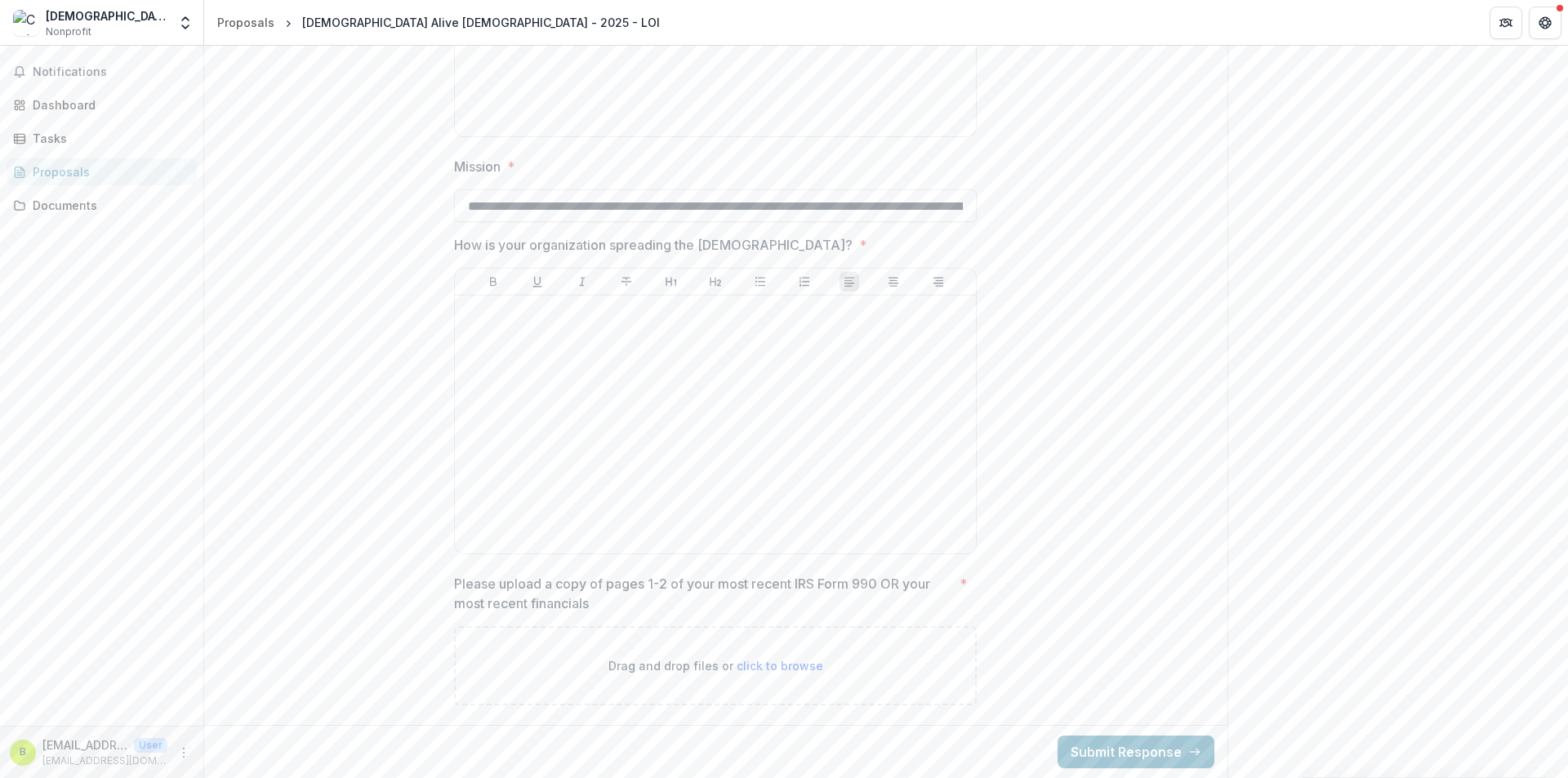
drag, startPoint x: 1082, startPoint y: 358, endPoint x: 1105, endPoint y: 672, distance: 314.8
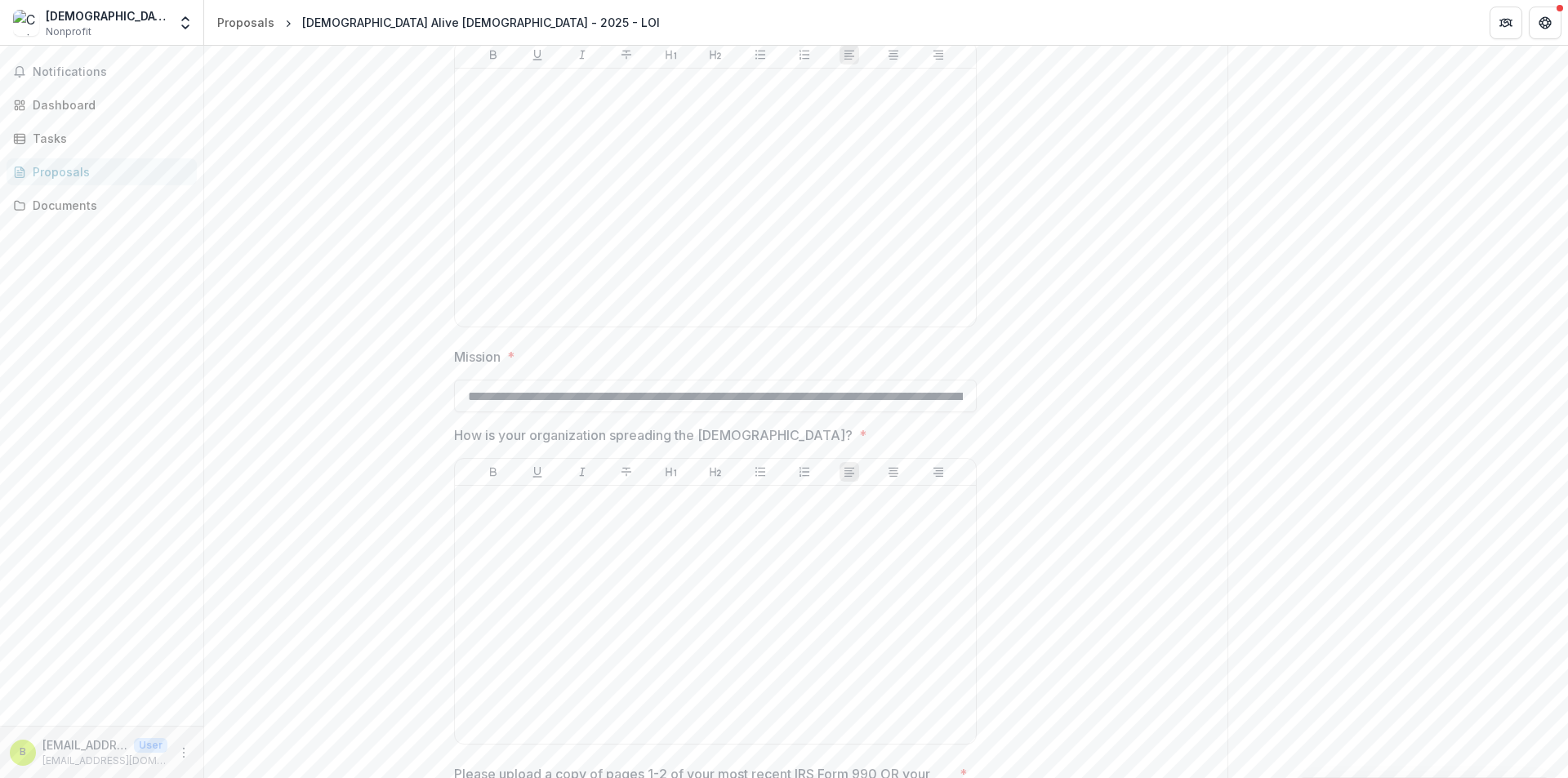
drag, startPoint x: 1118, startPoint y: 538, endPoint x: 1108, endPoint y: 435, distance: 103.5
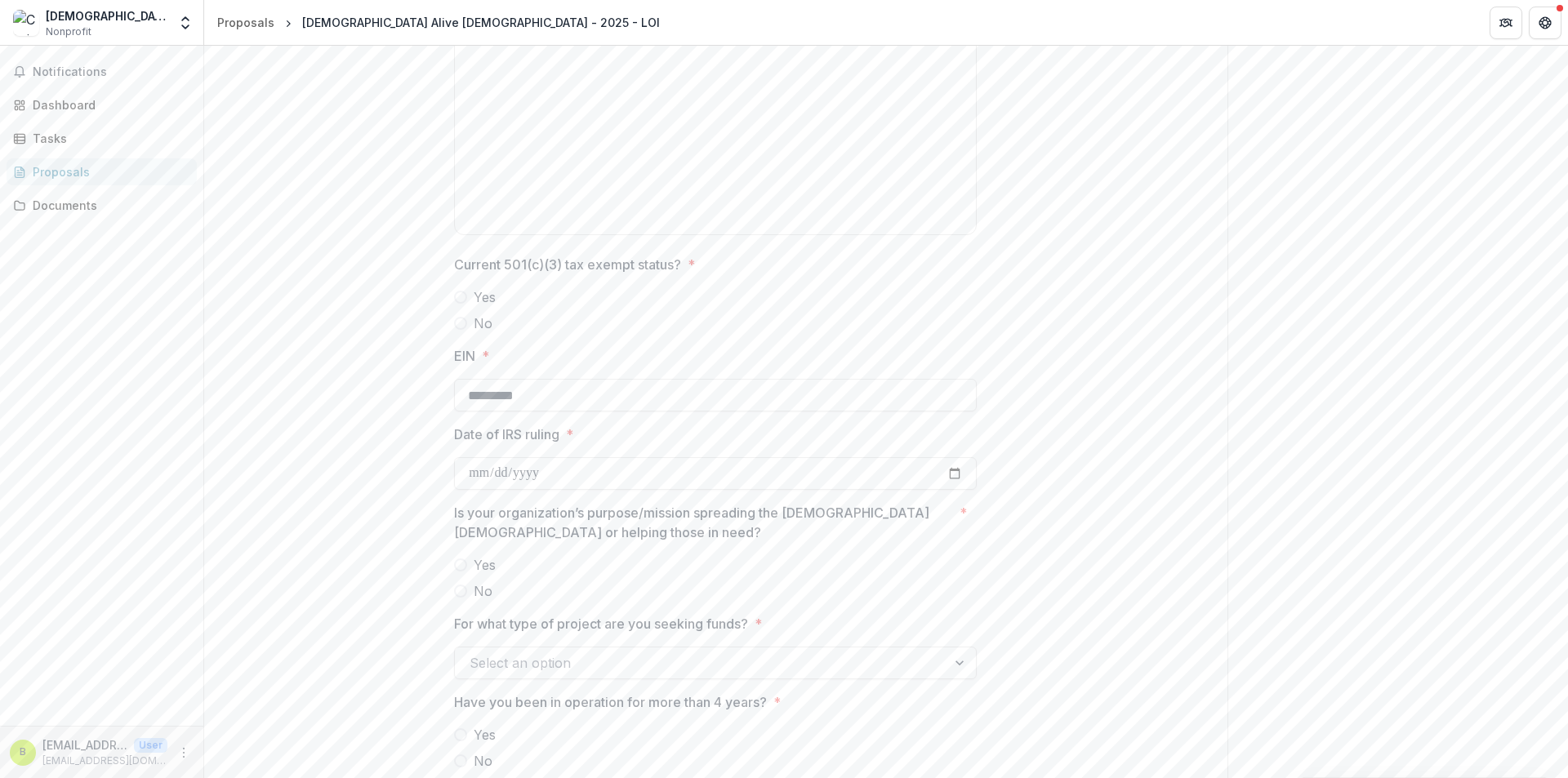
drag, startPoint x: 1042, startPoint y: 492, endPoint x: 1042, endPoint y: 473, distance: 19.0
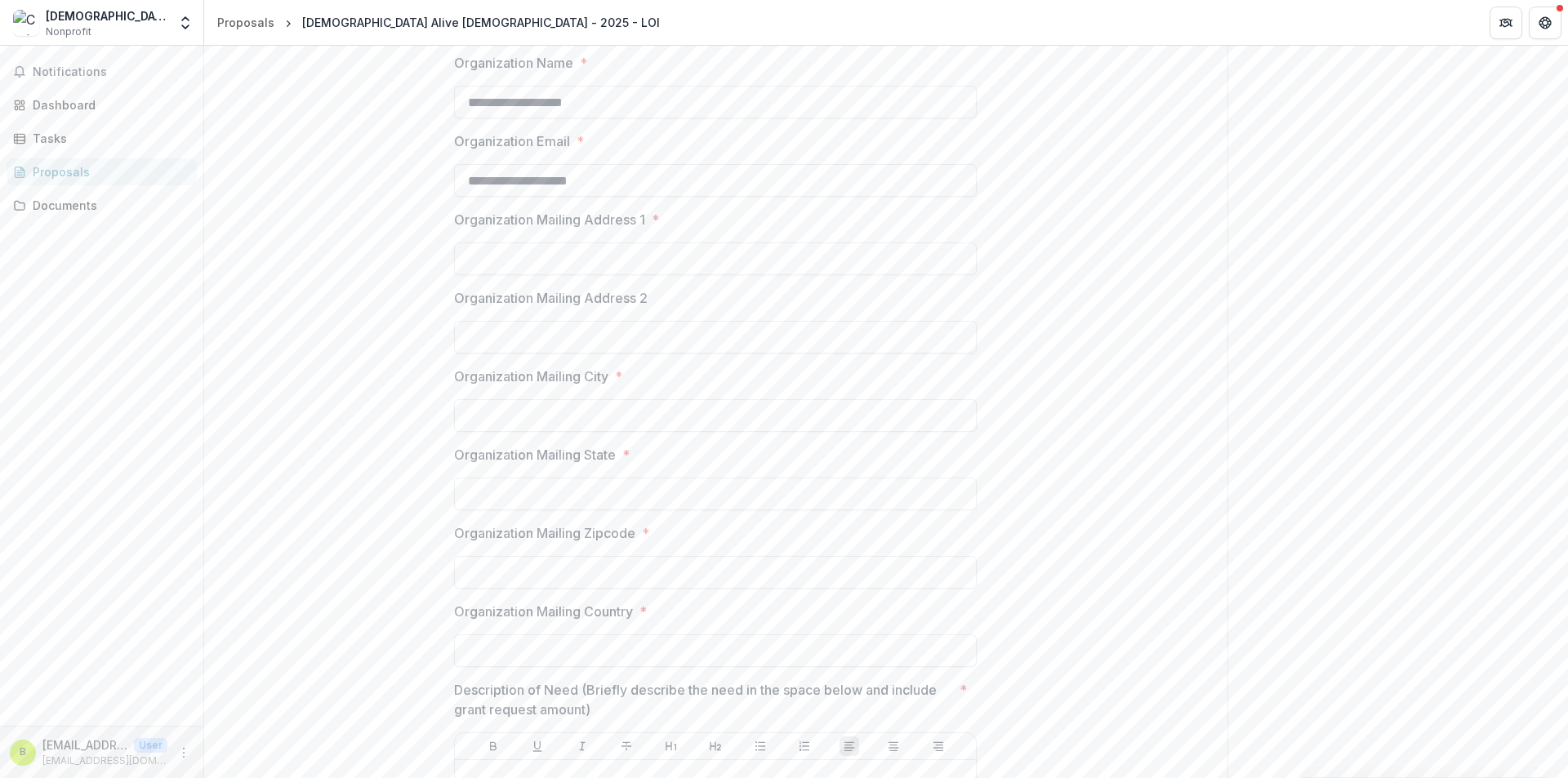
drag, startPoint x: 1077, startPoint y: 615, endPoint x: 1050, endPoint y: 427, distance: 189.9
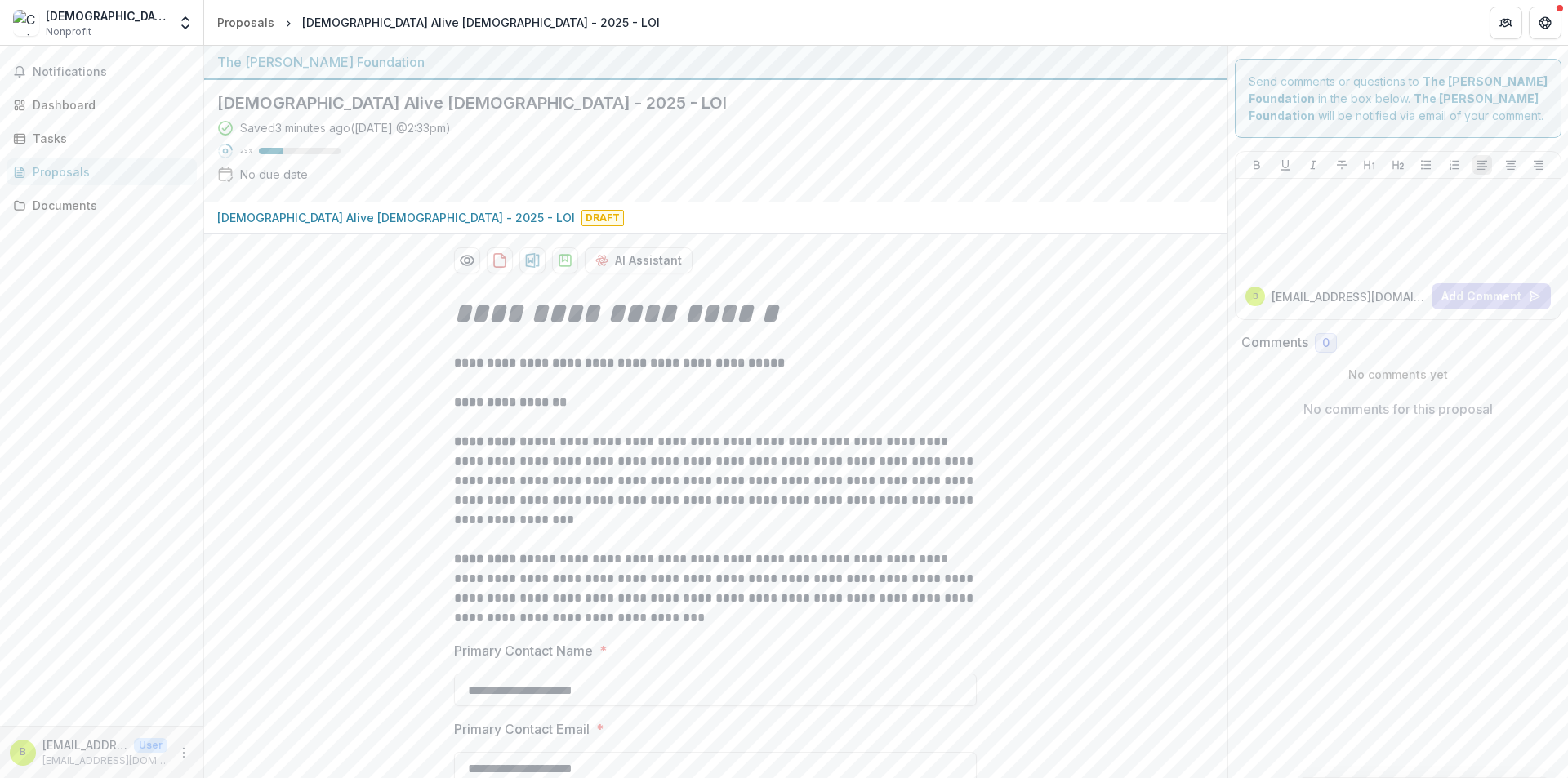
drag, startPoint x: 1052, startPoint y: 580, endPoint x: 1011, endPoint y: 318, distance: 265.2
drag, startPoint x: 1012, startPoint y: 314, endPoint x: 960, endPoint y: 76, distance: 243.6
click at [159, 26] on div "[DEMOGRAPHIC_DATA] Alive [DEMOGRAPHIC_DATA] Nonprofit" at bounding box center [90, 23] width 154 height 32
click at [180, 22] on icon "Open entity switcher" at bounding box center [185, 22] width 16 height 16
click at [181, 735] on div "b [EMAIL_ADDRESS][DOMAIN_NAME] User [EMAIL_ADDRESS][DOMAIN_NAME]" at bounding box center [102, 752] width 203 height 53
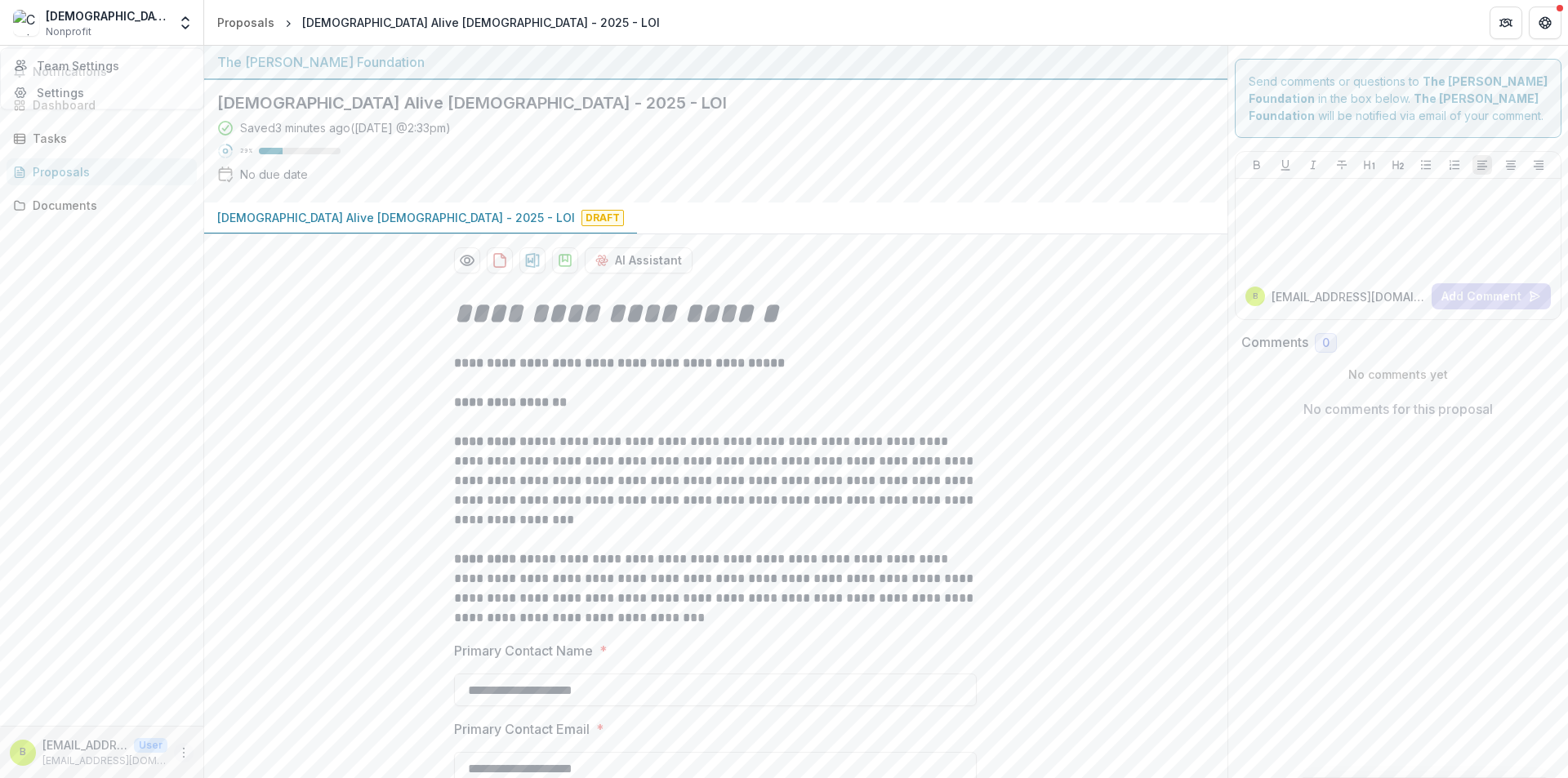
click at [181, 746] on icon "More" at bounding box center [184, 753] width 13 height 13
click at [251, 746] on button "Logout" at bounding box center [291, 745] width 174 height 27
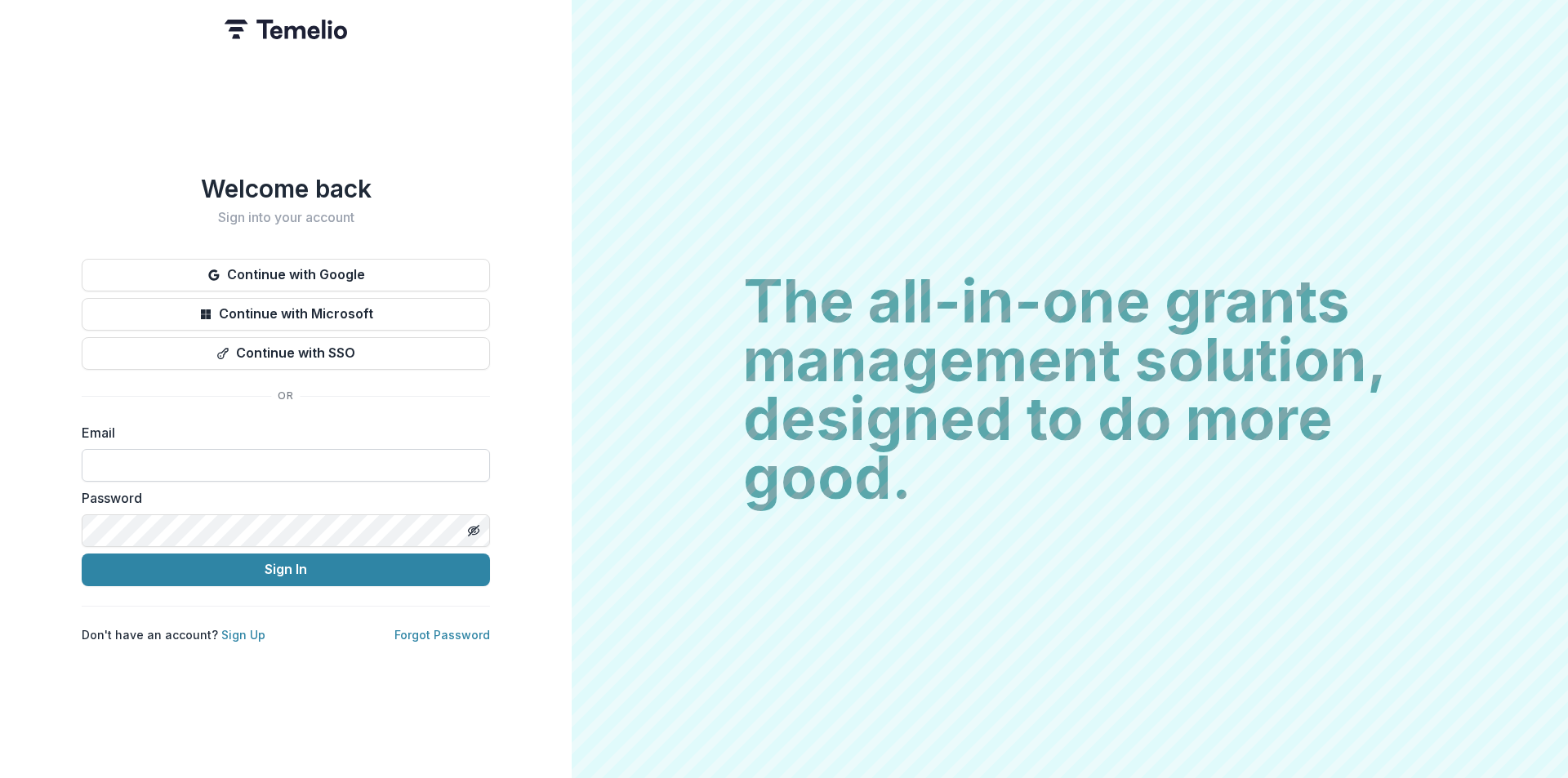
click at [219, 464] on input at bounding box center [286, 466] width 408 height 33
type input "**********"
click at [73, 493] on div "**********" at bounding box center [286, 389] width 572 height 778
click at [242, 638] on link "Sign Up" at bounding box center [243, 634] width 44 height 13
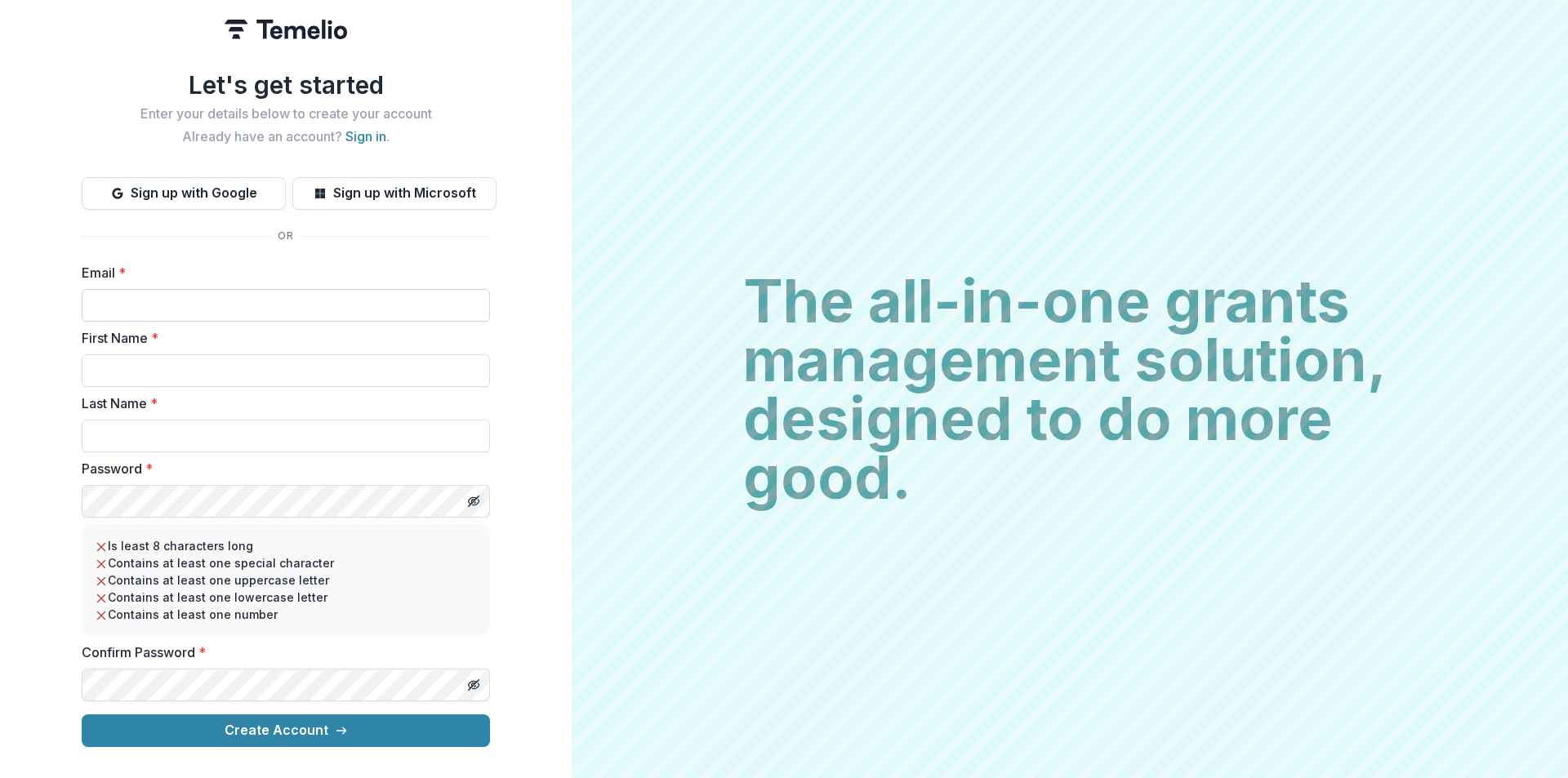
click at [207, 308] on input "Email *" at bounding box center [286, 306] width 408 height 33
type input "**********"
click at [175, 377] on input "First Name *" at bounding box center [286, 371] width 408 height 33
type input "*****"
click at [481, 508] on button "Toggle password visibility" at bounding box center [473, 501] width 26 height 26
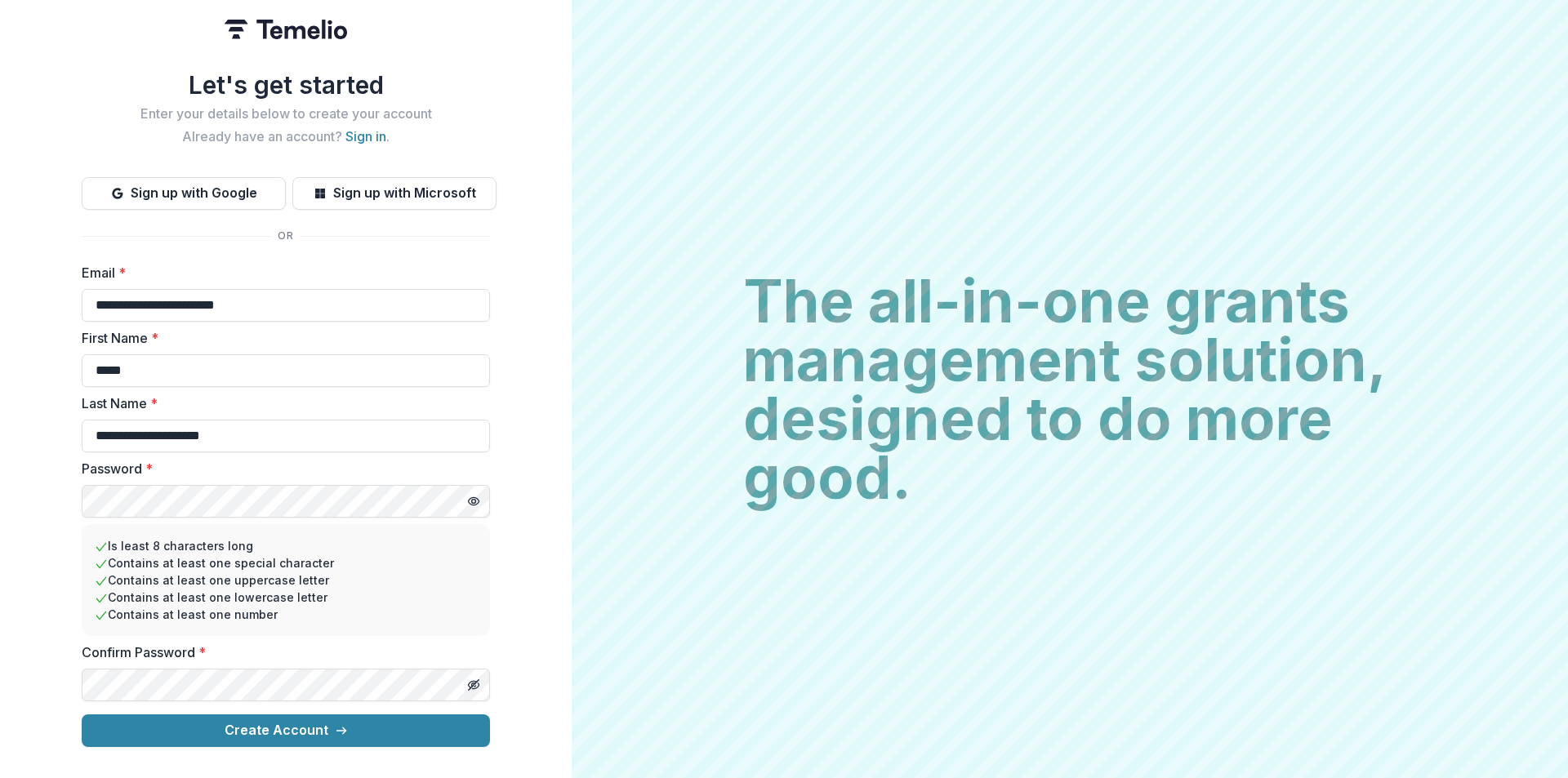
drag, startPoint x: 307, startPoint y: 443, endPoint x: 38, endPoint y: 429, distance: 269.4
click at [38, 429] on div "**********" at bounding box center [286, 389] width 572 height 778
type input "*"
type input "******"
click at [76, 509] on div "**********" at bounding box center [286, 389] width 572 height 778
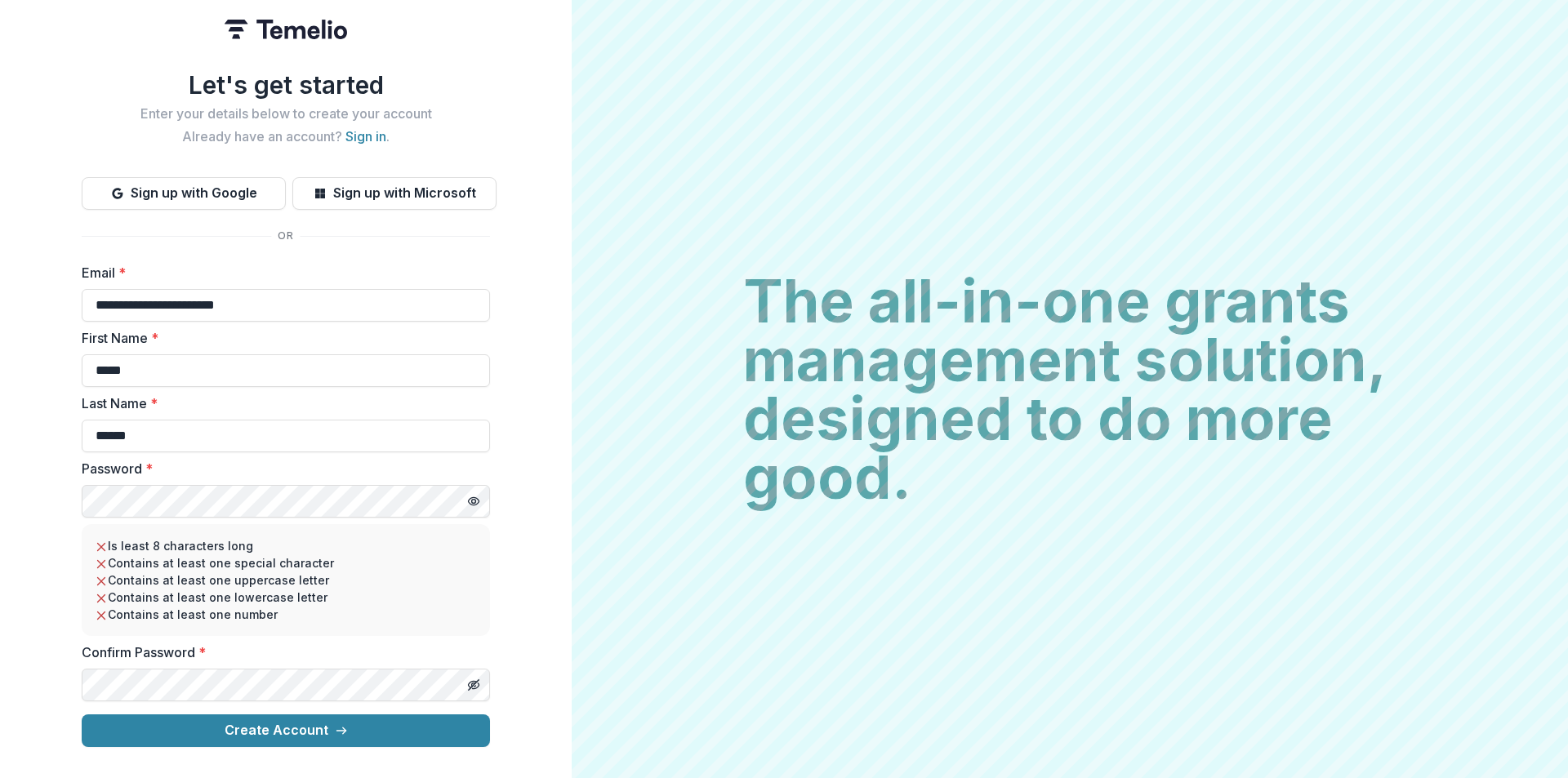
click at [43, 501] on div "**********" at bounding box center [286, 389] width 572 height 778
click at [265, 740] on button "Create Account" at bounding box center [286, 731] width 408 height 33
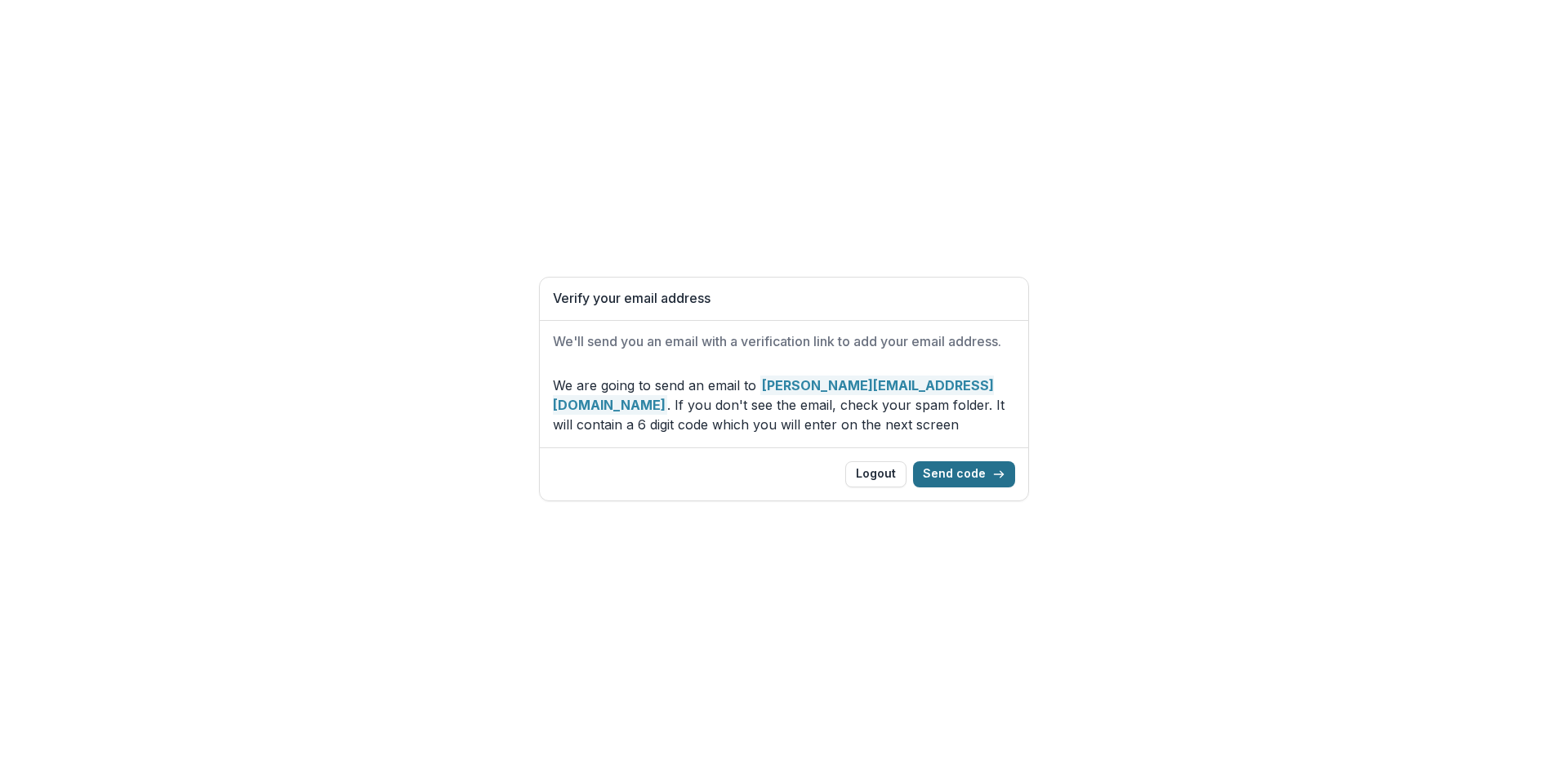
click at [978, 482] on button "Send code" at bounding box center [964, 474] width 103 height 26
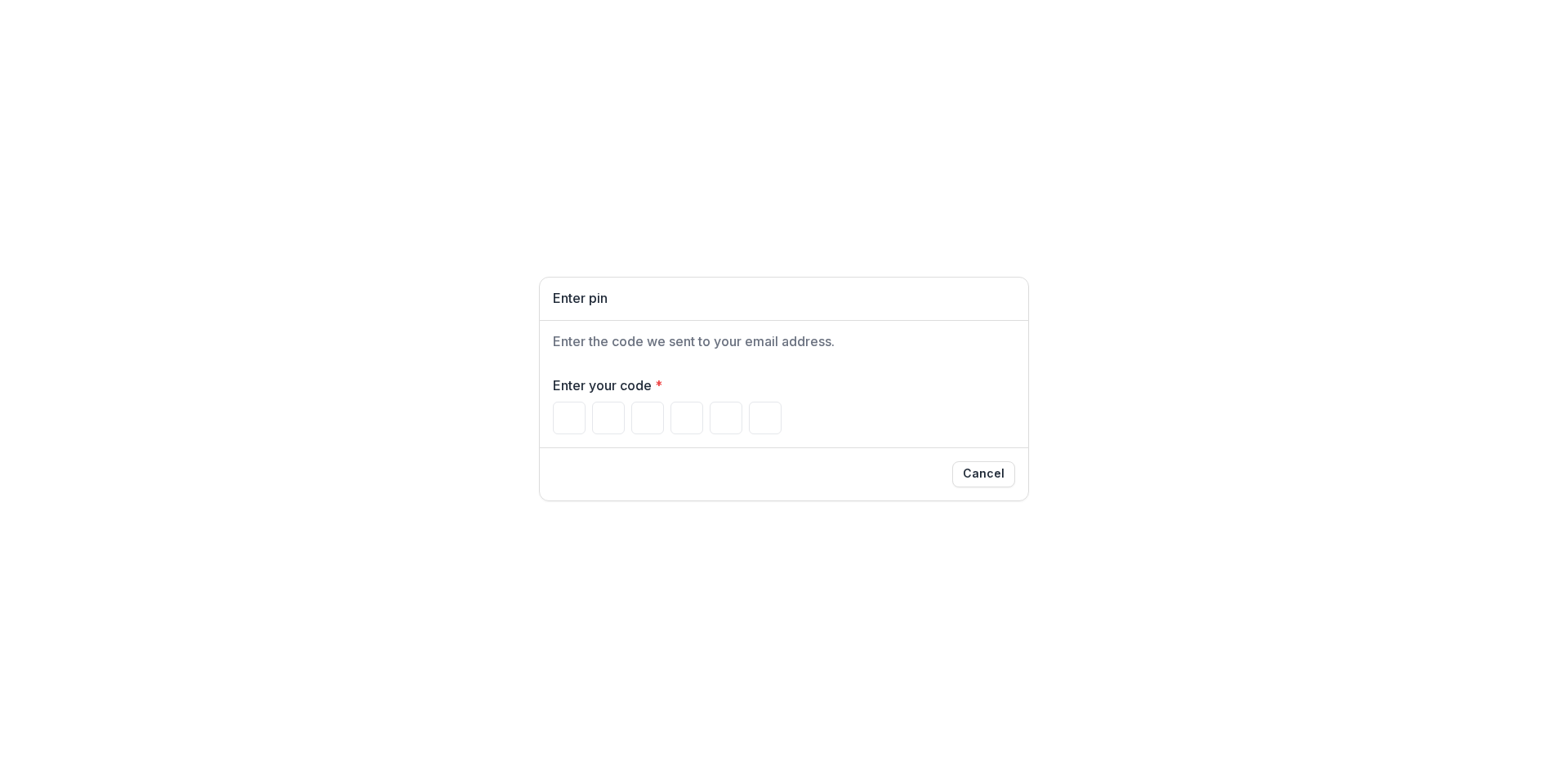
type input "*"
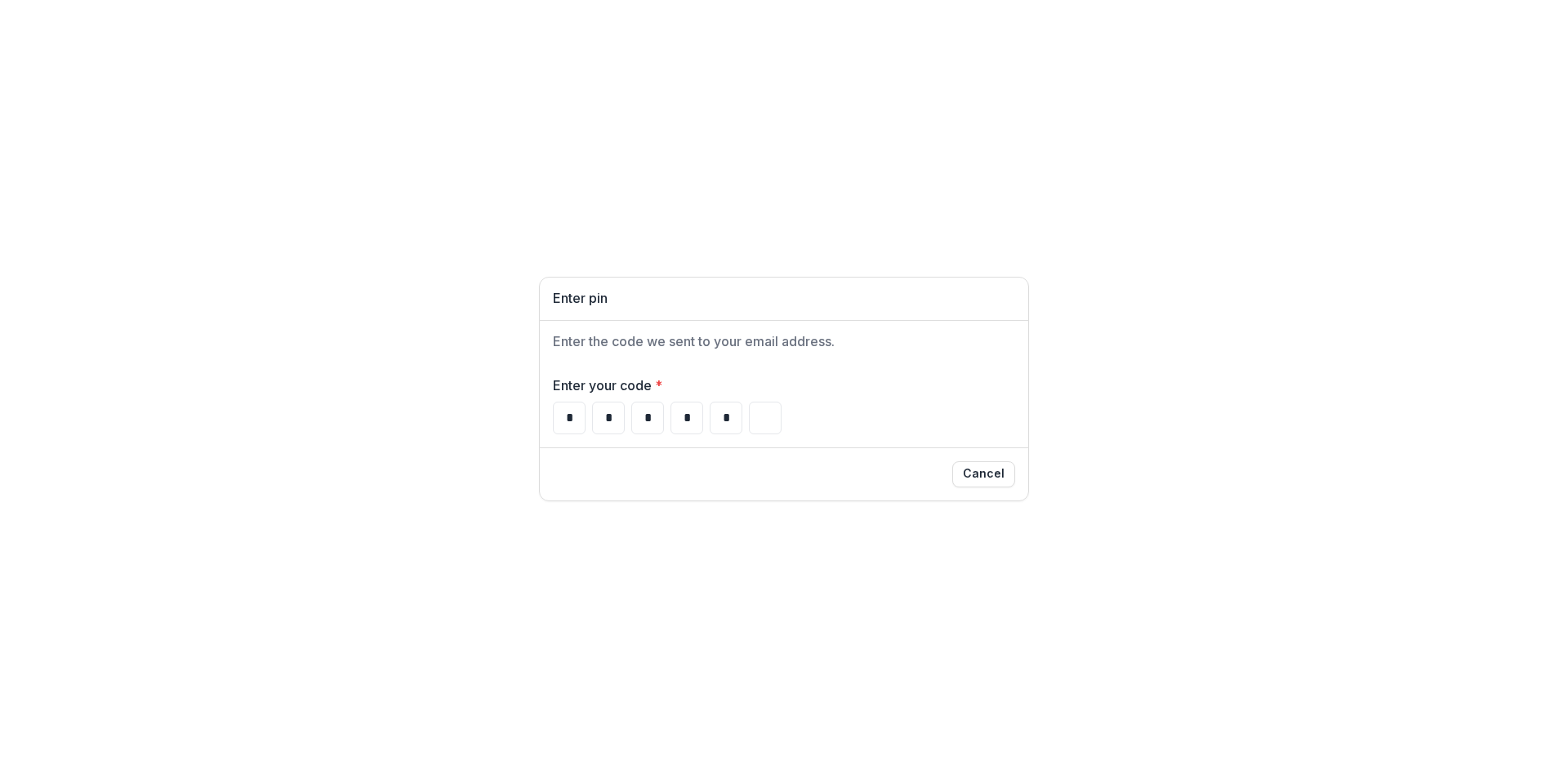
type input "*"
